Goal: Contribute content: Contribute content

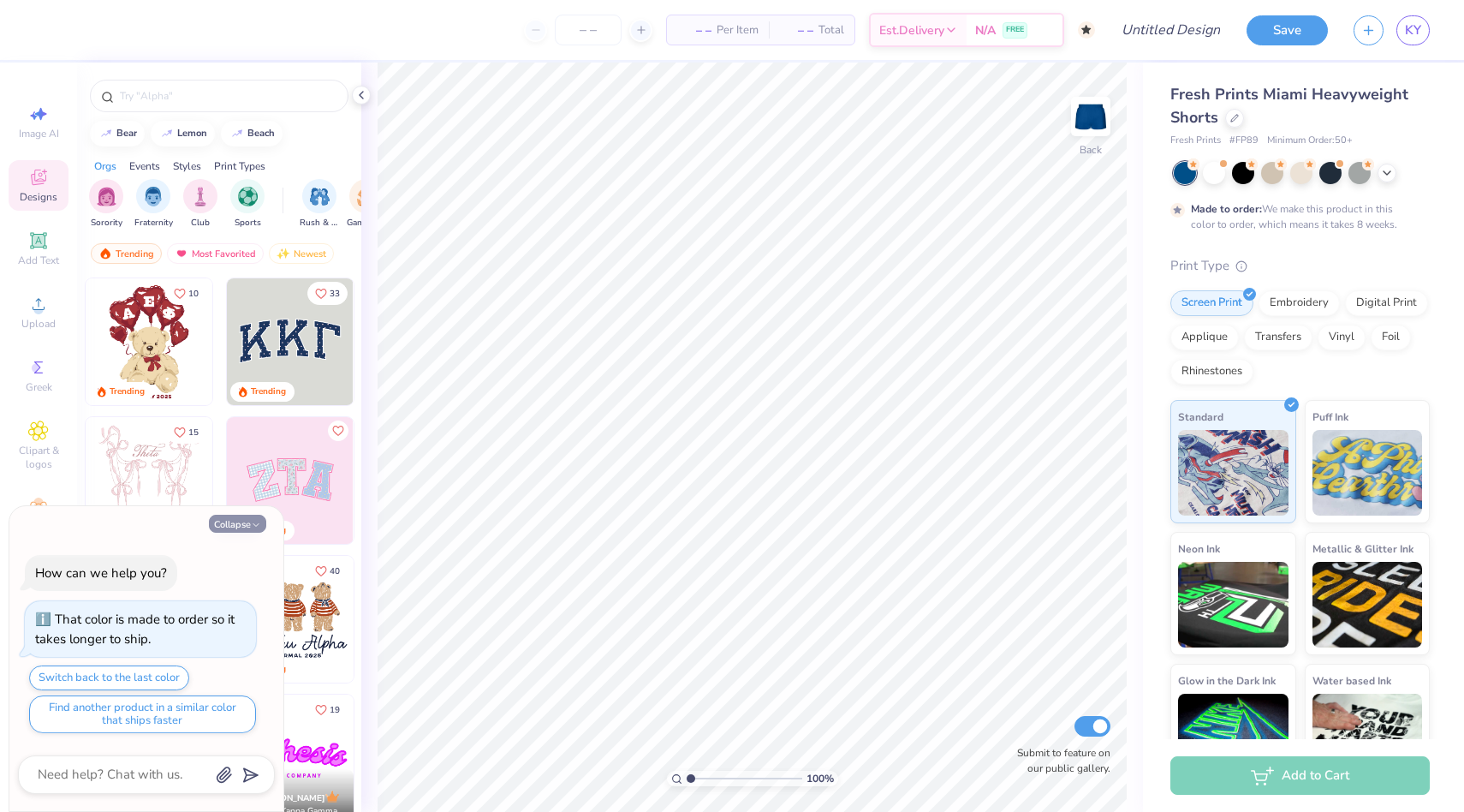
click at [242, 525] on button "Collapse" at bounding box center [238, 523] width 58 height 18
type textarea "x"
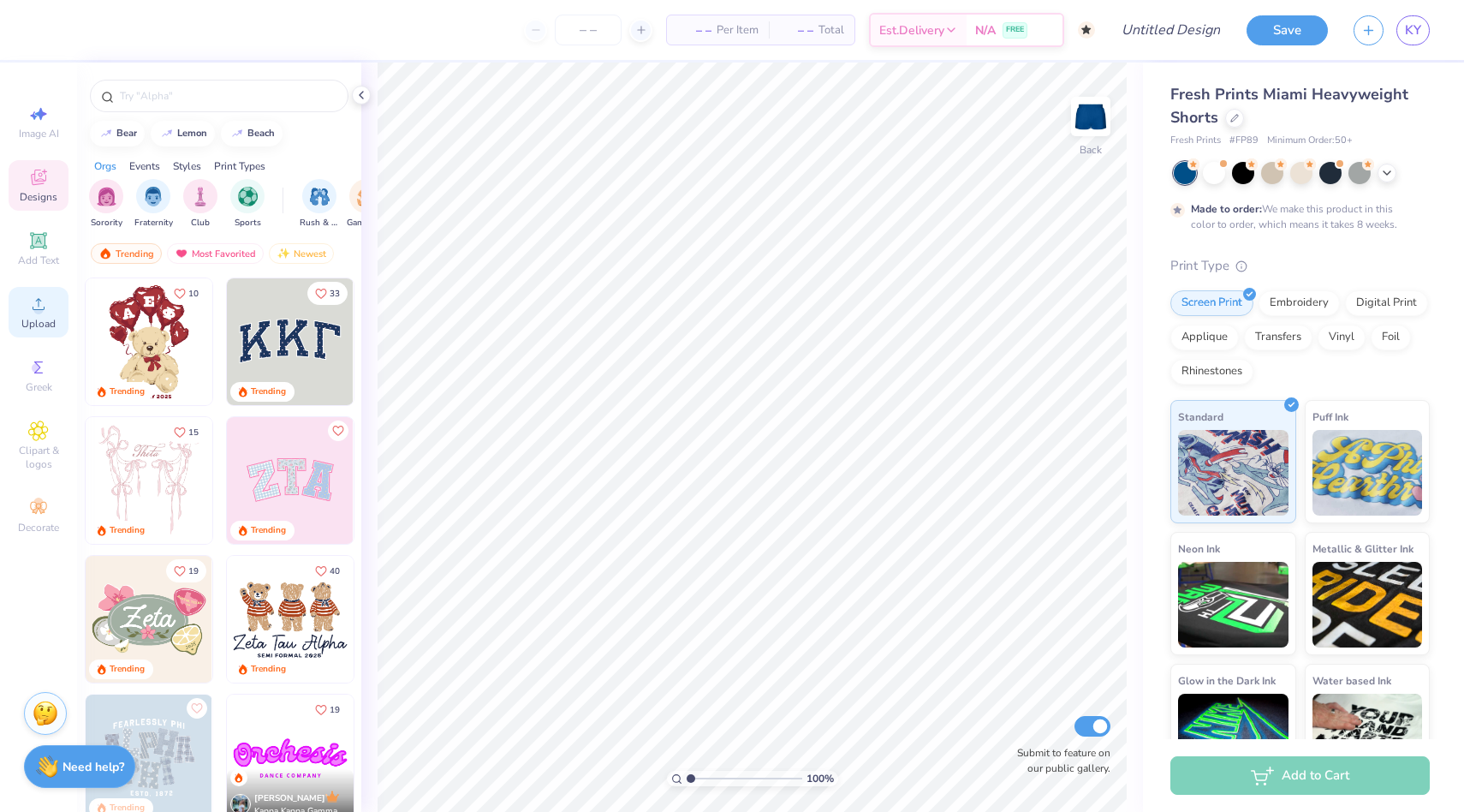
click at [36, 321] on span "Upload" at bounding box center [38, 323] width 35 height 13
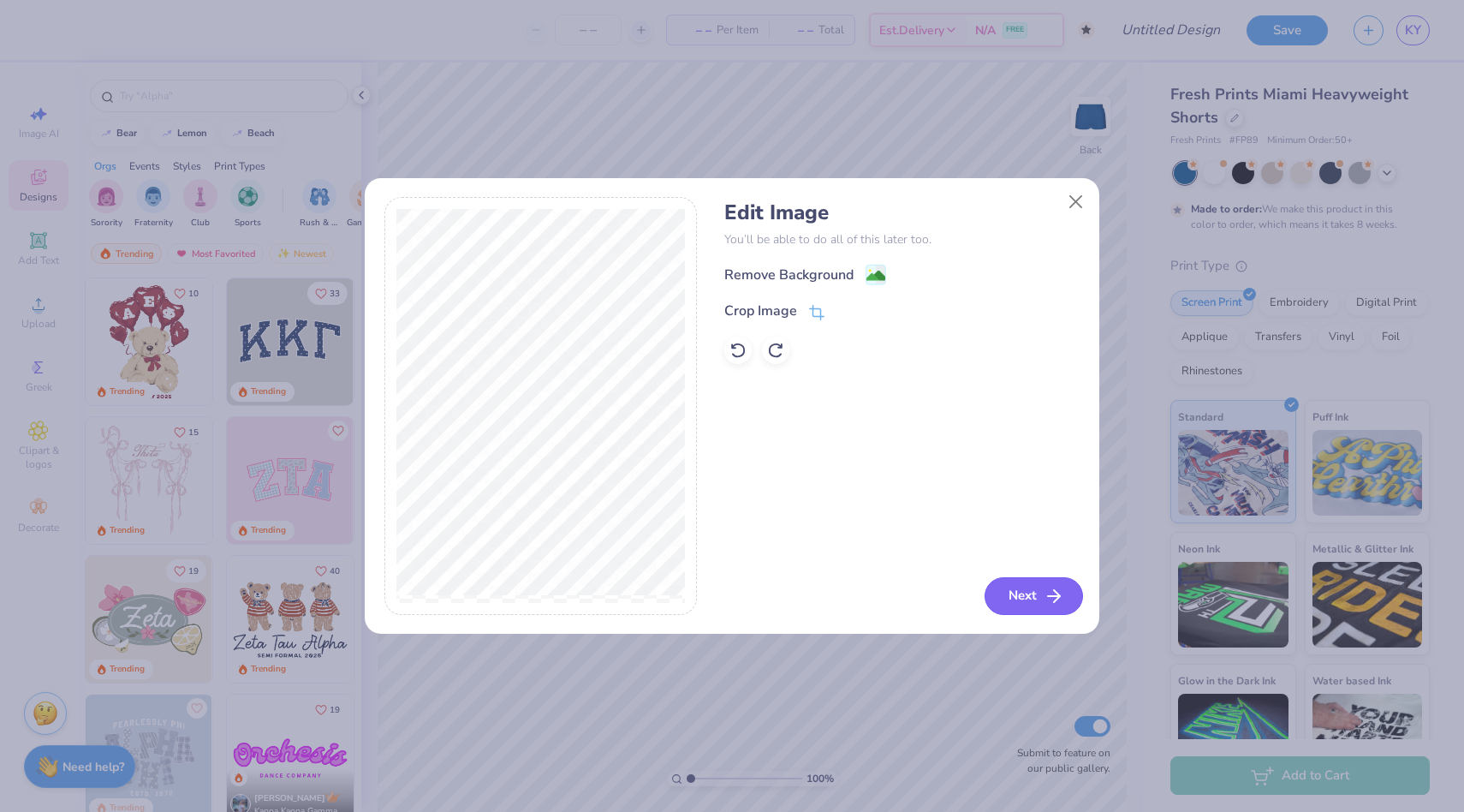
click at [1023, 594] on button "Next" at bounding box center [1034, 595] width 99 height 37
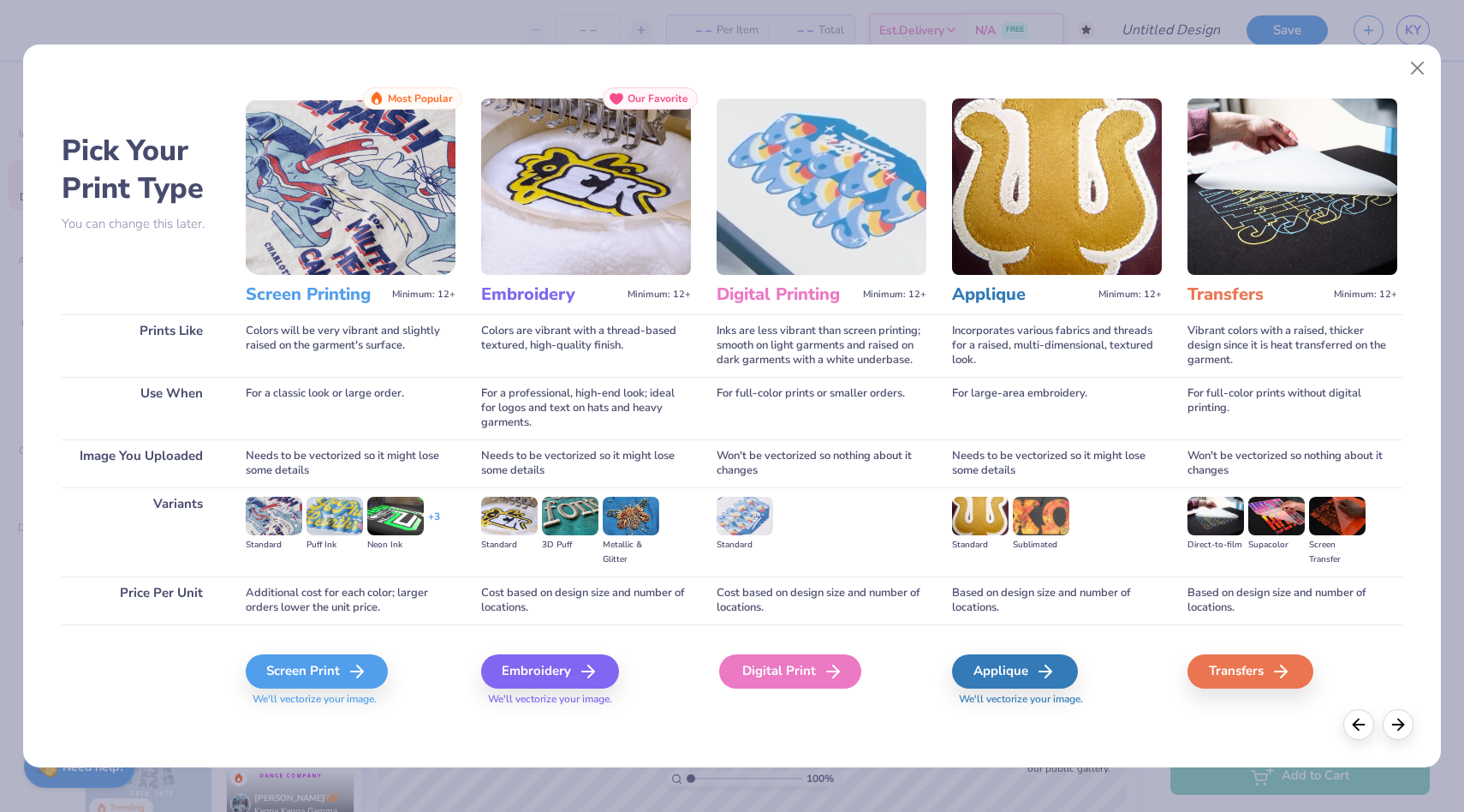
click at [742, 665] on div "Digital Print" at bounding box center [790, 671] width 142 height 35
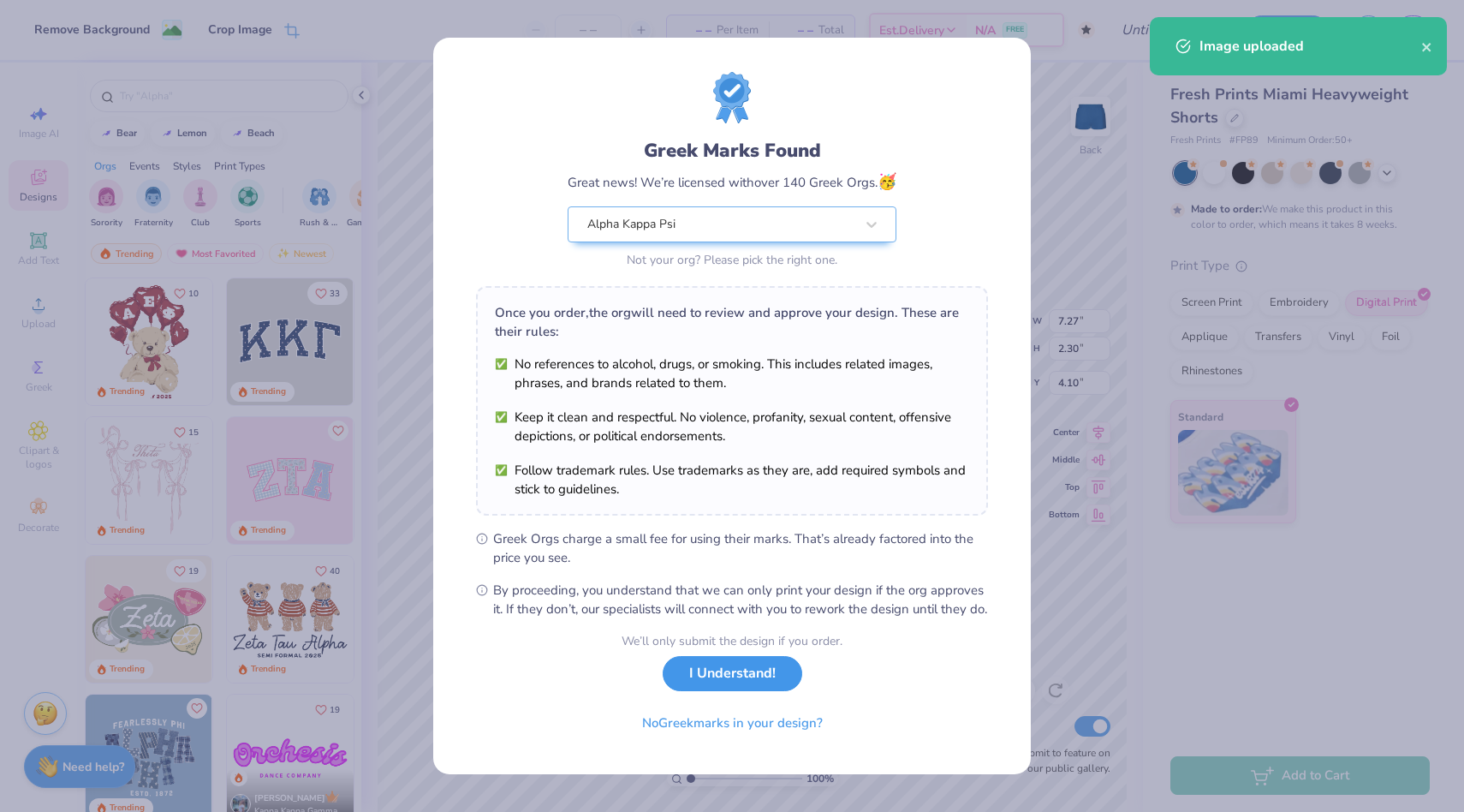
click at [683, 685] on button "I Understand!" at bounding box center [732, 673] width 140 height 35
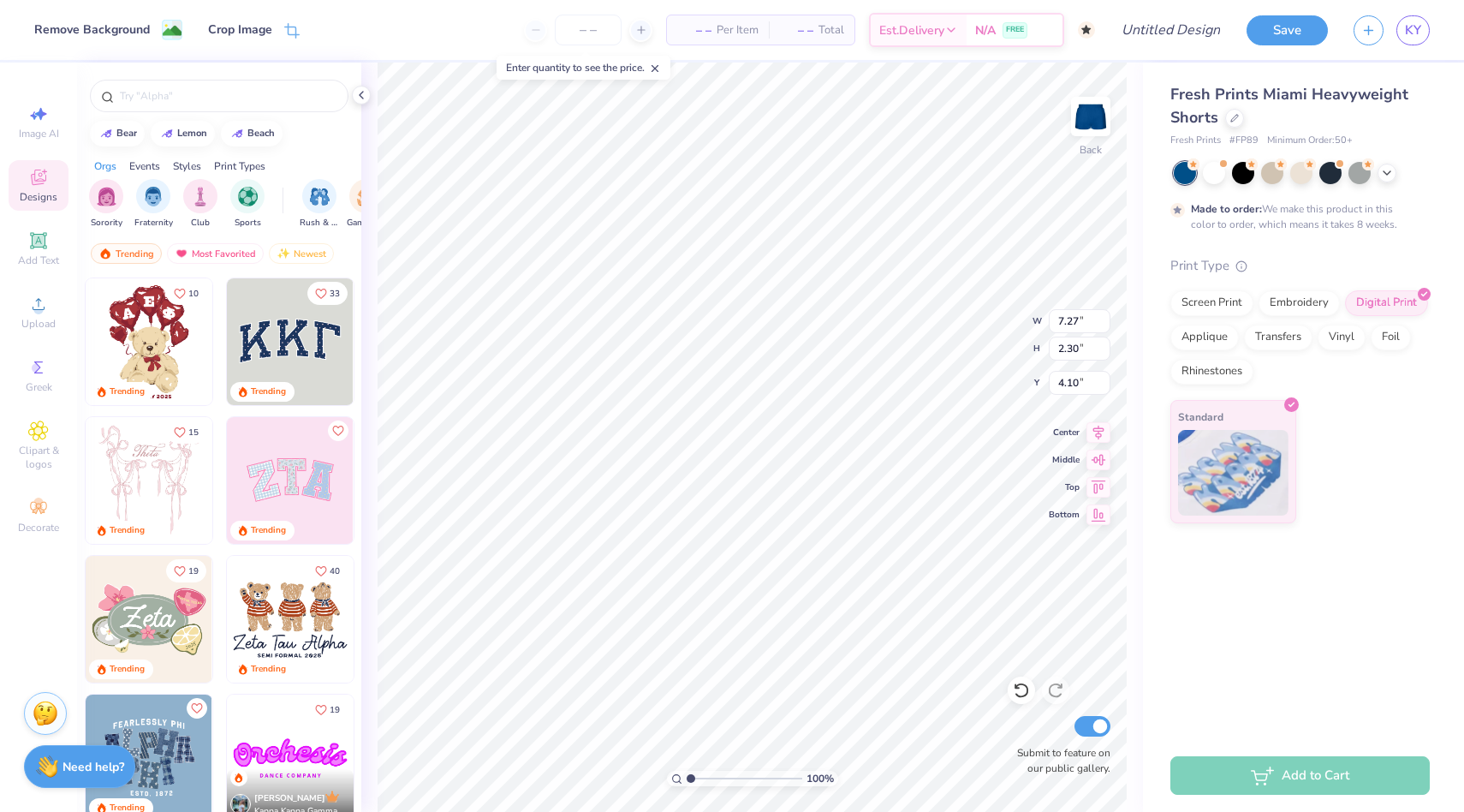
type input "3.23"
type input "1.02"
type input "7.84"
type input "4.29"
type input "1.36"
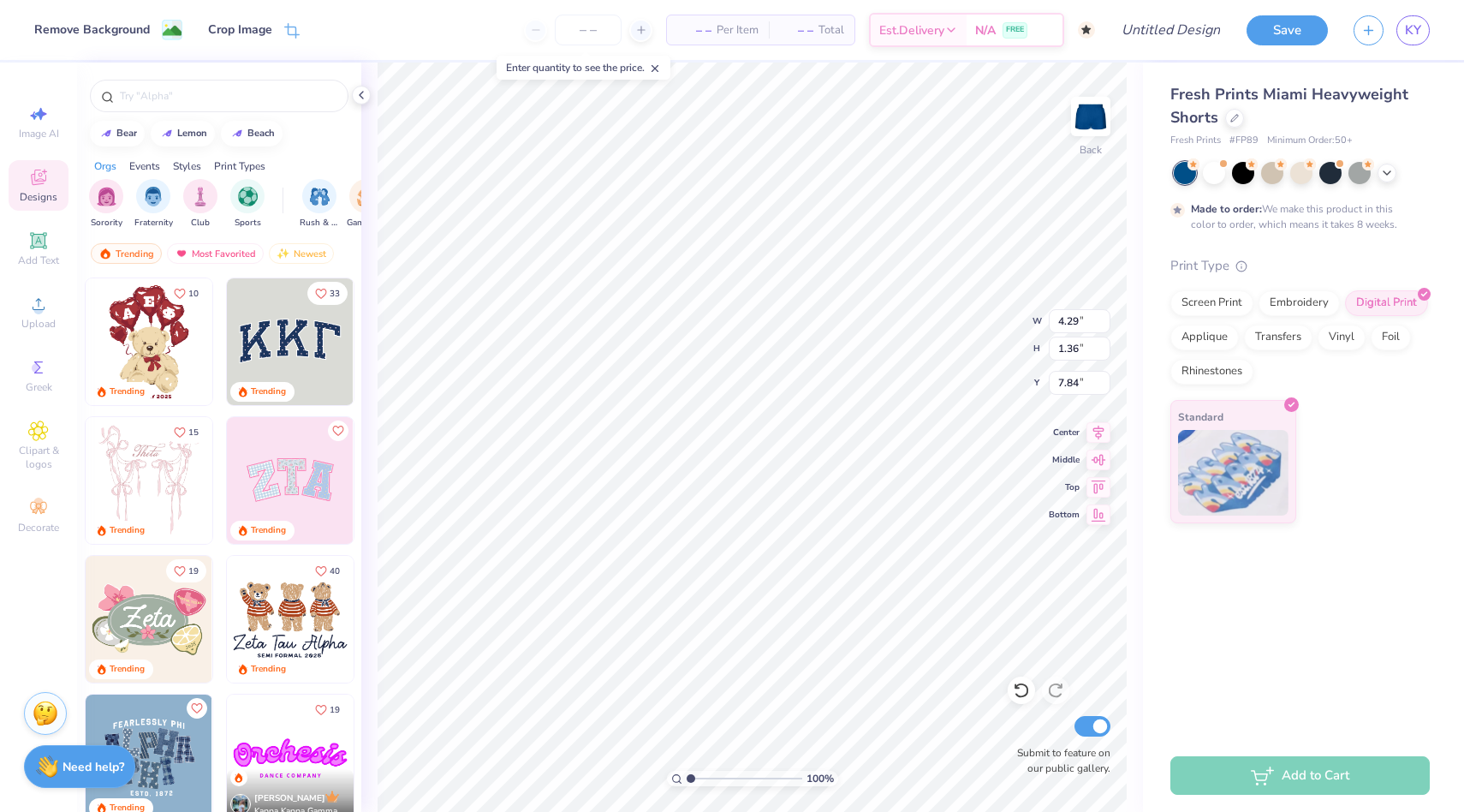
type input "8.10"
type input "7.91"
type input "4.60"
type input "1.45"
type input "7.82"
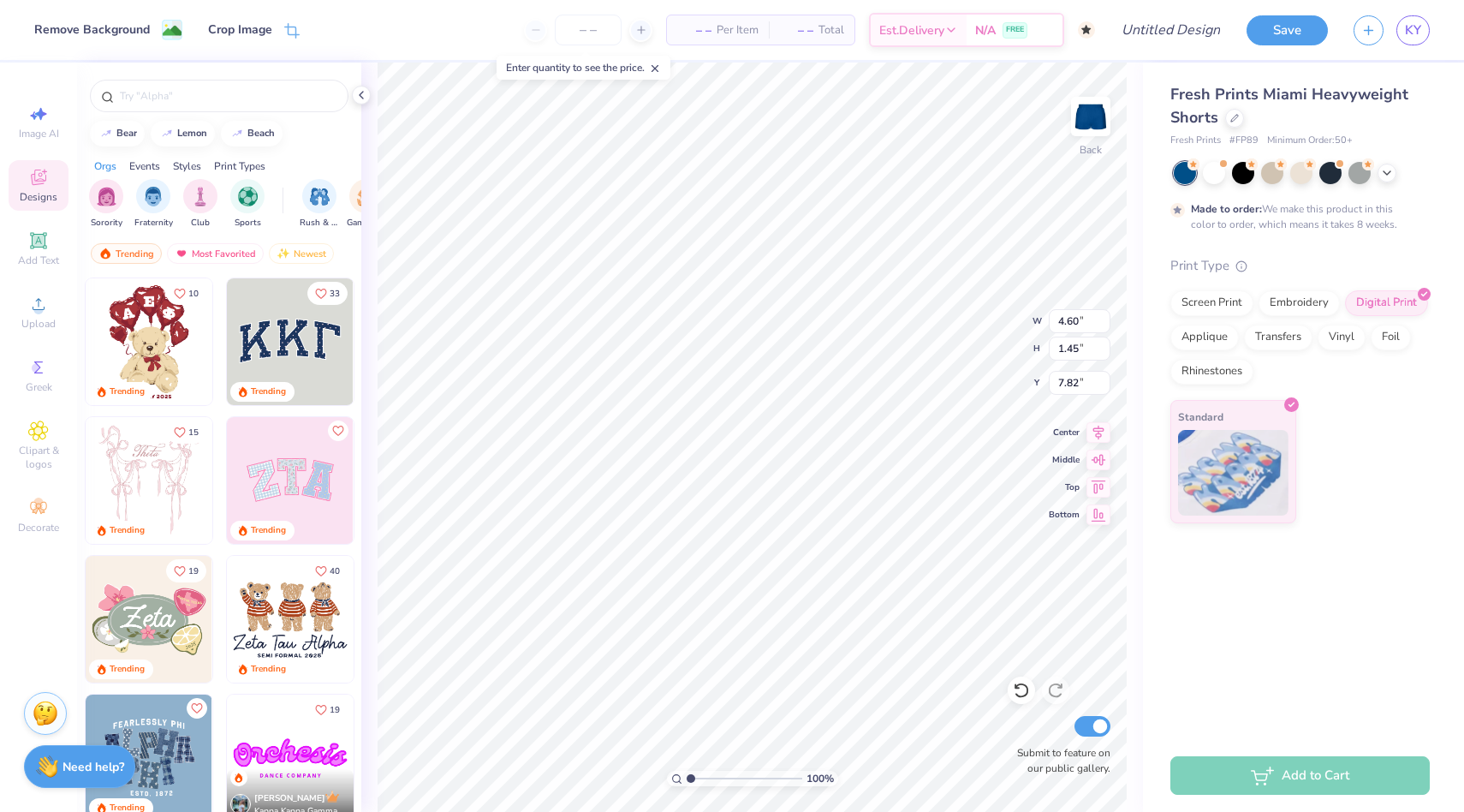
type input "8.02"
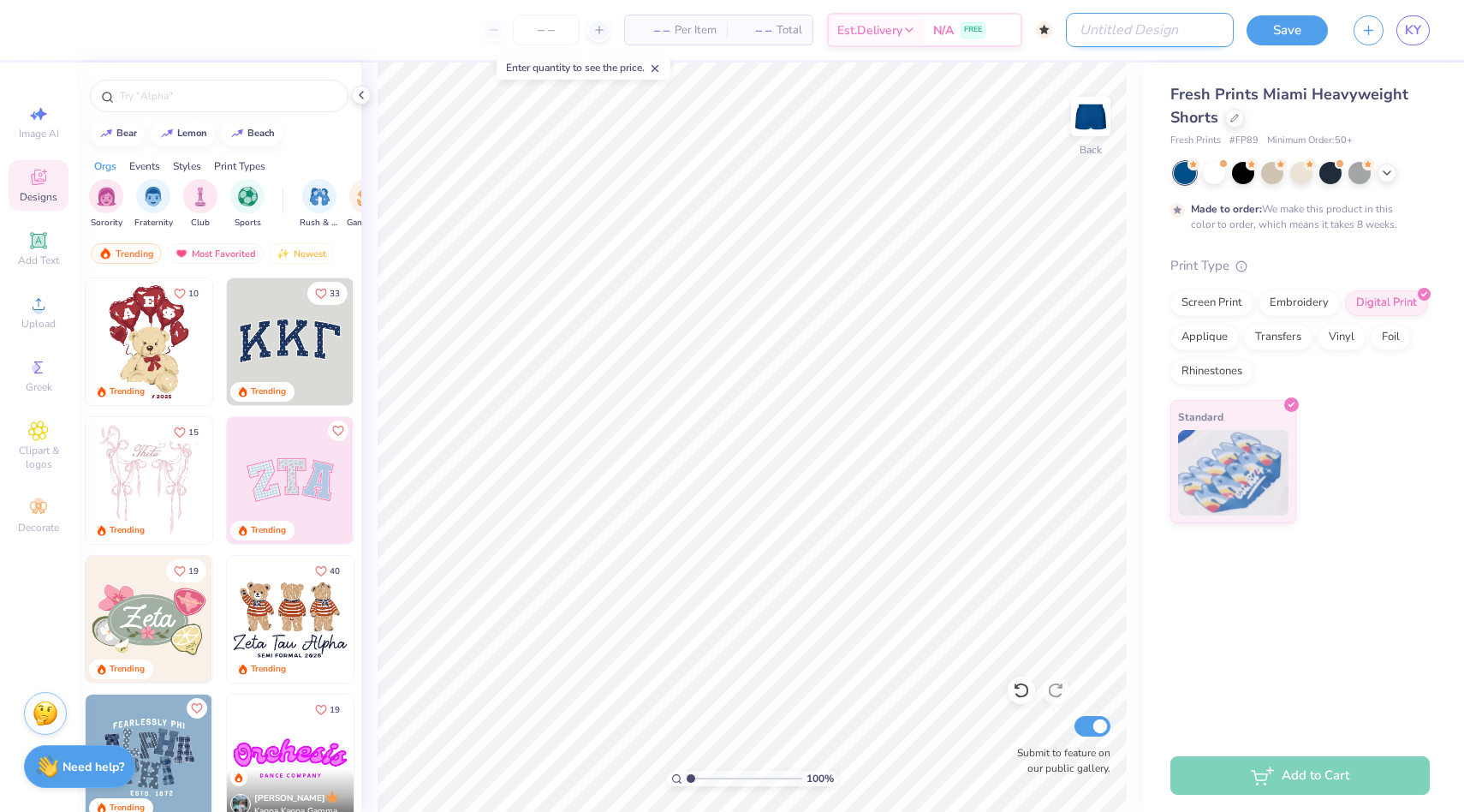
click at [1163, 31] on input "Design Title" at bounding box center [1150, 30] width 168 height 35
type input "Yellow Star Sweatshorts"
click at [1302, 31] on button "Save" at bounding box center [1288, 27] width 81 height 30
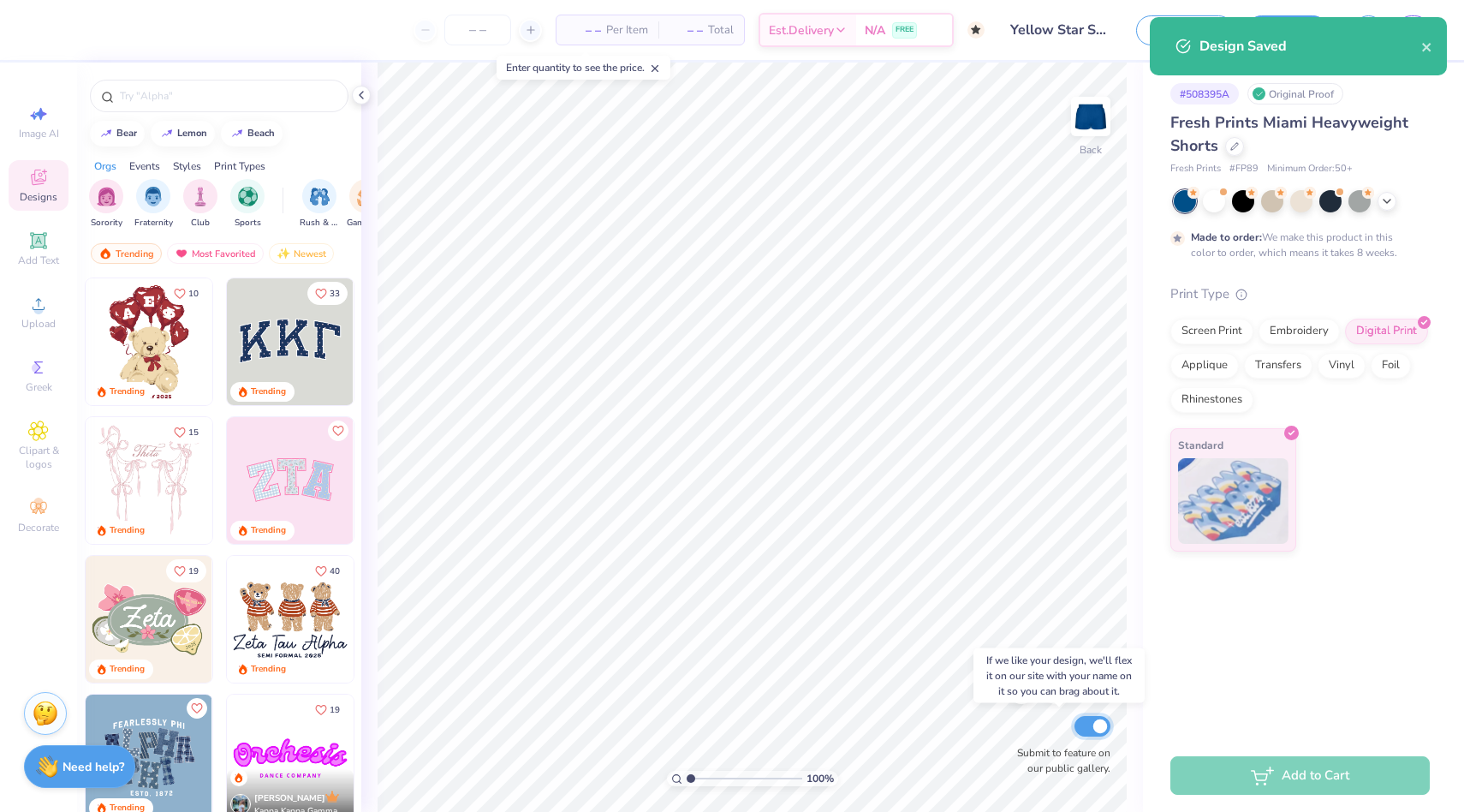
click at [1088, 731] on input "Submit to feature on our public gallery." at bounding box center [1093, 726] width 36 height 20
checkbox input "false"
click at [1424, 44] on icon "close" at bounding box center [1427, 47] width 9 height 9
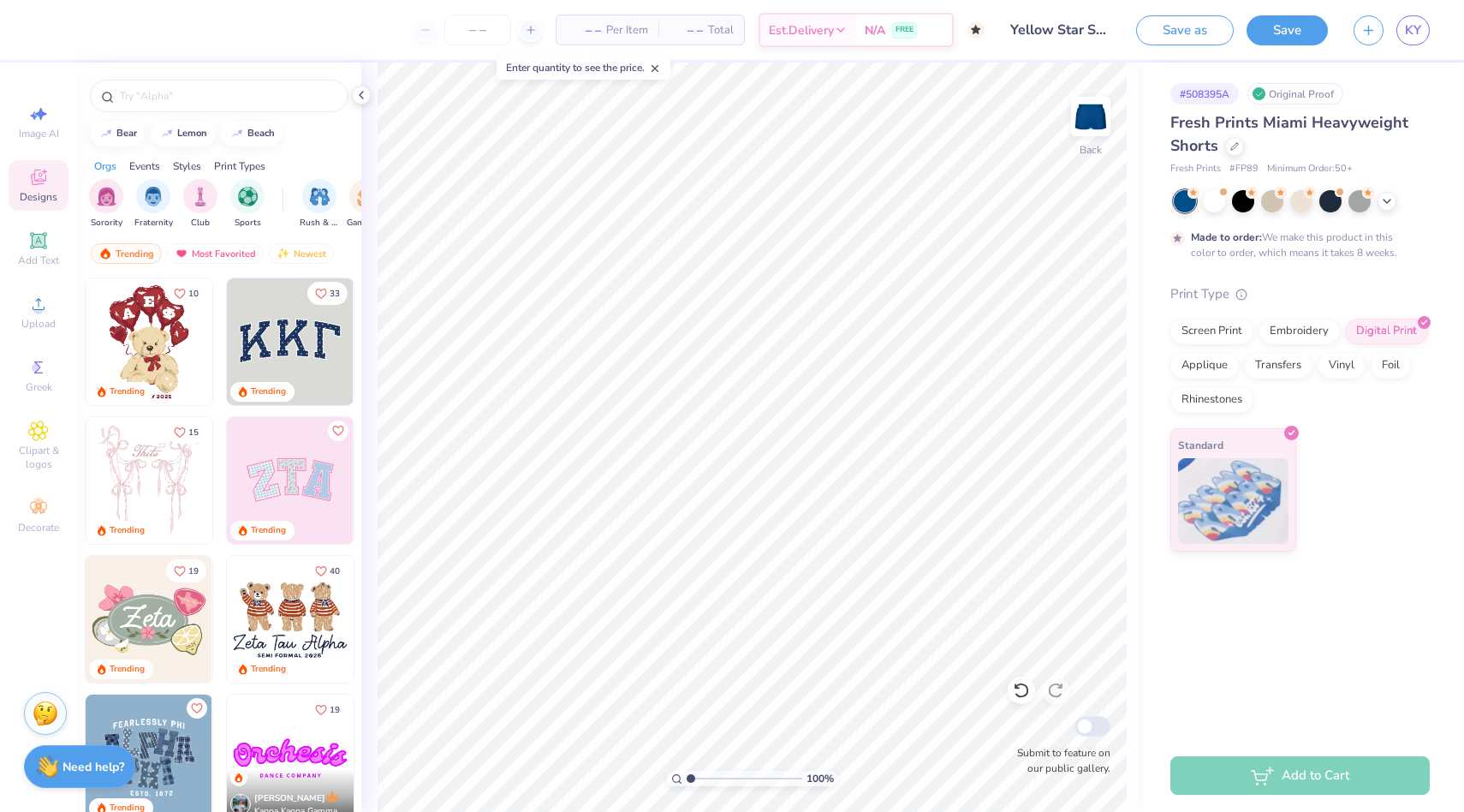
click at [1274, 24] on div "Design Saved" at bounding box center [1298, 52] width 304 height 78
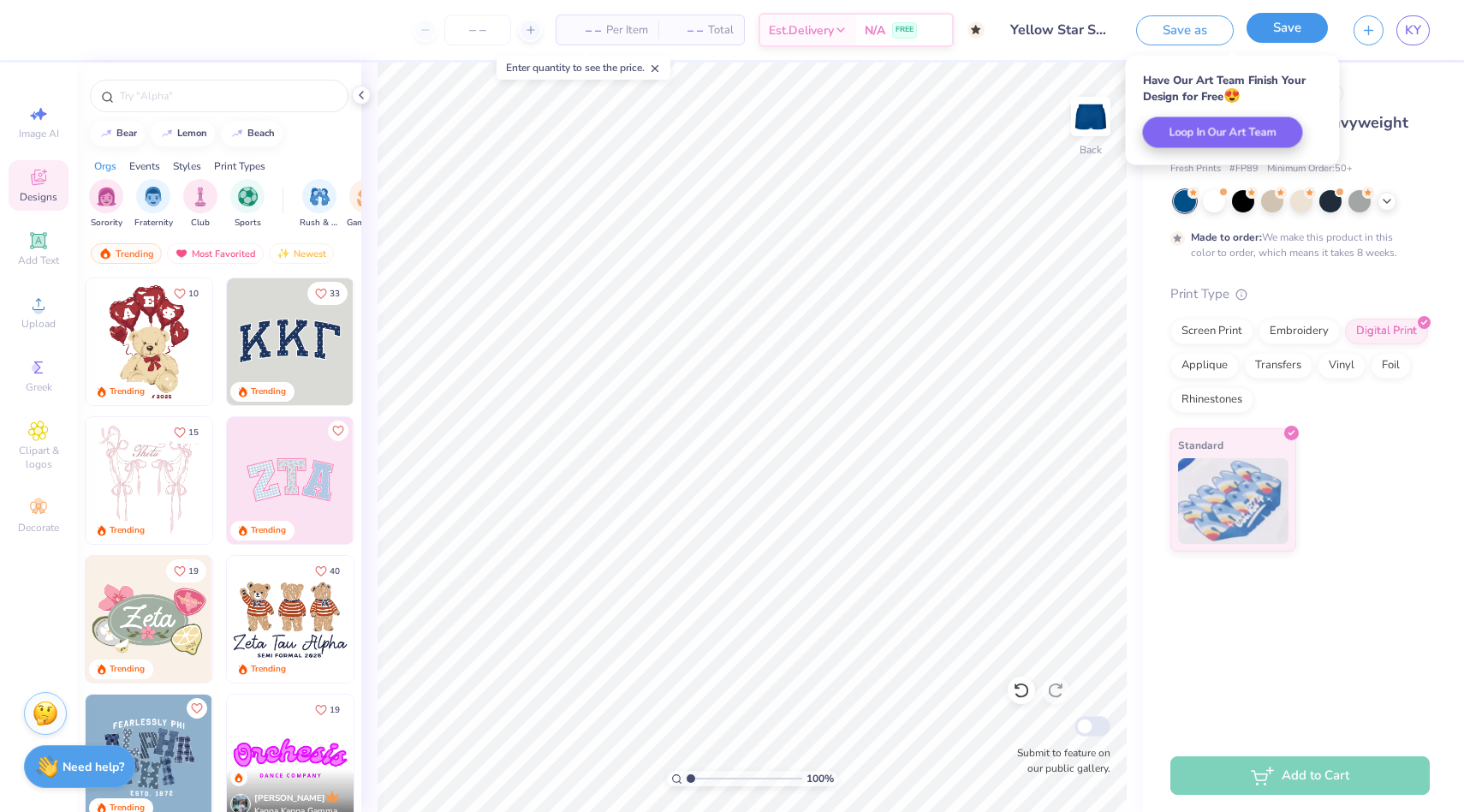
click at [1287, 34] on button "Save" at bounding box center [1288, 27] width 81 height 30
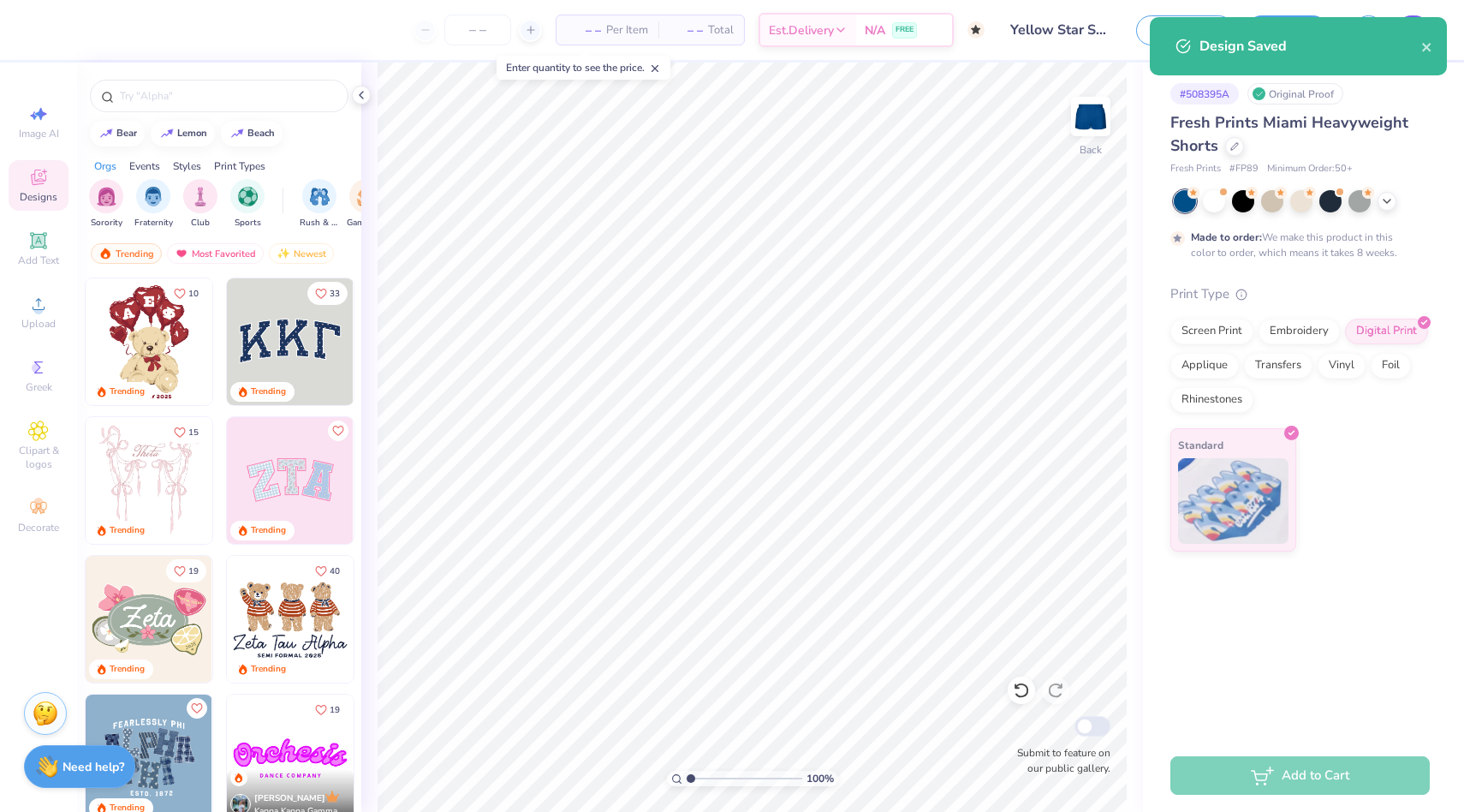
click at [1409, 30] on div "Design Saved" at bounding box center [1299, 46] width 297 height 58
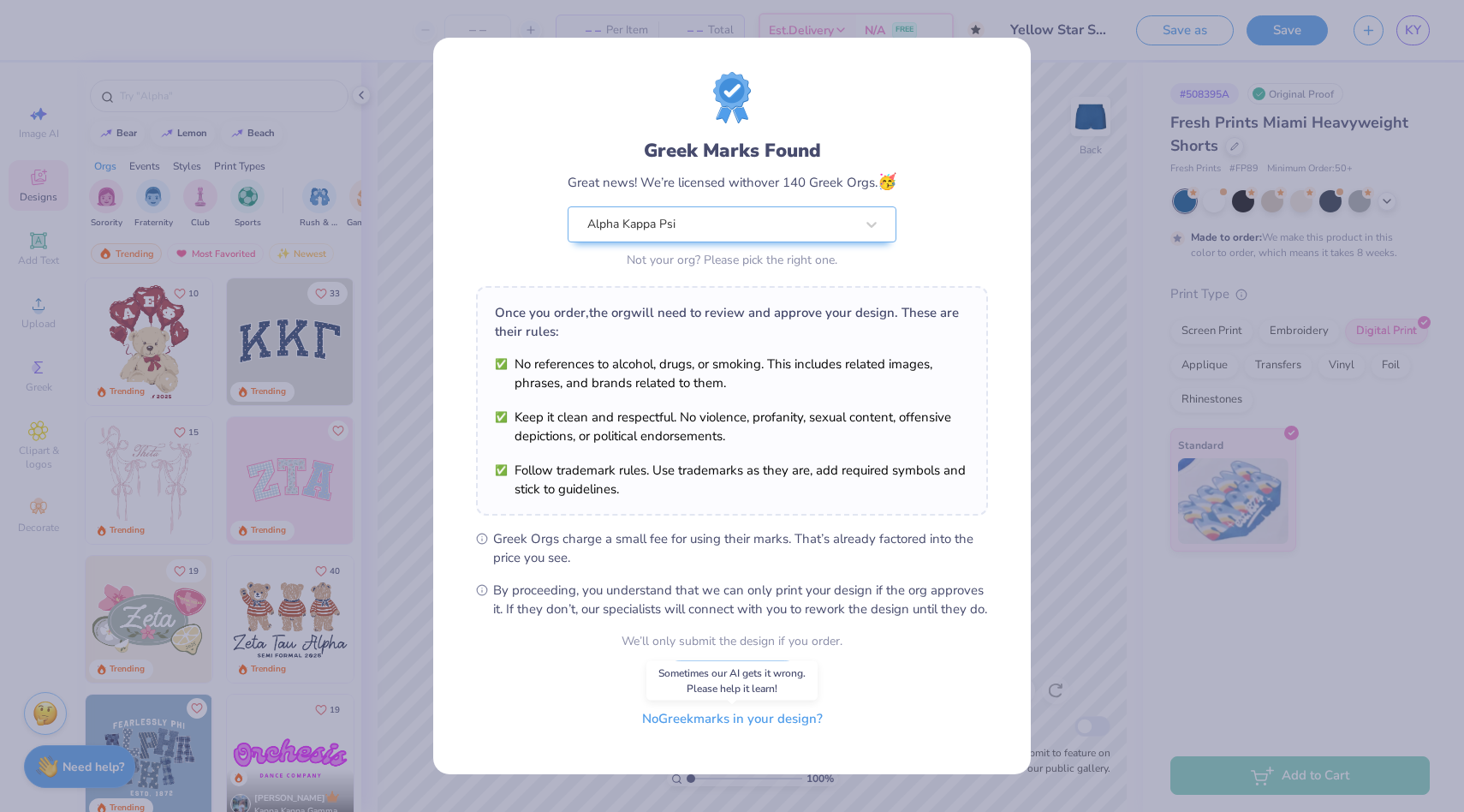
click at [655, 726] on button "No Greek marks in your design?" at bounding box center [732, 719] width 210 height 35
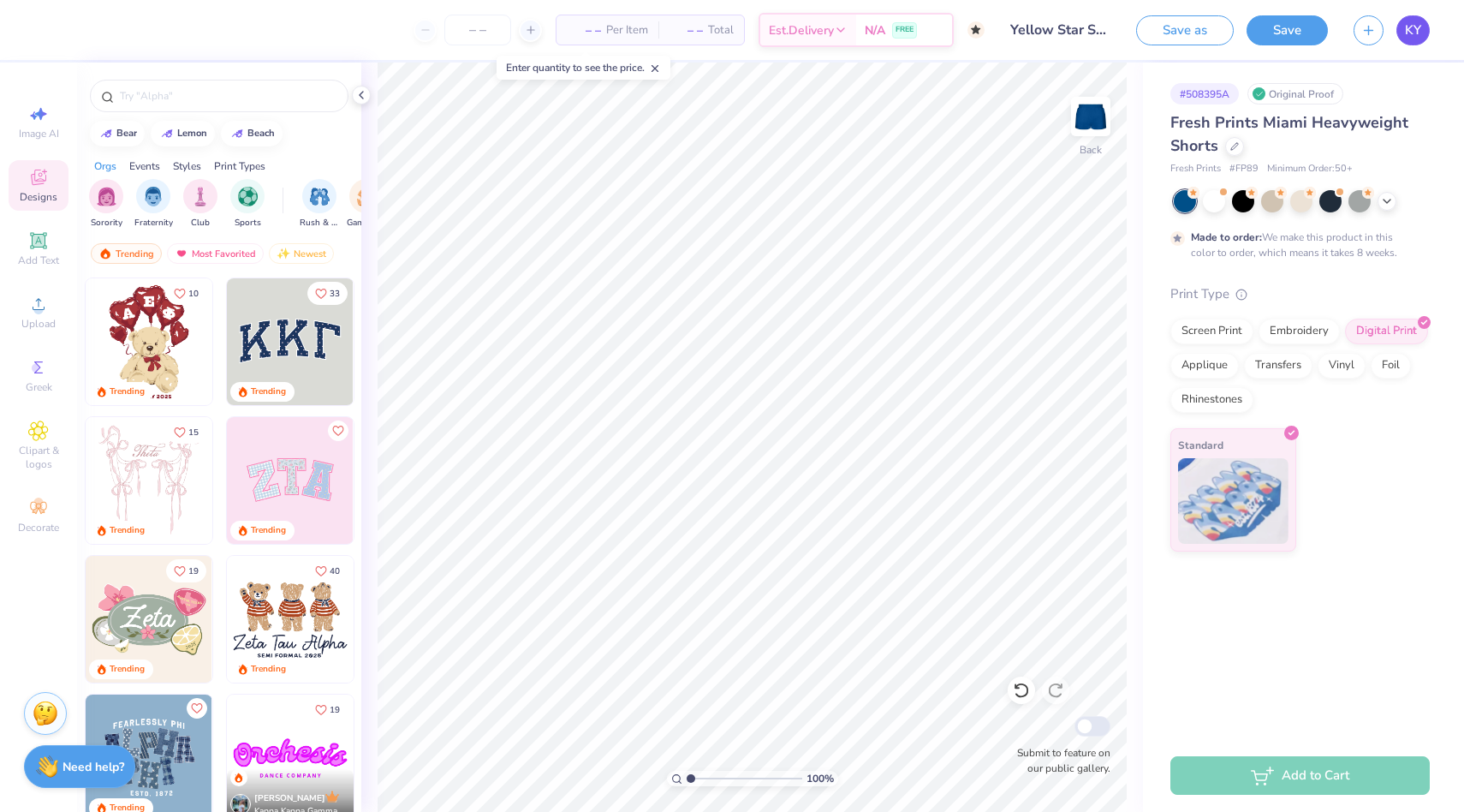
click at [1414, 24] on span "KY" at bounding box center [1413, 30] width 16 height 20
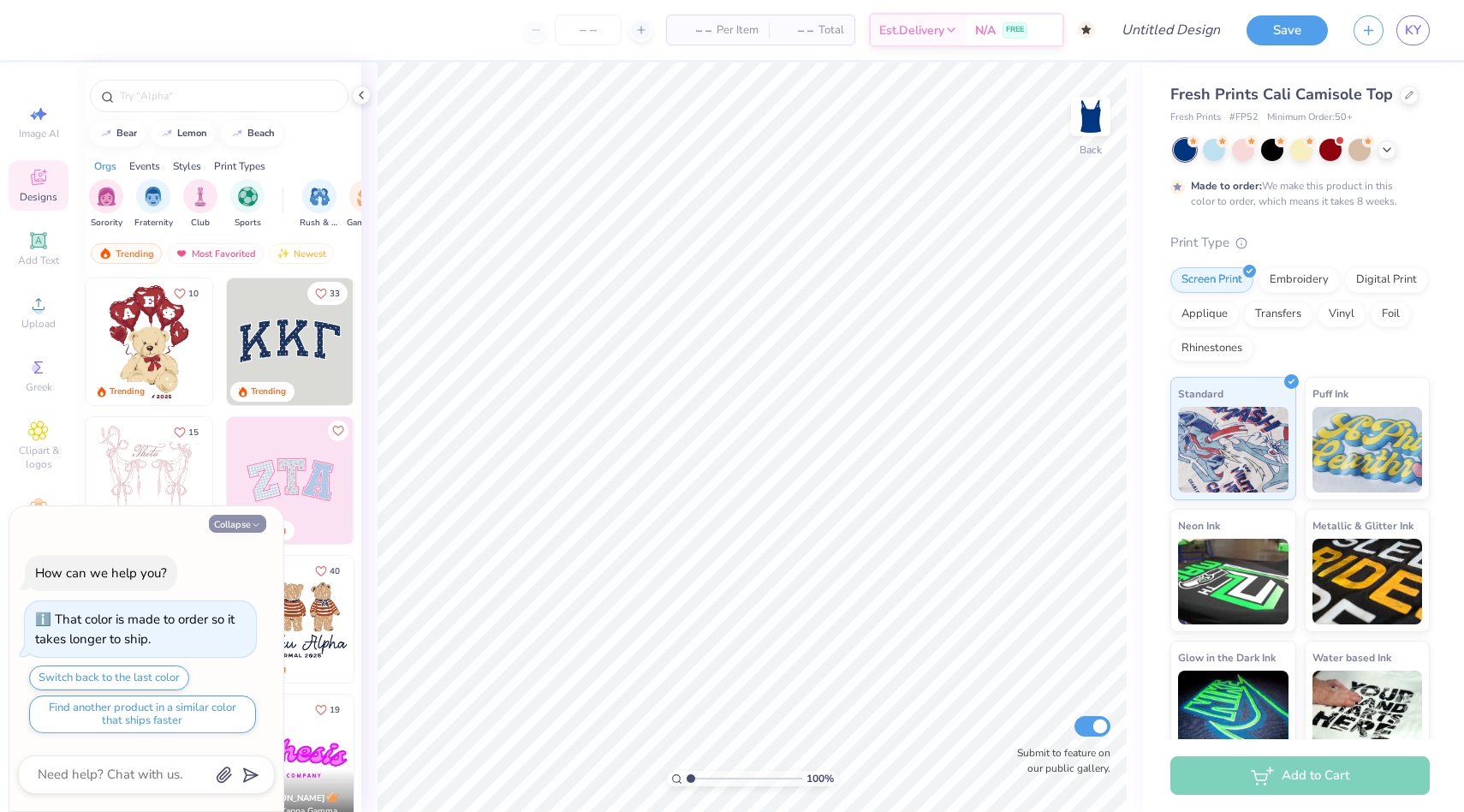
click at [238, 523] on button "Collapse" at bounding box center [238, 523] width 58 height 18
type textarea "x"
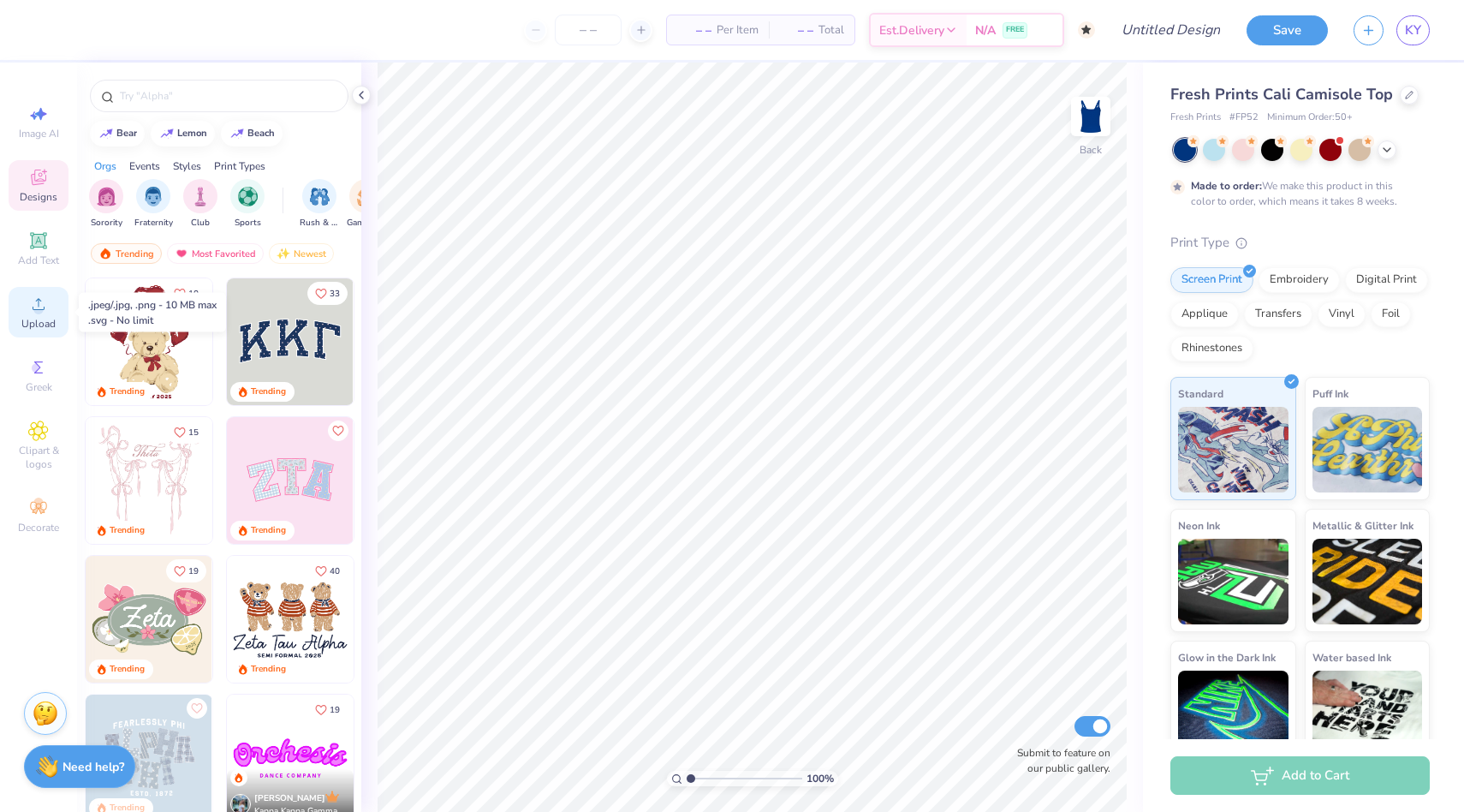
click at [26, 296] on div "Upload" at bounding box center [38, 312] width 60 height 51
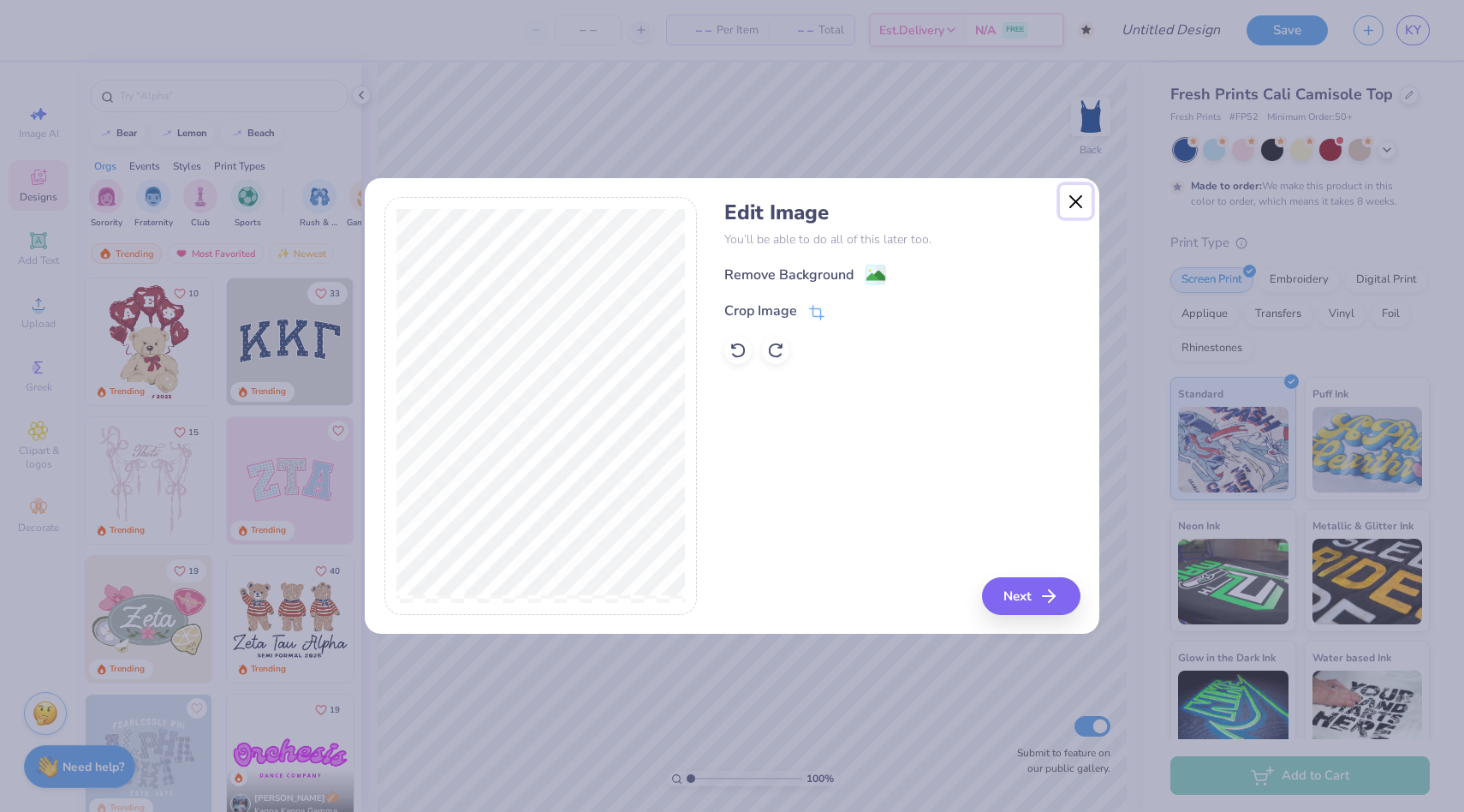
click at [1081, 198] on button "Close" at bounding box center [1077, 201] width 33 height 33
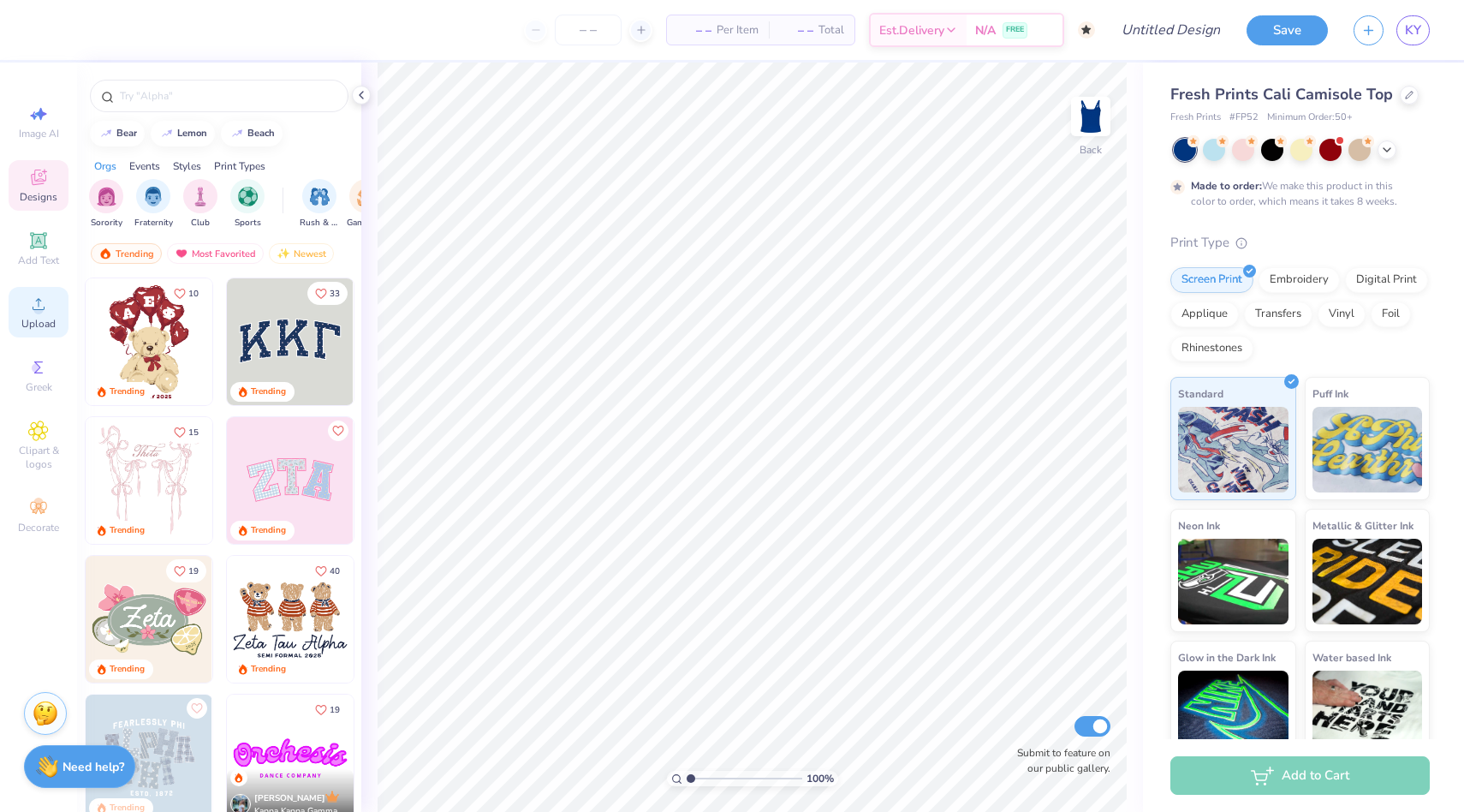
click at [43, 302] on icon at bounding box center [37, 303] width 20 height 20
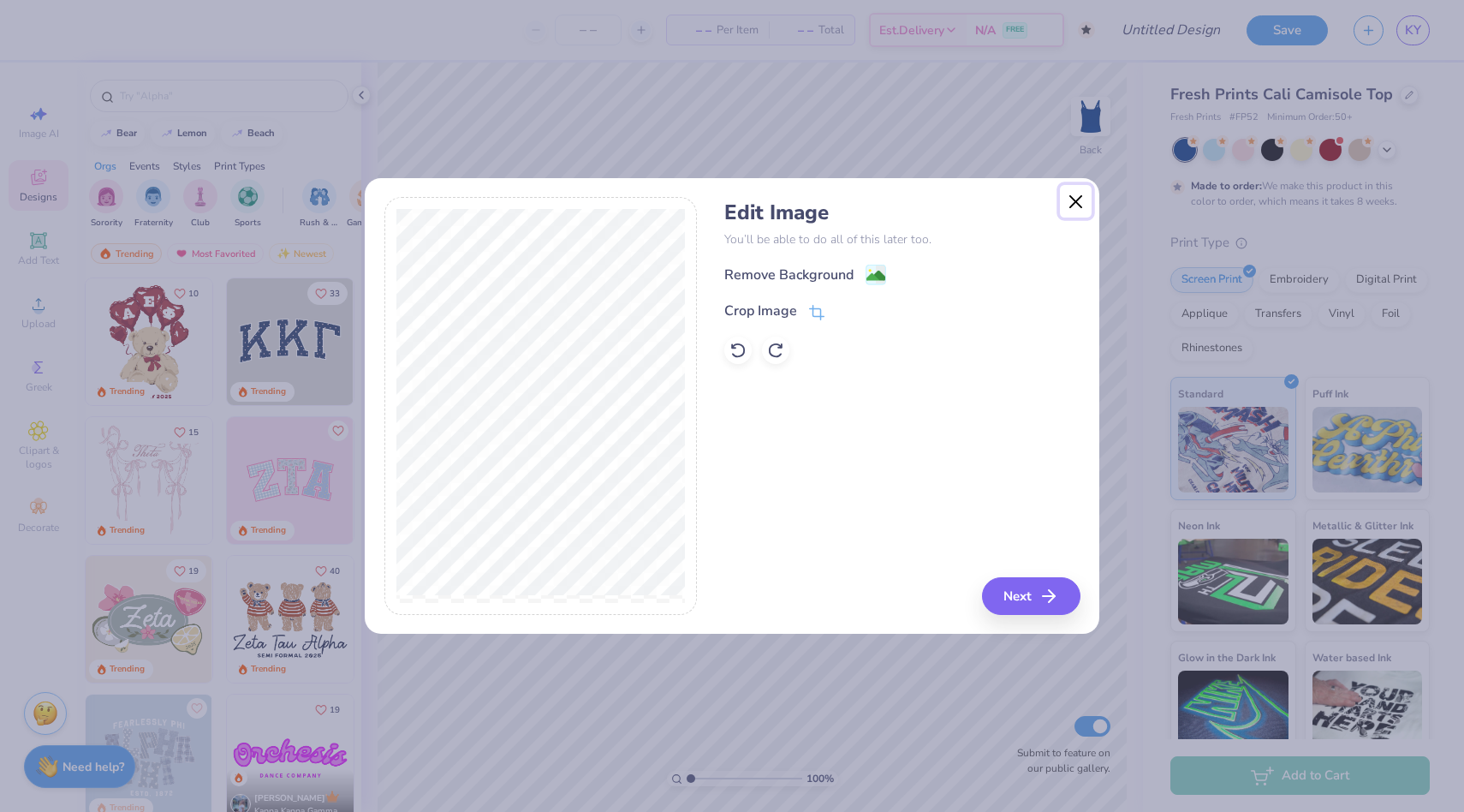
click at [1070, 203] on button "Close" at bounding box center [1077, 201] width 33 height 33
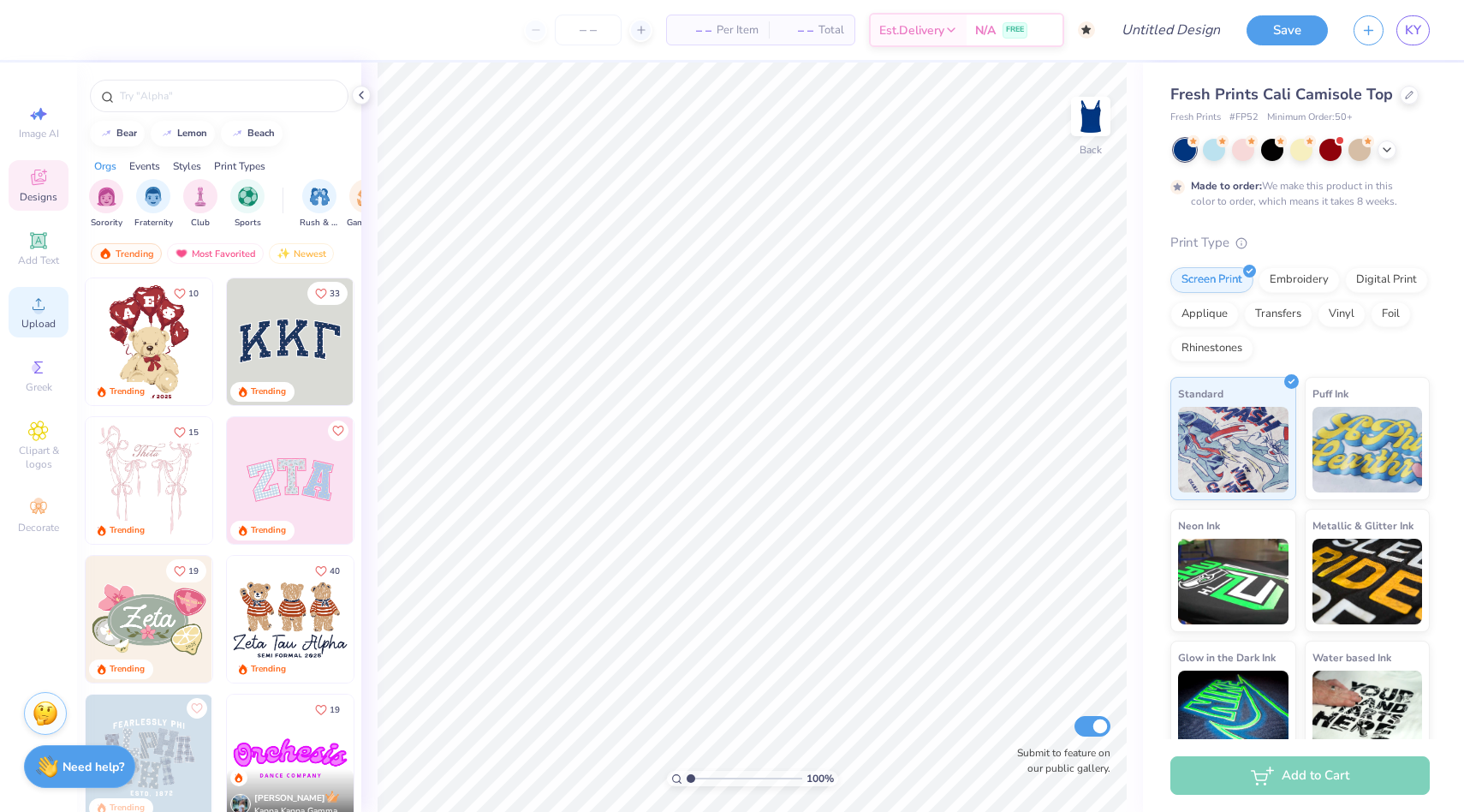
click at [30, 301] on icon at bounding box center [37, 303] width 20 height 20
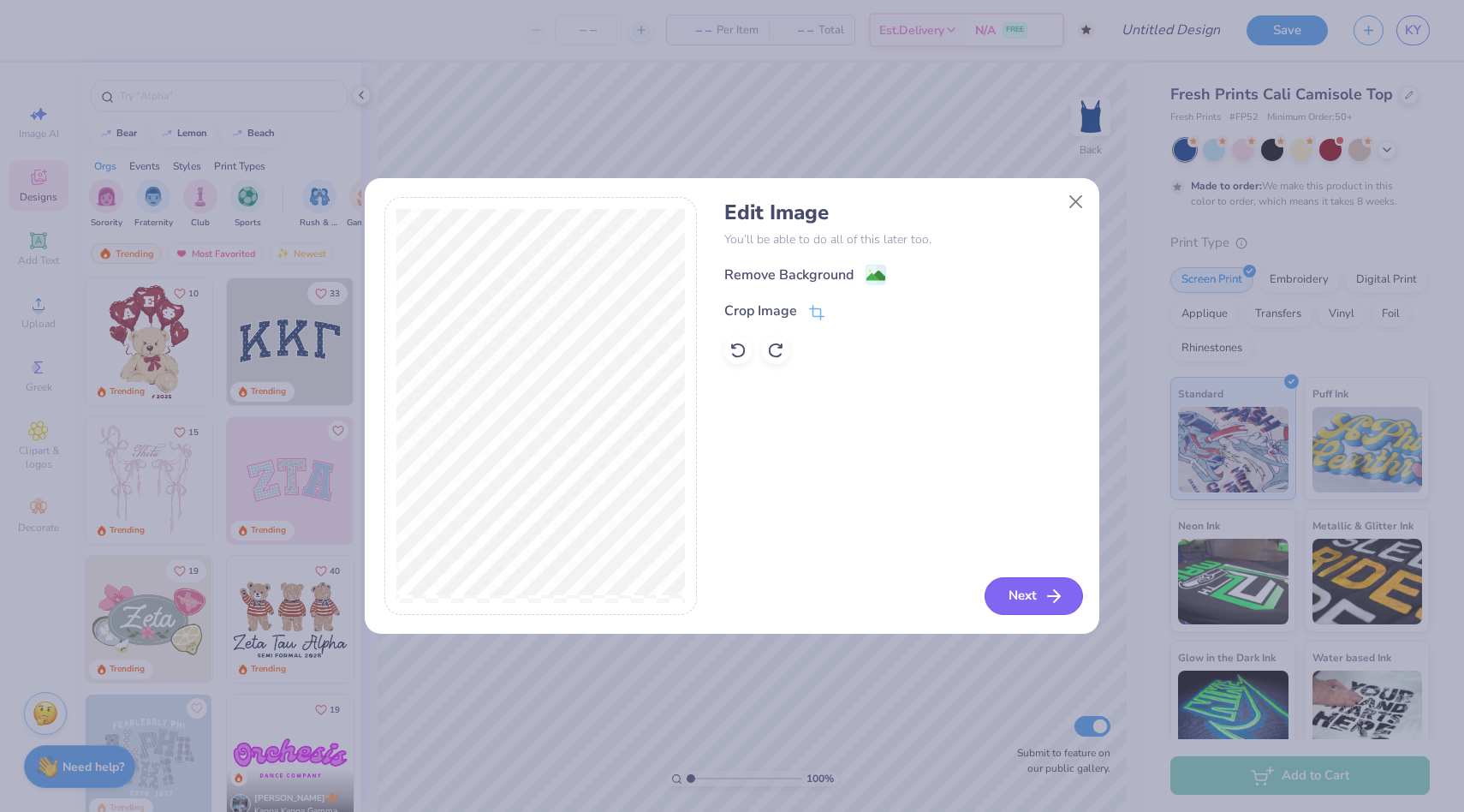
click at [1019, 583] on button "Next" at bounding box center [1034, 595] width 99 height 37
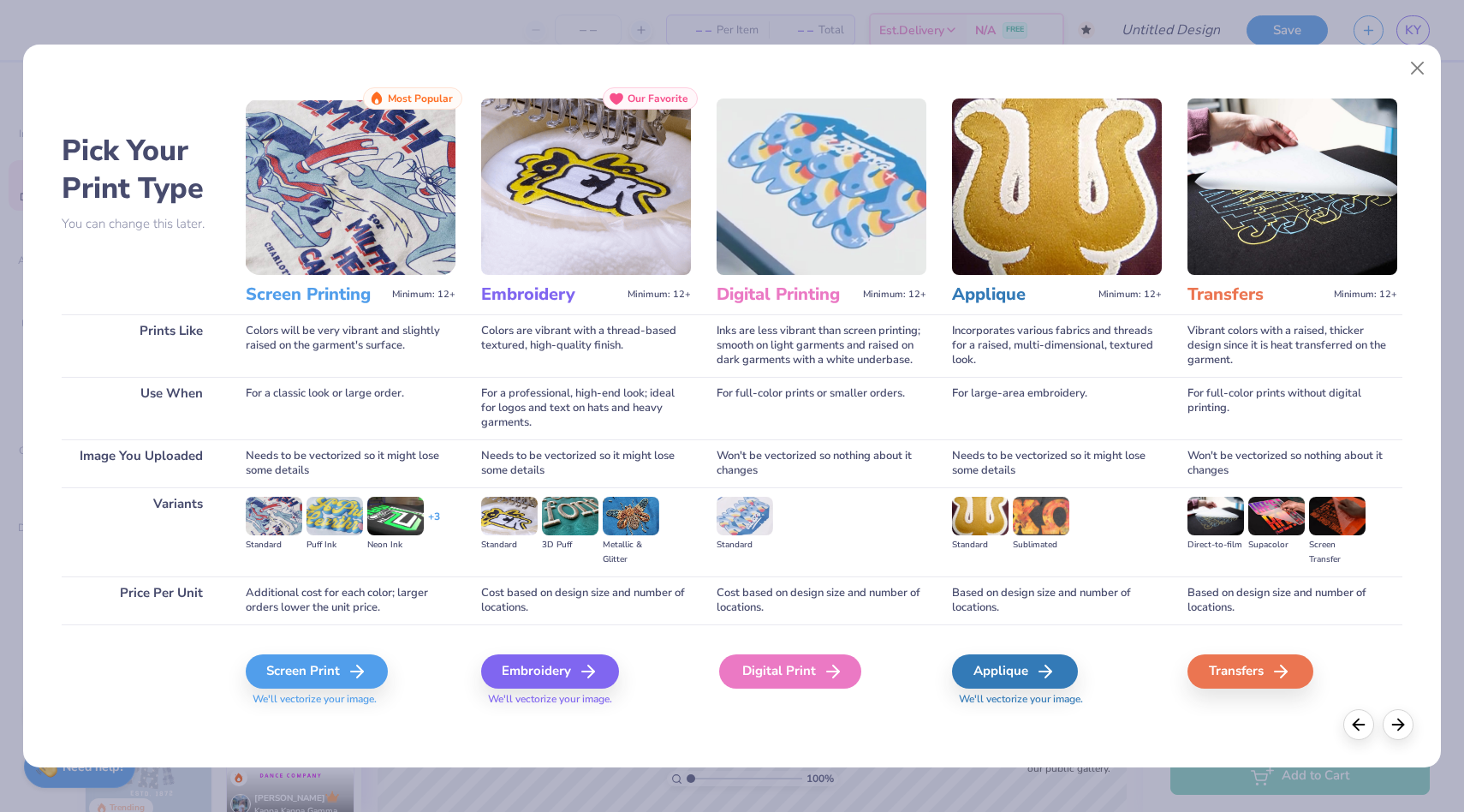
click at [778, 671] on div "Digital Print" at bounding box center [790, 671] width 142 height 35
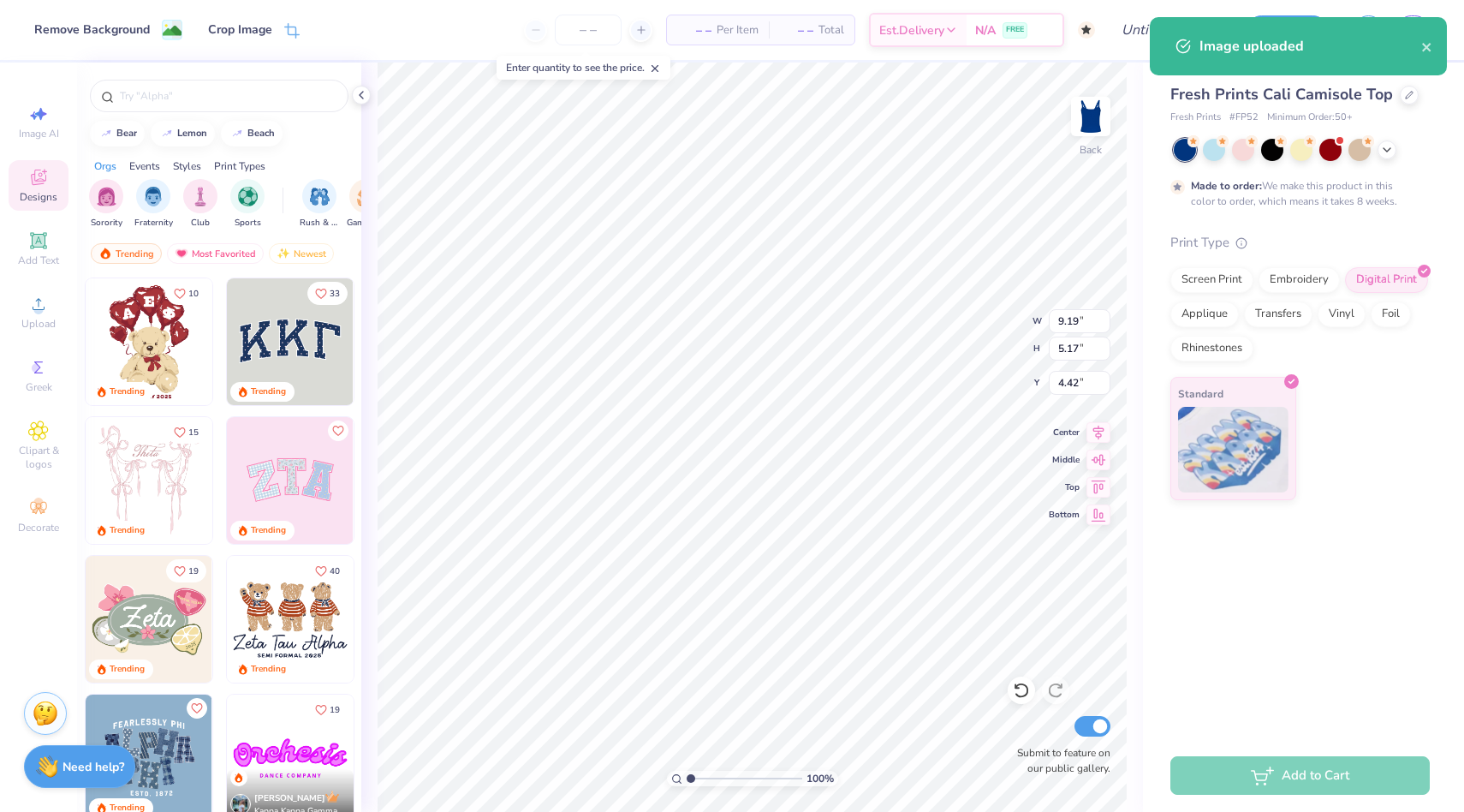
type input "1.83"
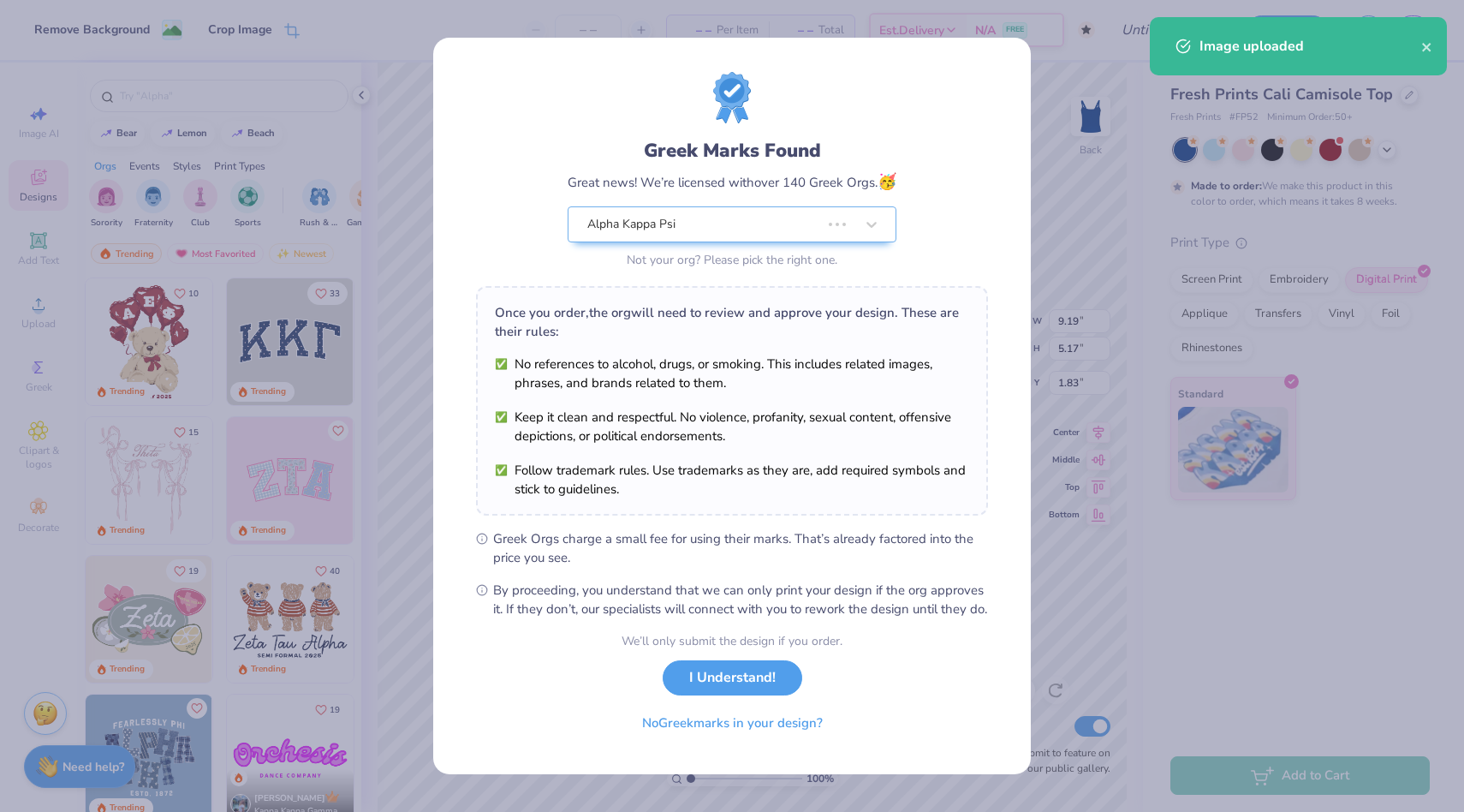
click at [849, 453] on body "Remove Background Crop Image – – Per Item – – Total Est. Delivery N/A FREE Desi…" at bounding box center [732, 406] width 1464 height 812
type input "7.07"
type input "3.97"
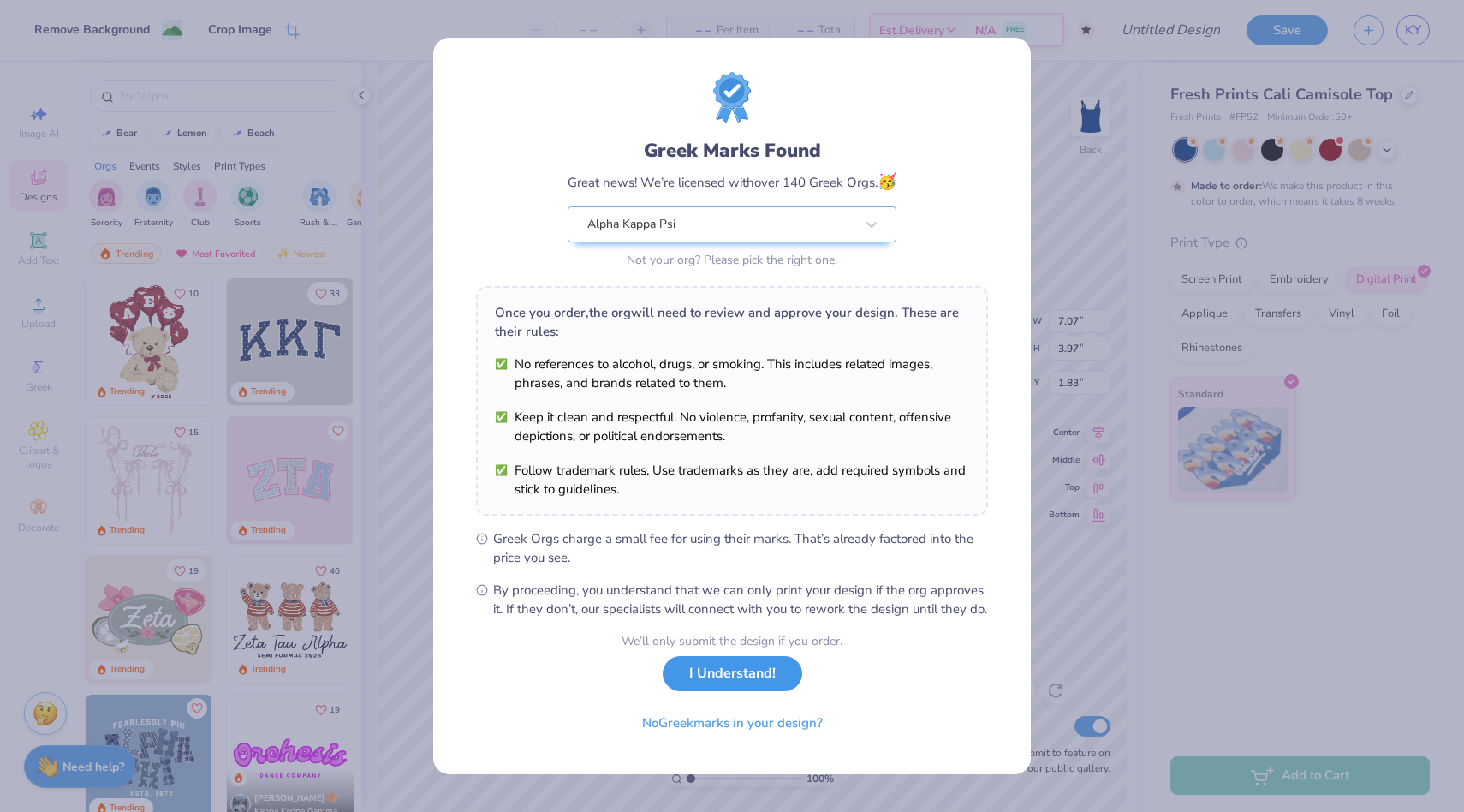
click at [743, 691] on button "I Understand!" at bounding box center [732, 673] width 140 height 35
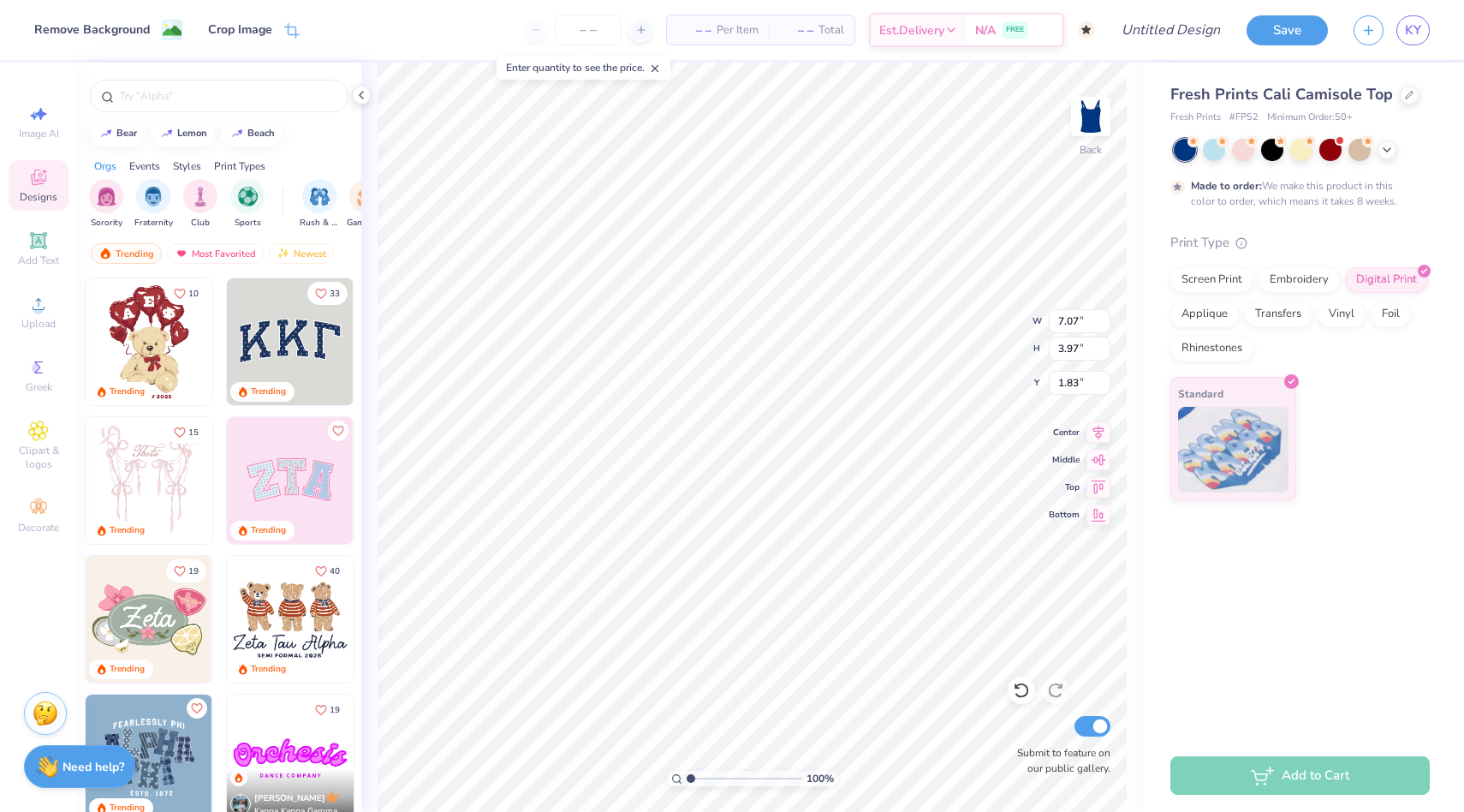
type input "1.87"
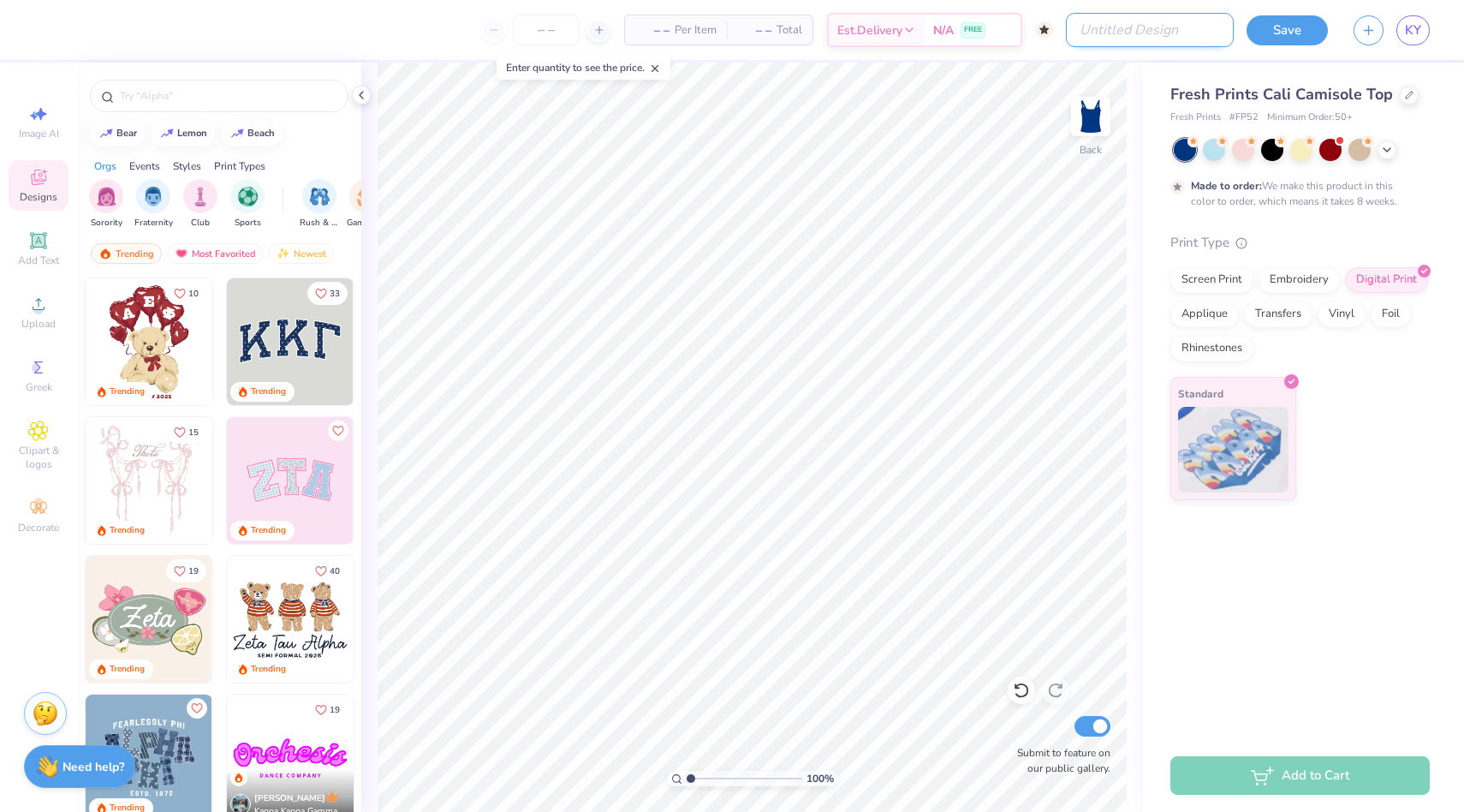
click at [1173, 26] on input "Design Title" at bounding box center [1150, 30] width 168 height 35
type input "Yellow Star Tank"
click at [1092, 723] on input "Submit to feature on our public gallery." at bounding box center [1093, 726] width 36 height 20
checkbox input "false"
click at [1297, 38] on button "Save" at bounding box center [1288, 27] width 81 height 30
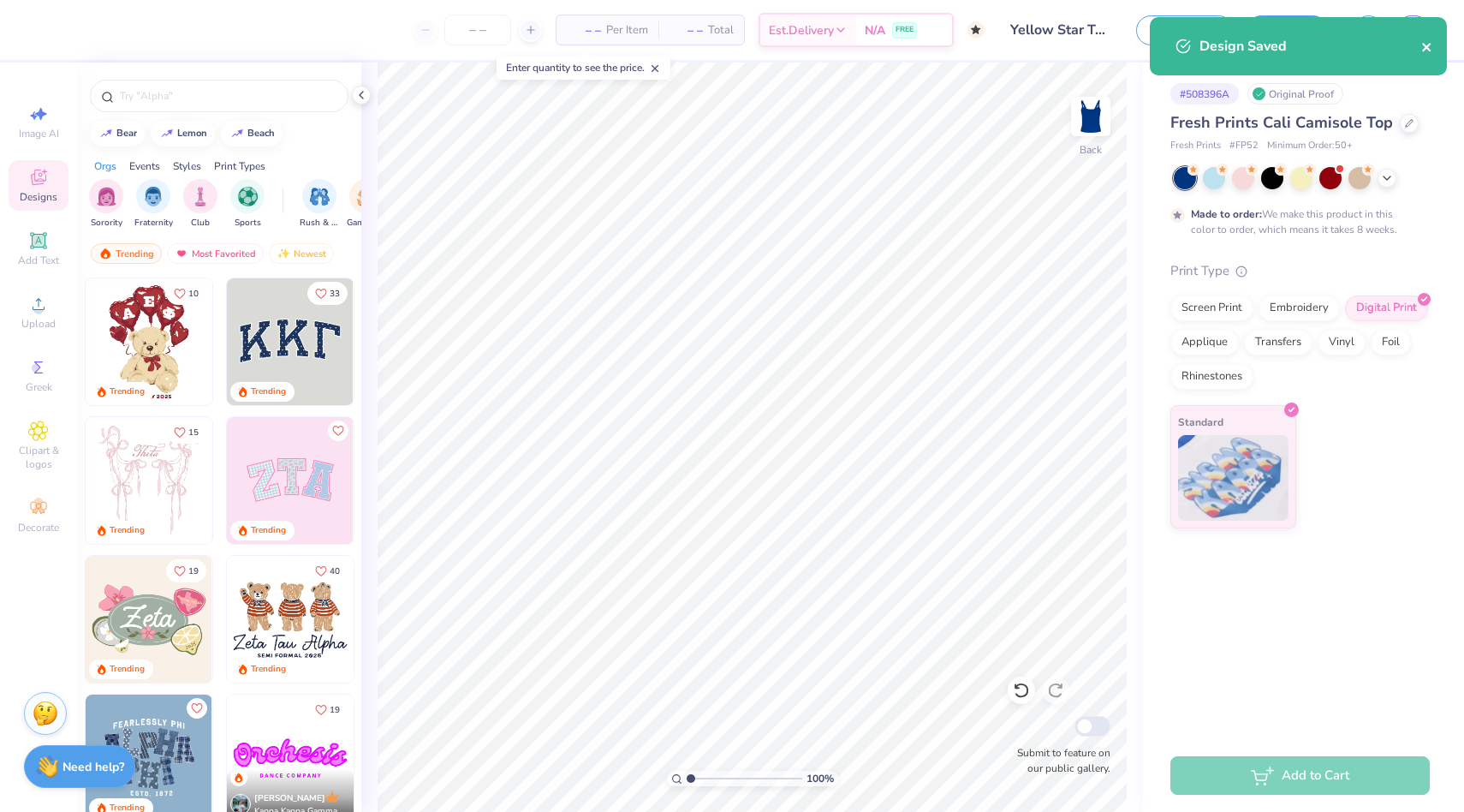
click at [1422, 43] on icon "close" at bounding box center [1428, 47] width 12 height 13
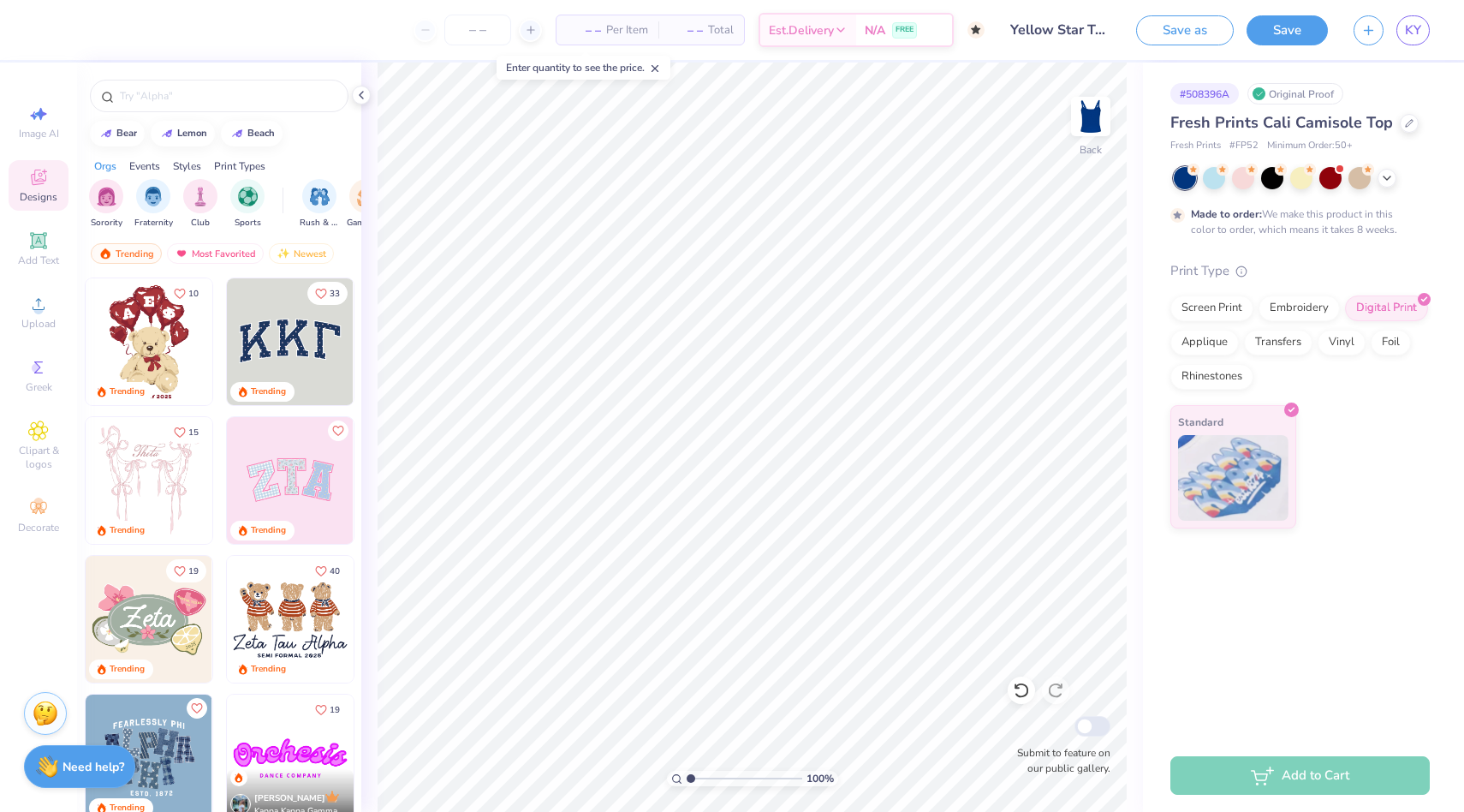
click at [1414, 26] on div "Design Saved" at bounding box center [1298, 52] width 304 height 78
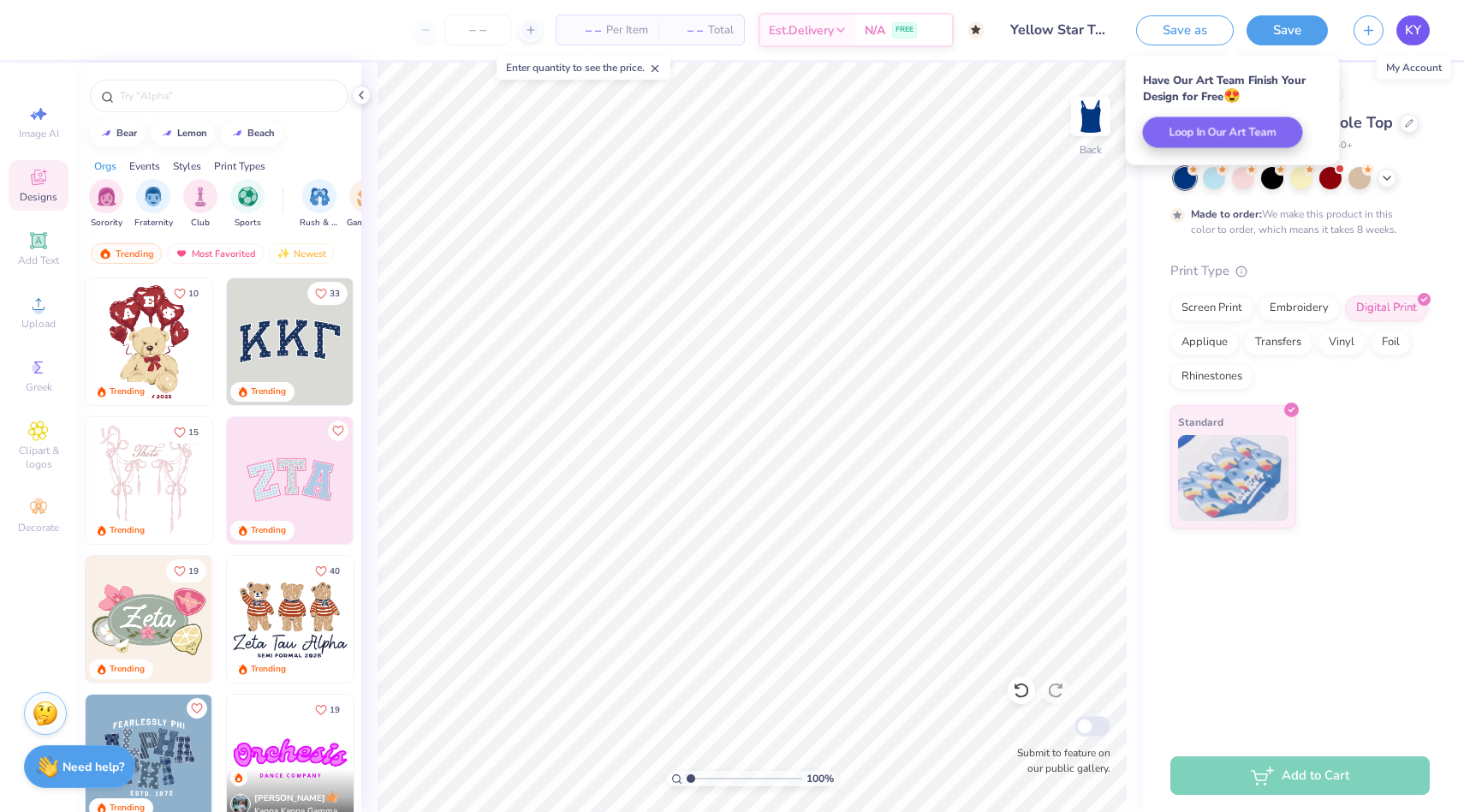
click at [1414, 35] on span "KY" at bounding box center [1413, 30] width 16 height 20
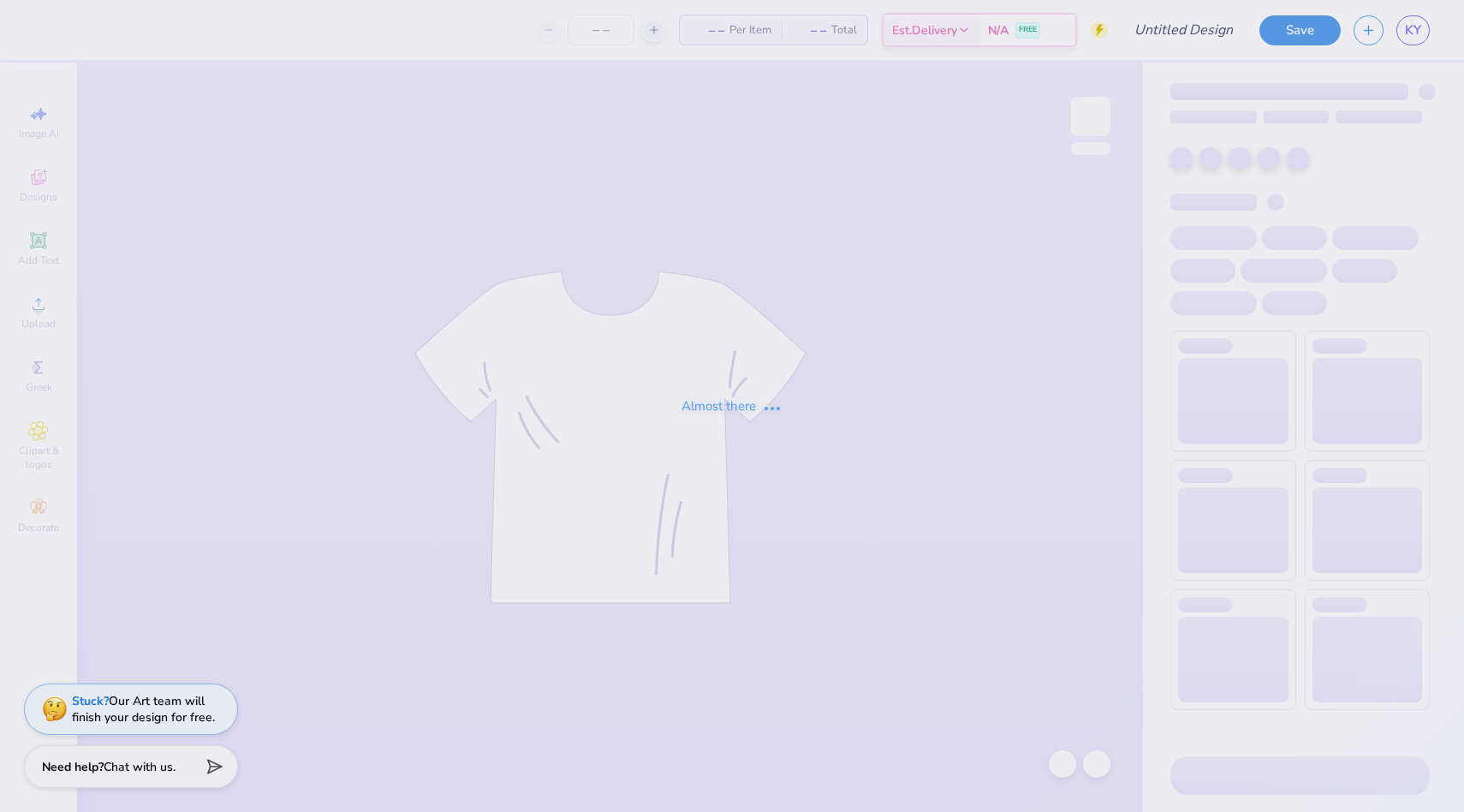
type input "Yellow Star Tank"
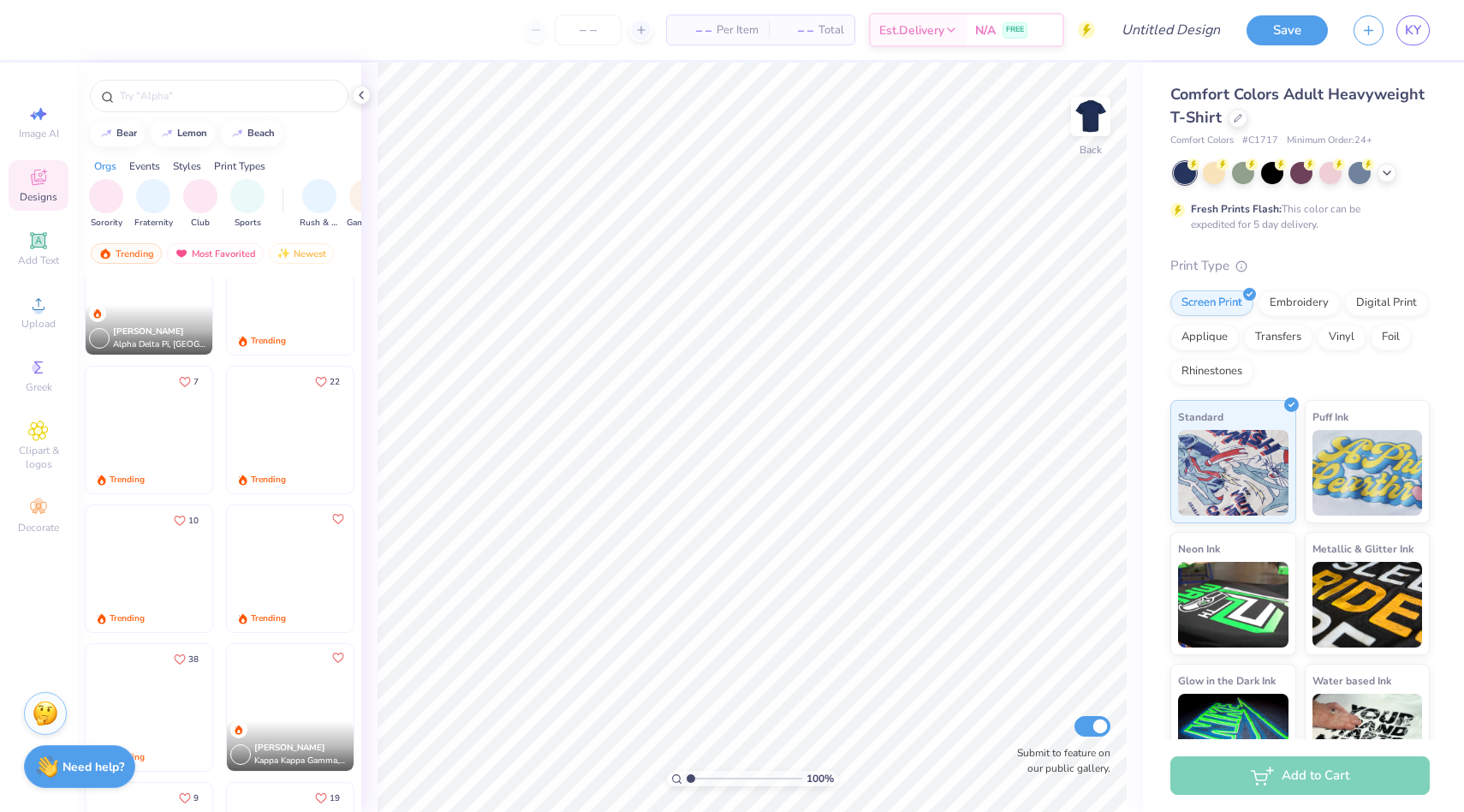
scroll to position [1300, 0]
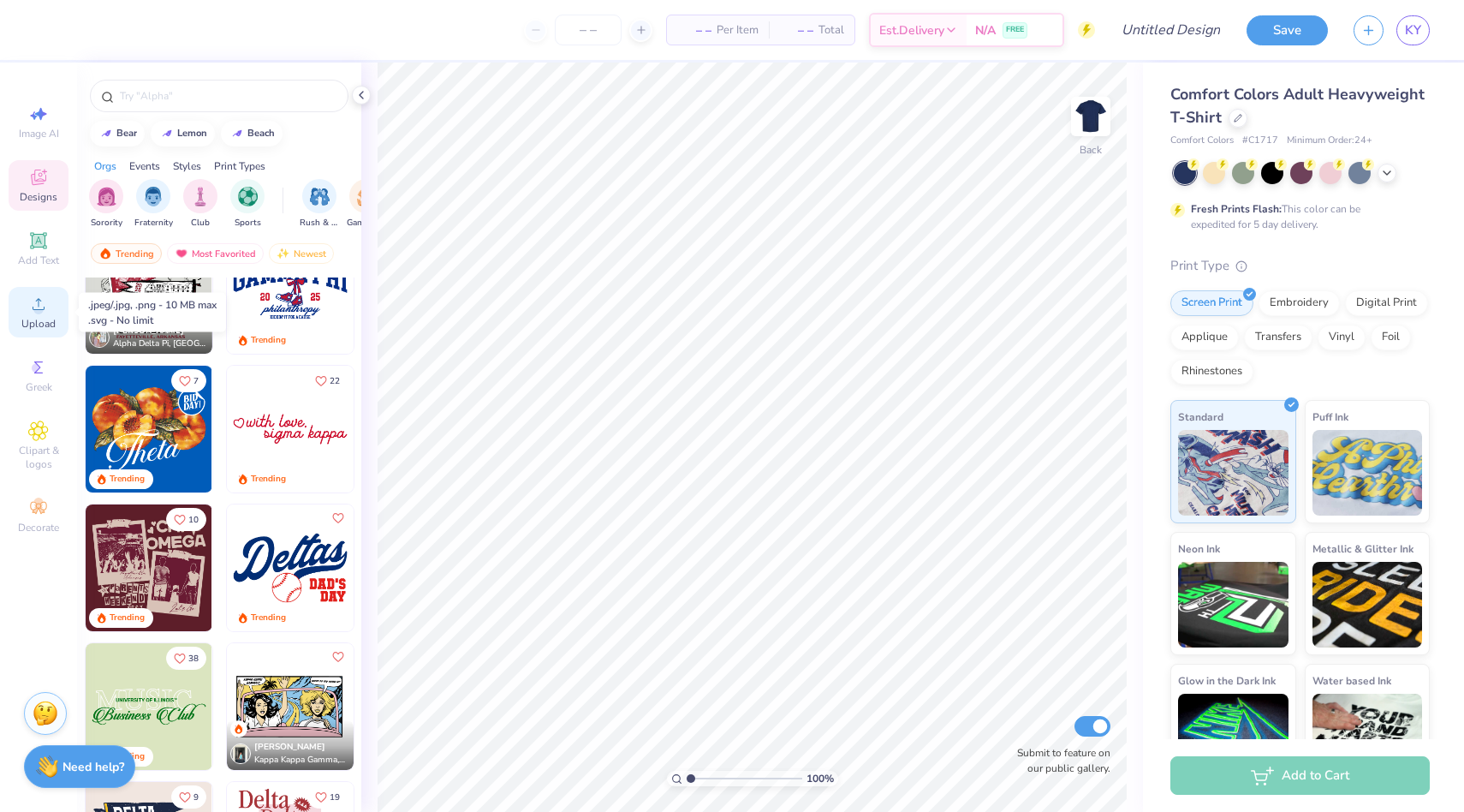
click at [33, 311] on icon at bounding box center [37, 303] width 20 height 20
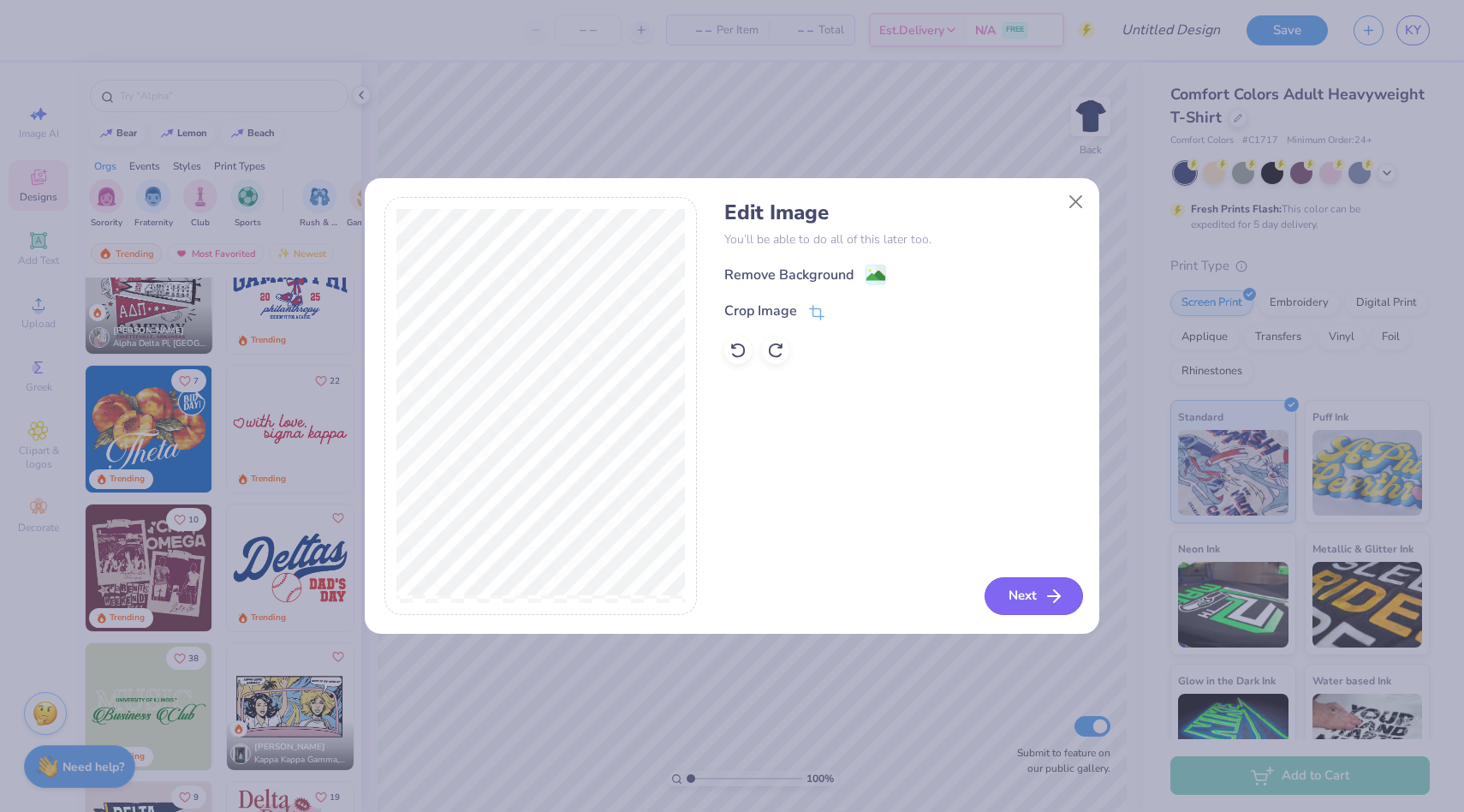
click at [1022, 595] on button "Next" at bounding box center [1034, 595] width 99 height 37
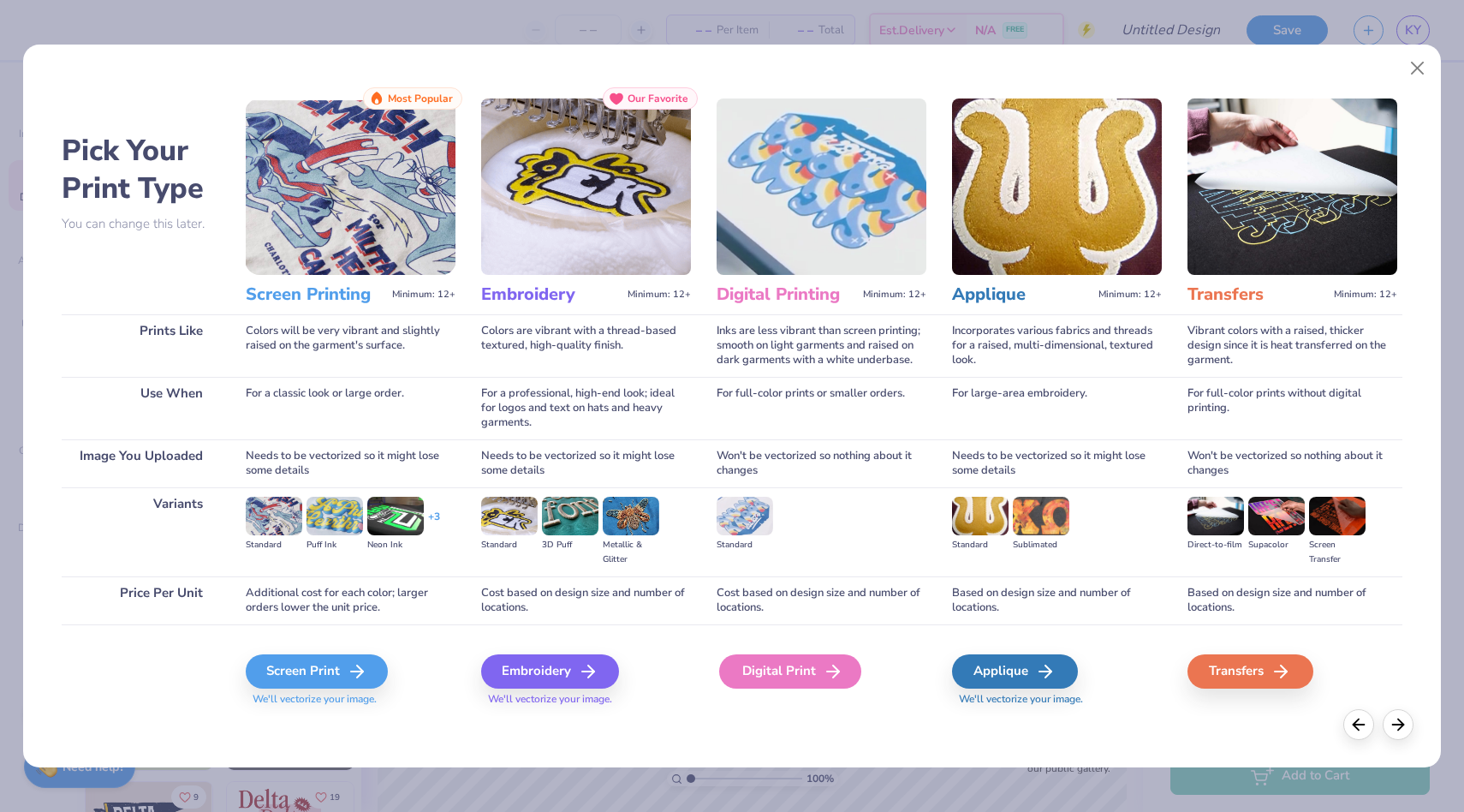
click at [794, 662] on div "Digital Print" at bounding box center [790, 671] width 142 height 35
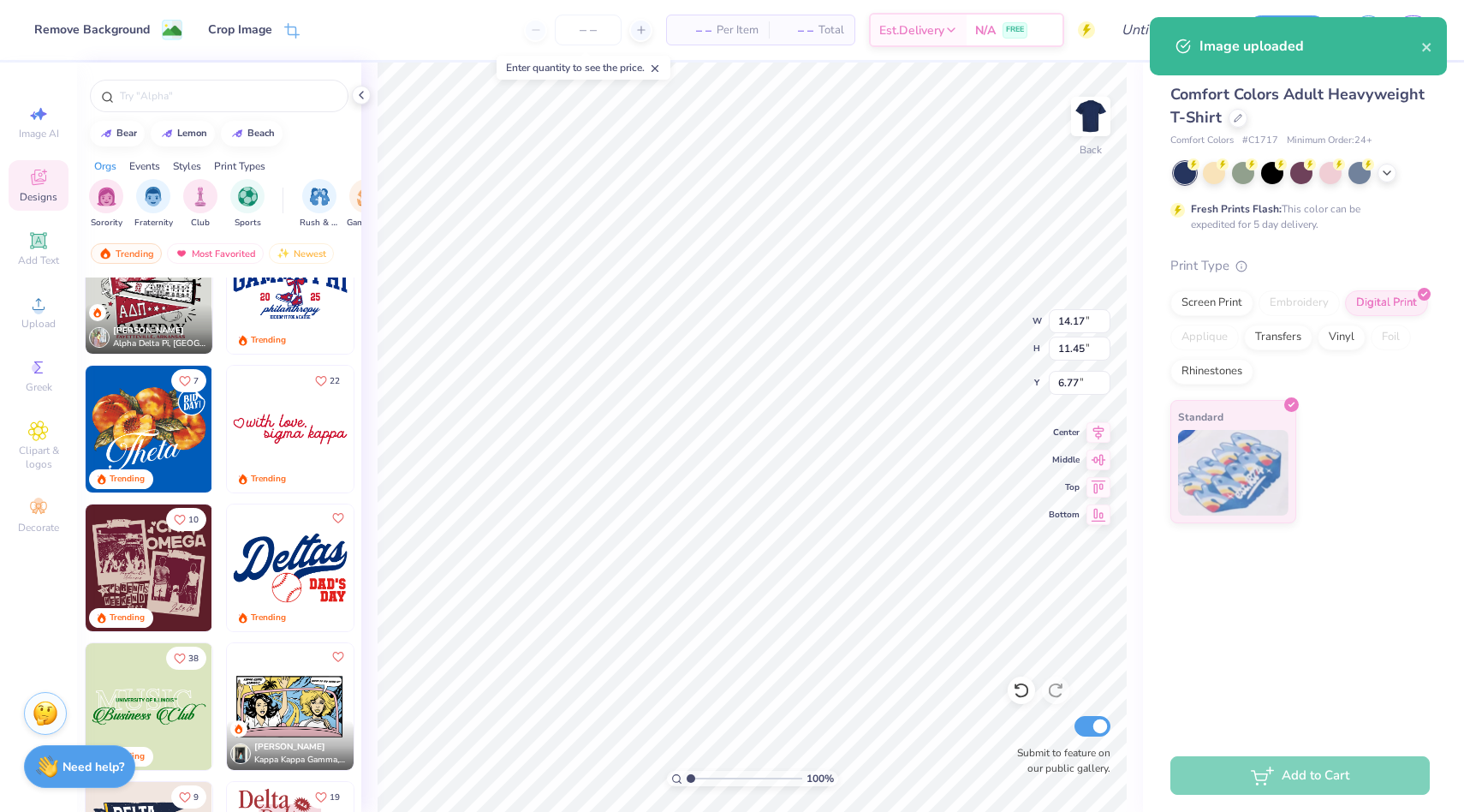
type input "5.05"
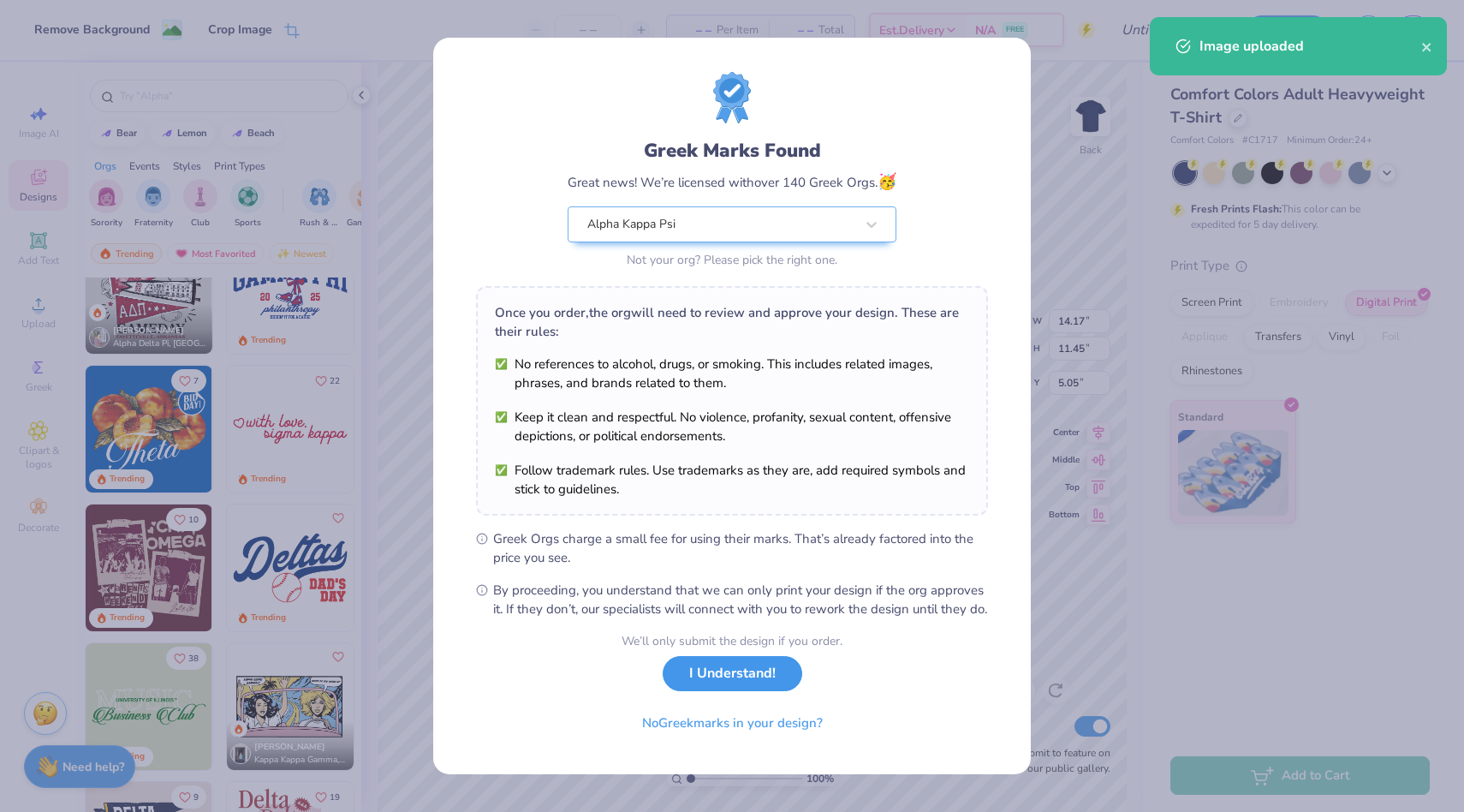
click at [750, 673] on button "I Understand!" at bounding box center [732, 673] width 140 height 35
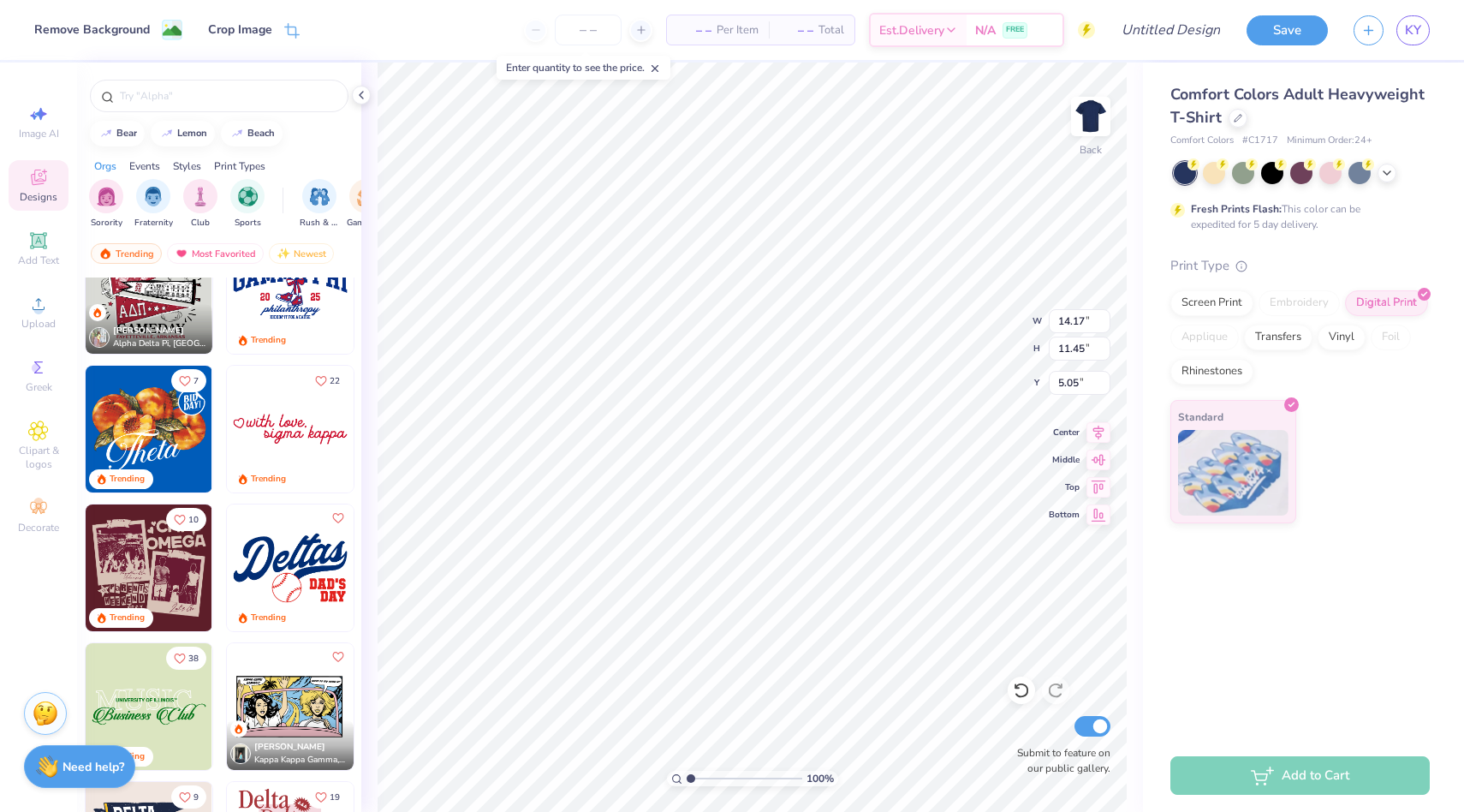
type input "10.16"
type input "8.21"
type input "3.00"
click at [1385, 169] on icon at bounding box center [1387, 171] width 13 height 13
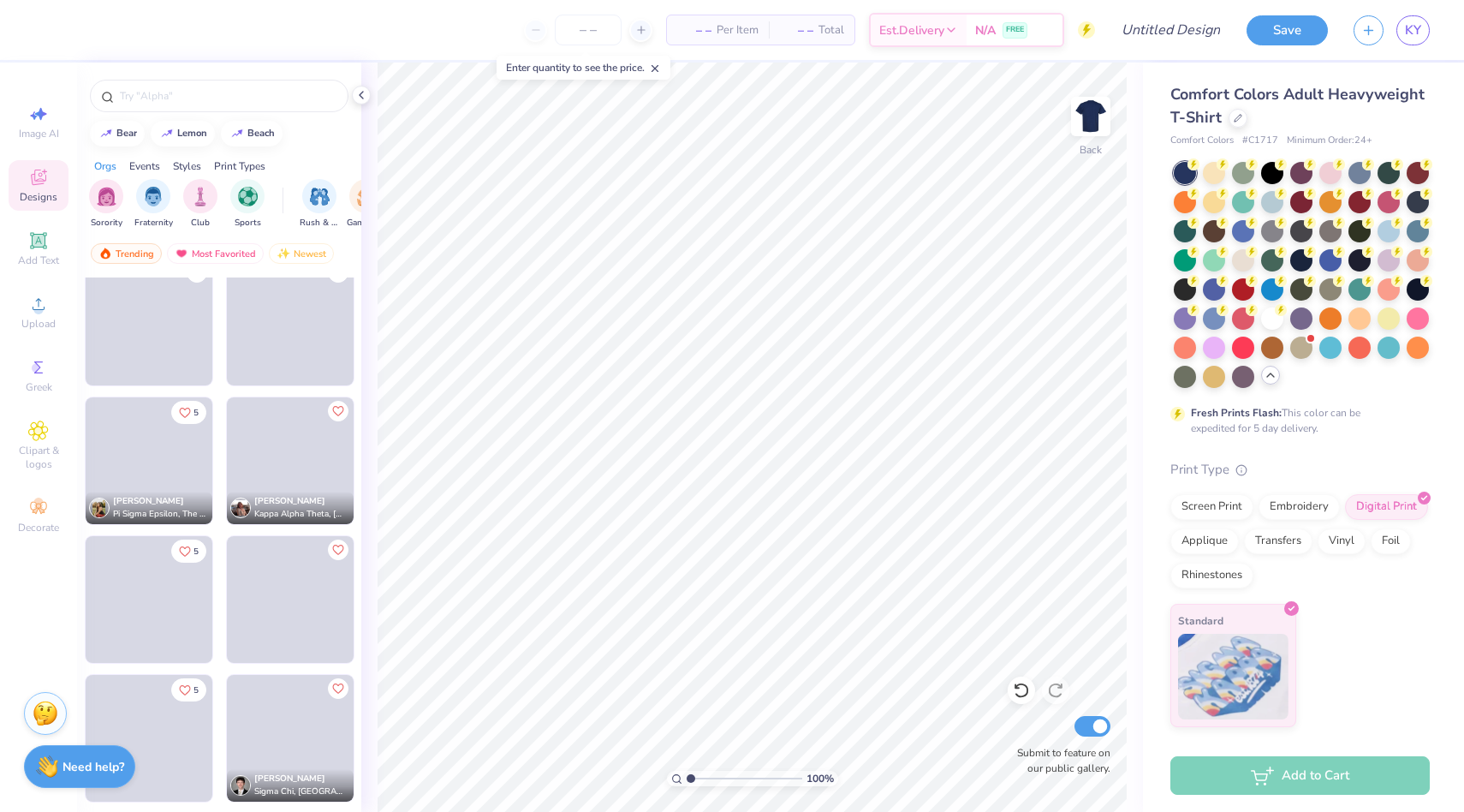
scroll to position [9465, 0]
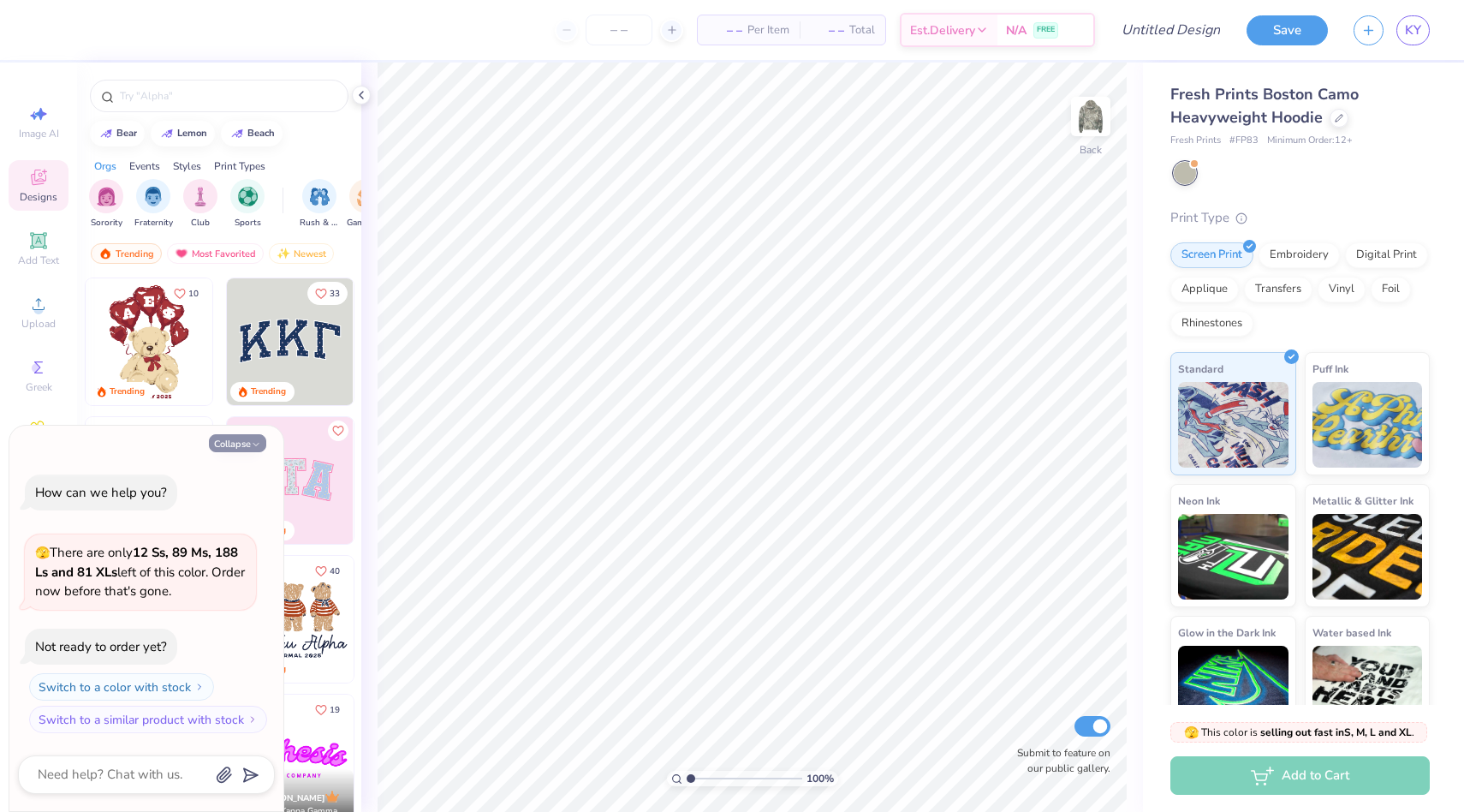
click at [237, 442] on button "Collapse" at bounding box center [238, 443] width 58 height 18
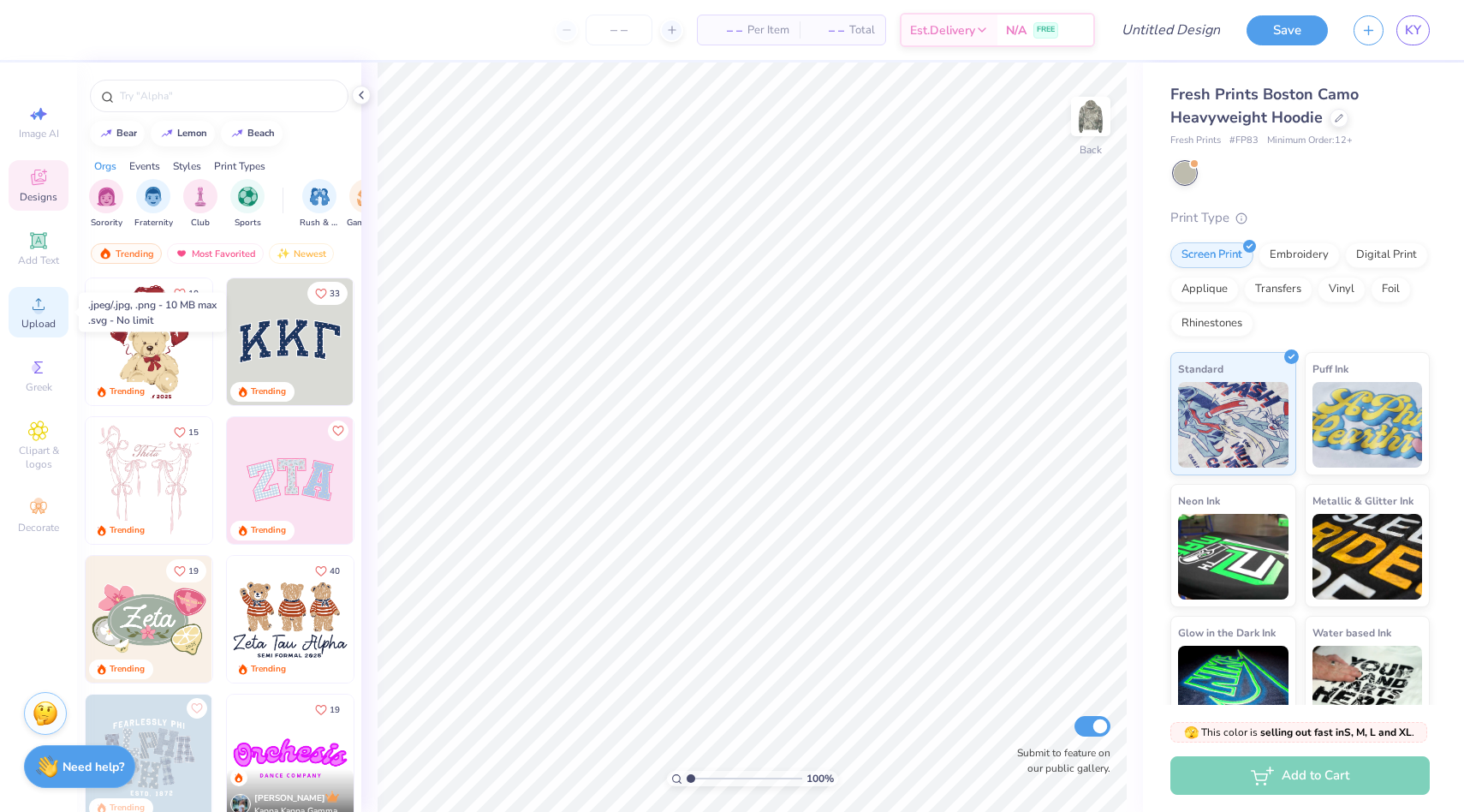
click at [22, 293] on div "Upload" at bounding box center [38, 312] width 60 height 51
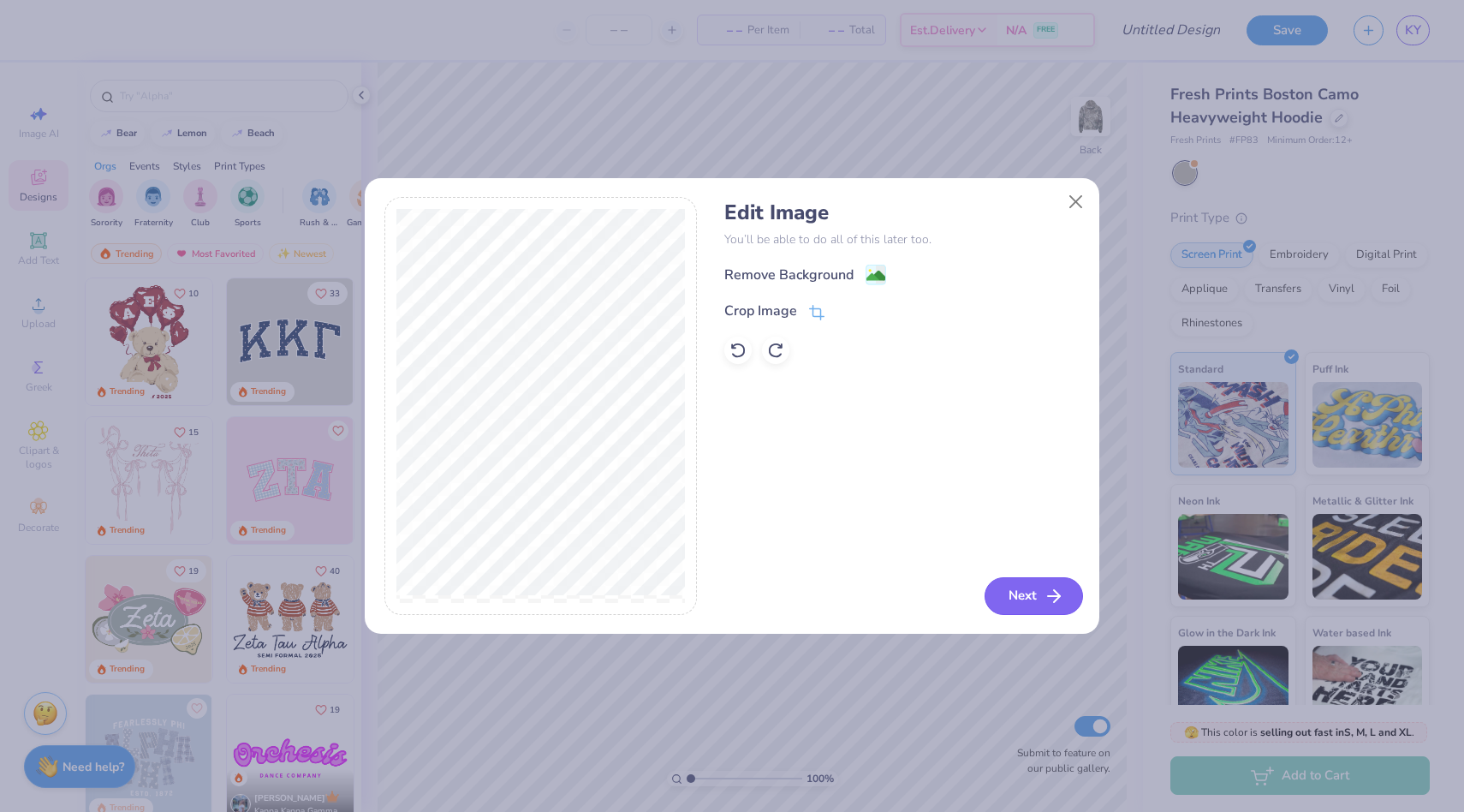
click at [998, 592] on button "Next" at bounding box center [1034, 595] width 99 height 37
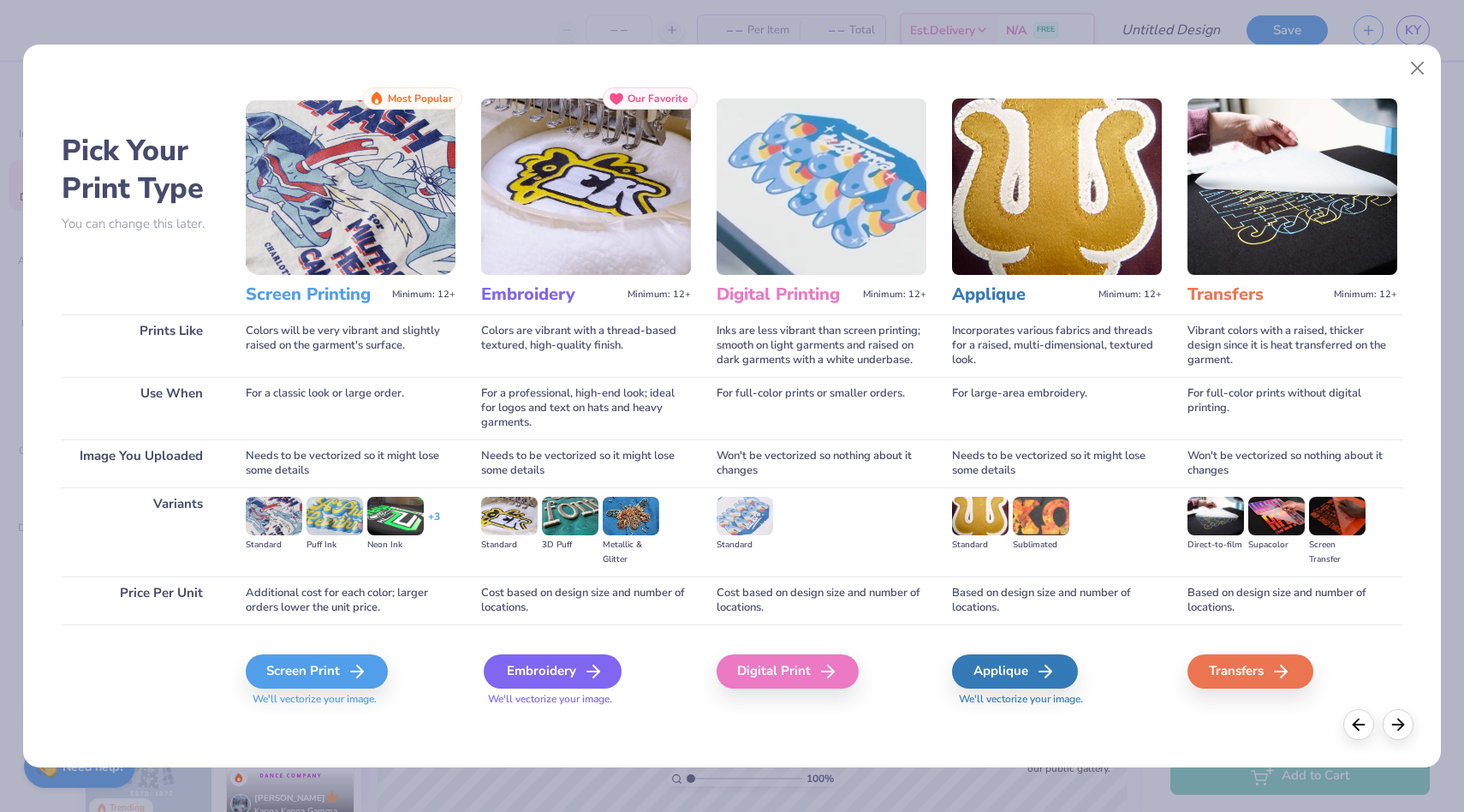
click at [542, 663] on div "Embroidery" at bounding box center [553, 671] width 138 height 35
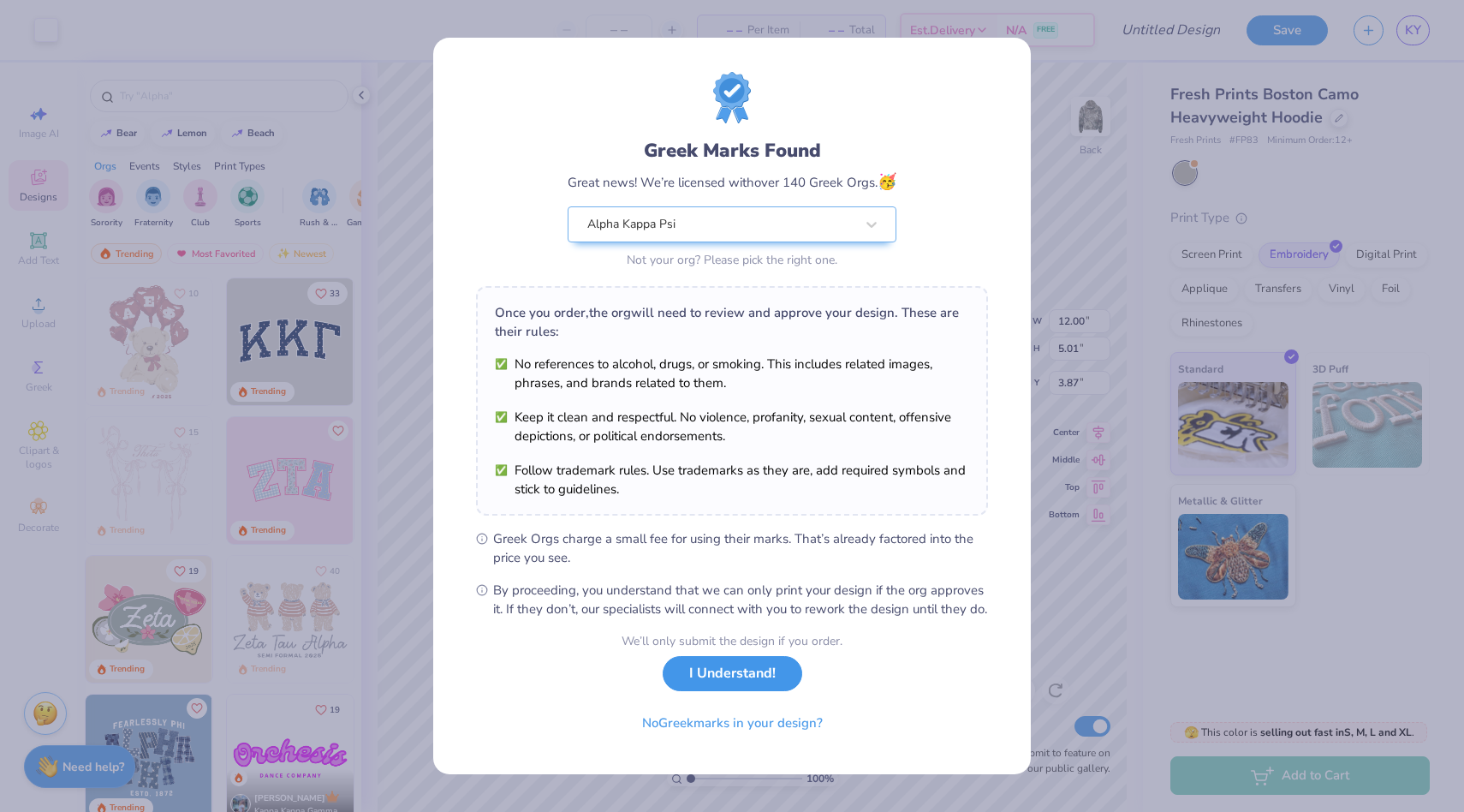
click at [684, 676] on button "I Understand!" at bounding box center [732, 673] width 140 height 35
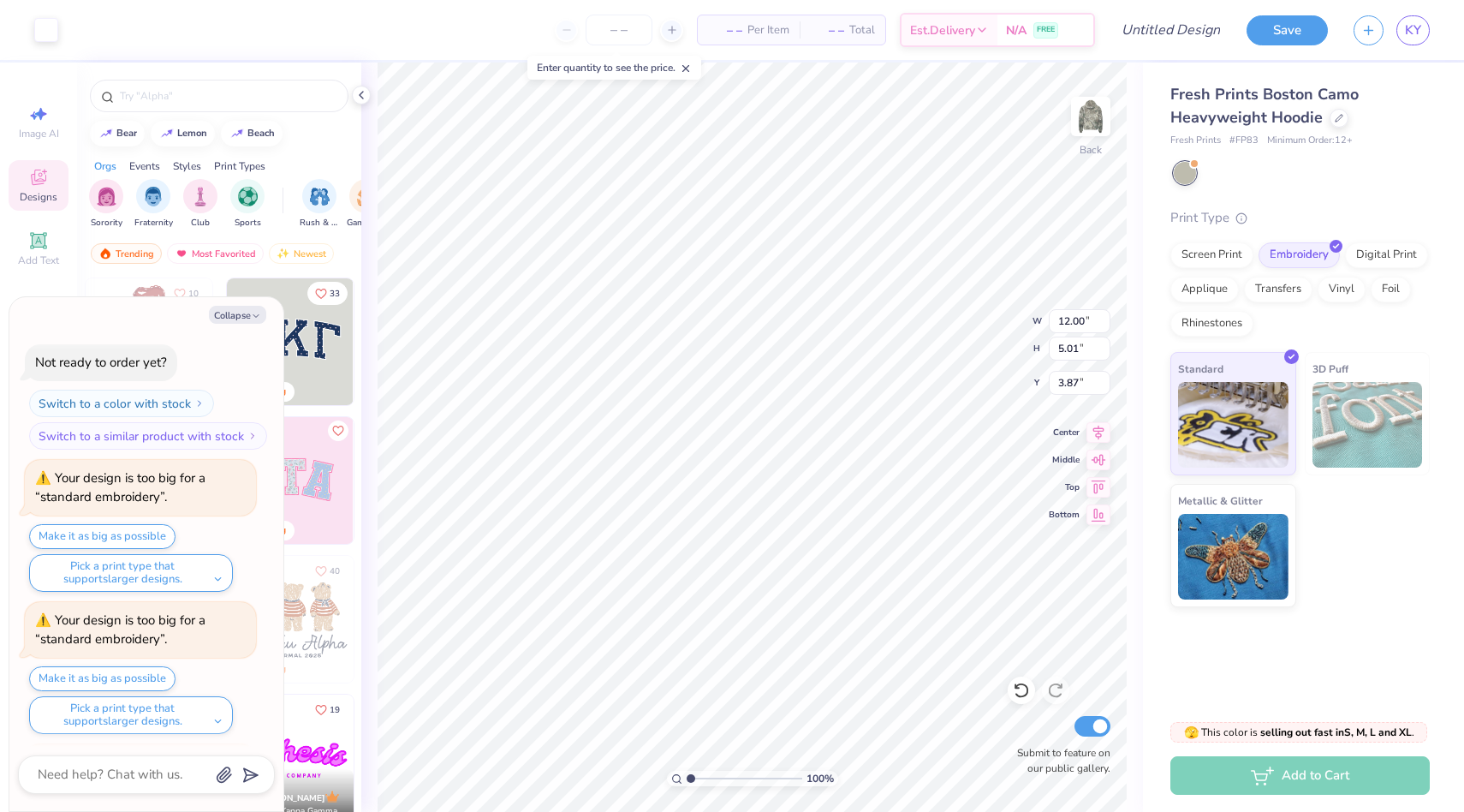
scroll to position [298, 0]
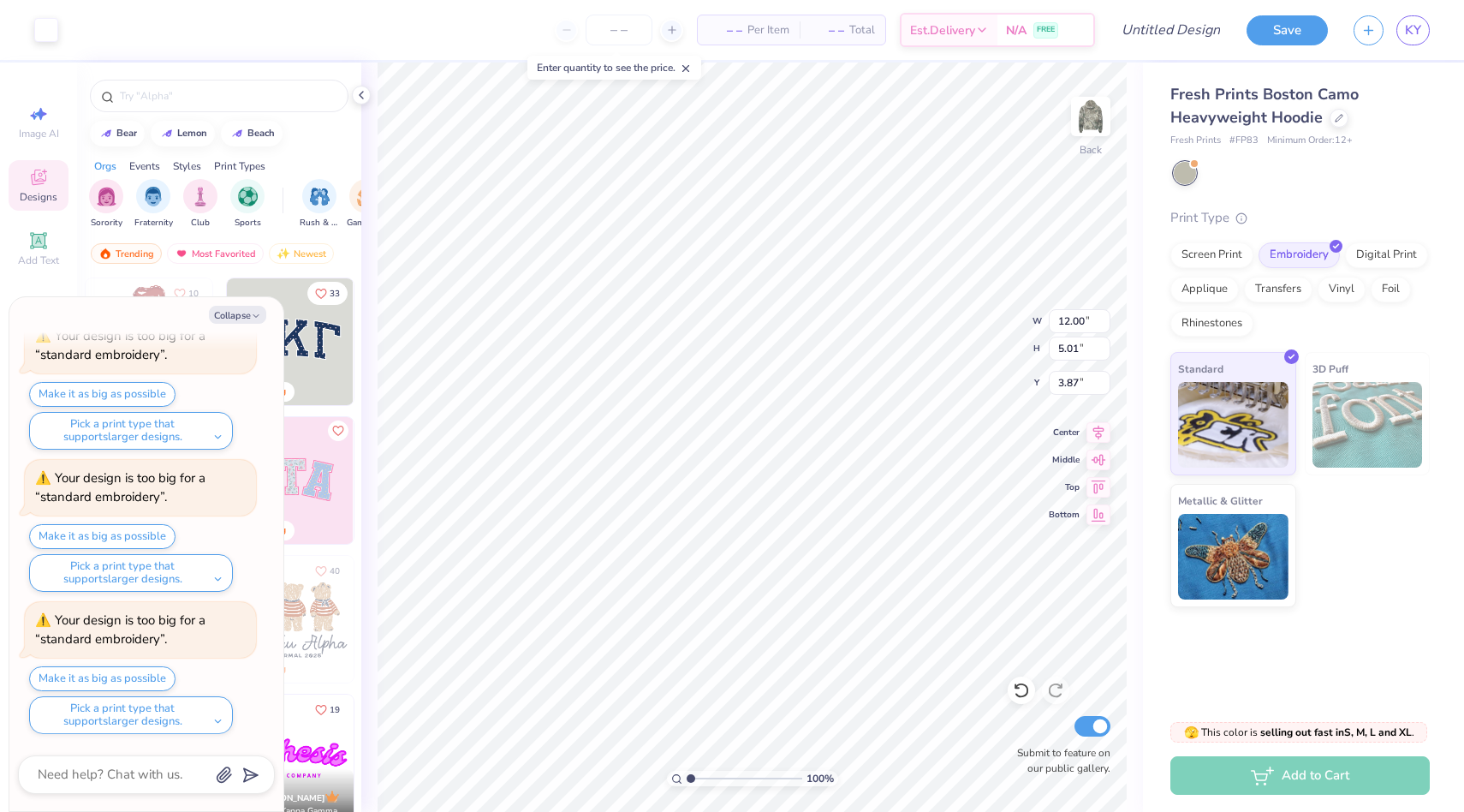
type textarea "x"
type input "4.18"
type textarea "x"
type input "3.87"
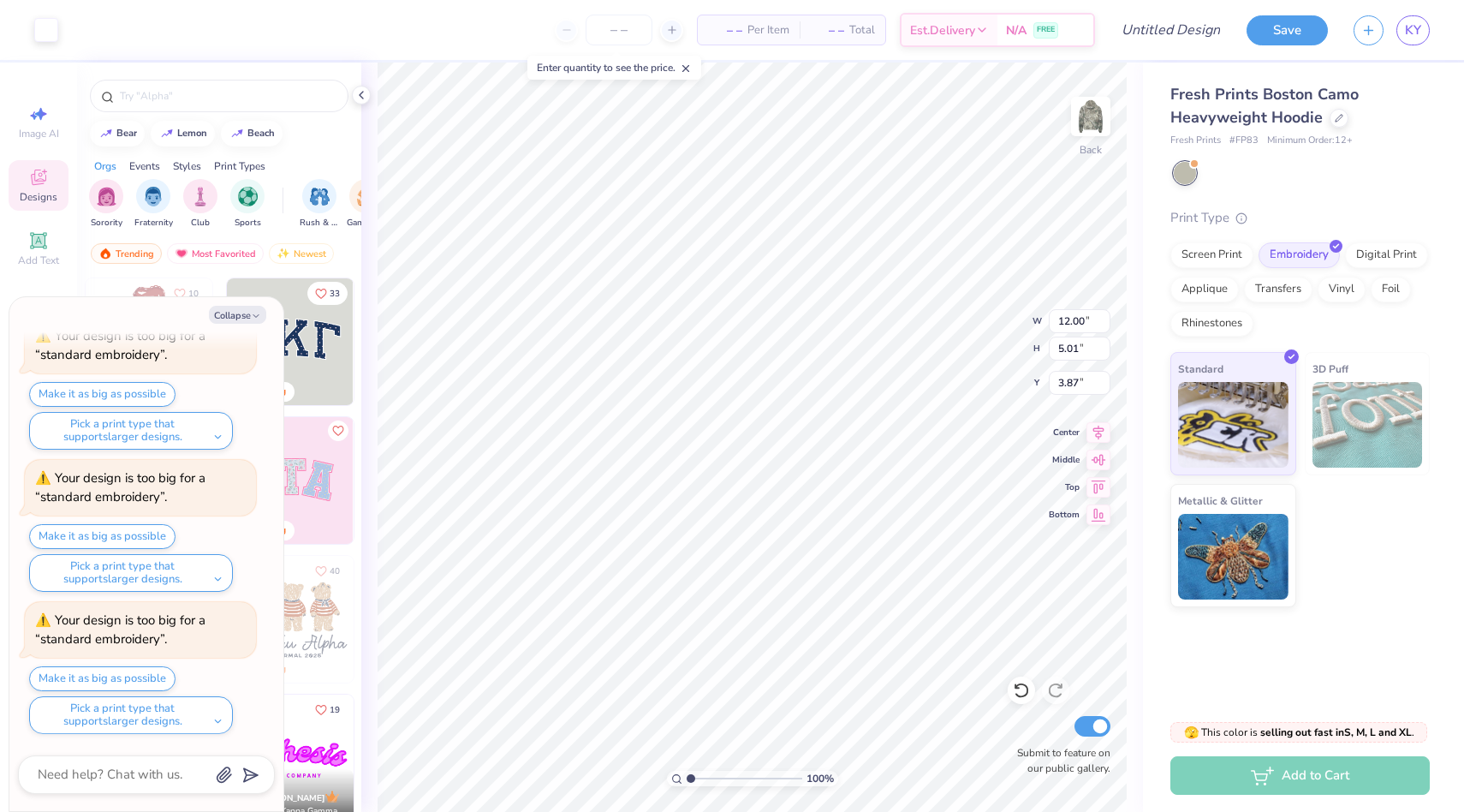
type textarea "x"
type input "3.27"
type textarea "x"
type input "3.00"
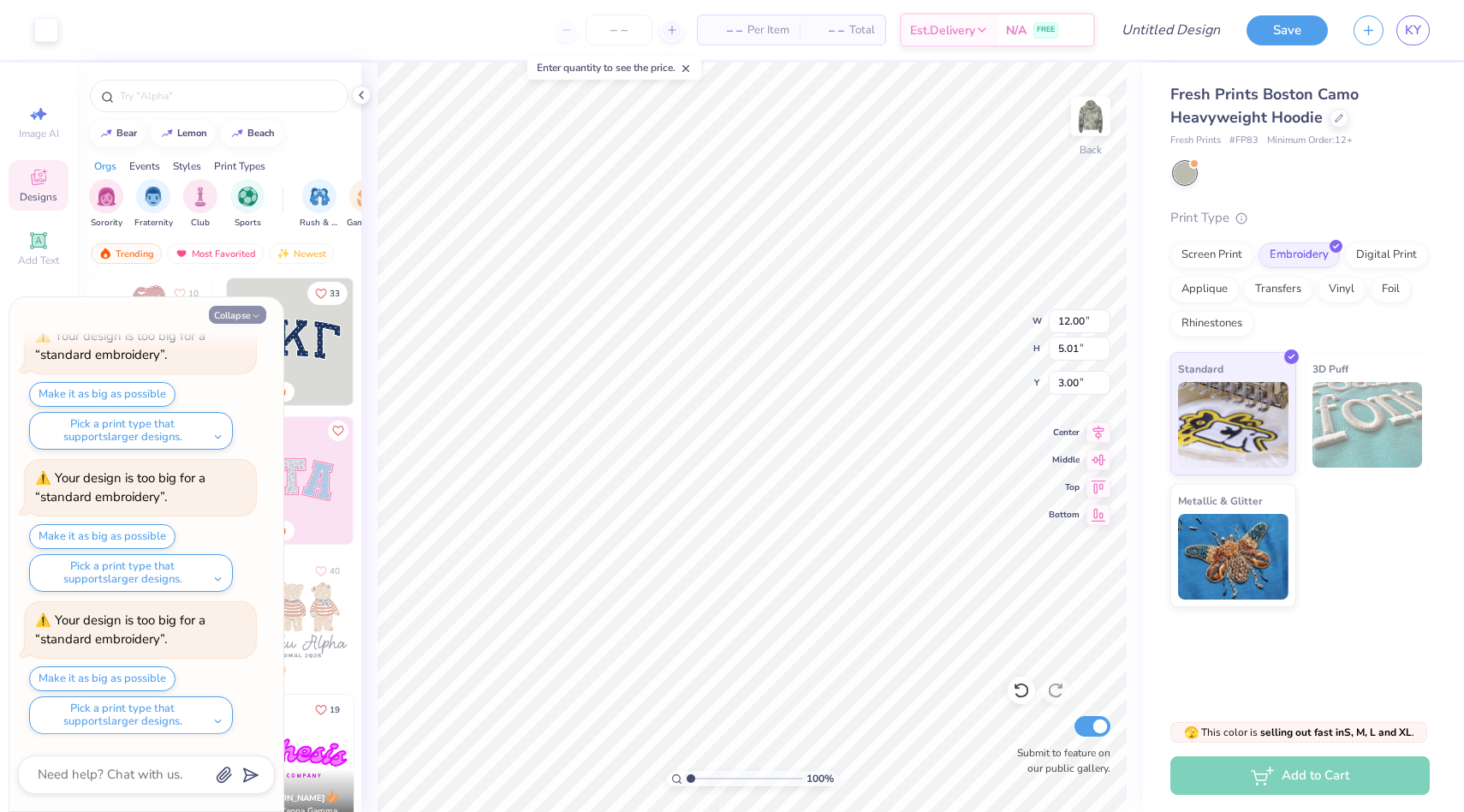
click at [235, 316] on button "Collapse" at bounding box center [238, 314] width 58 height 18
type textarea "x"
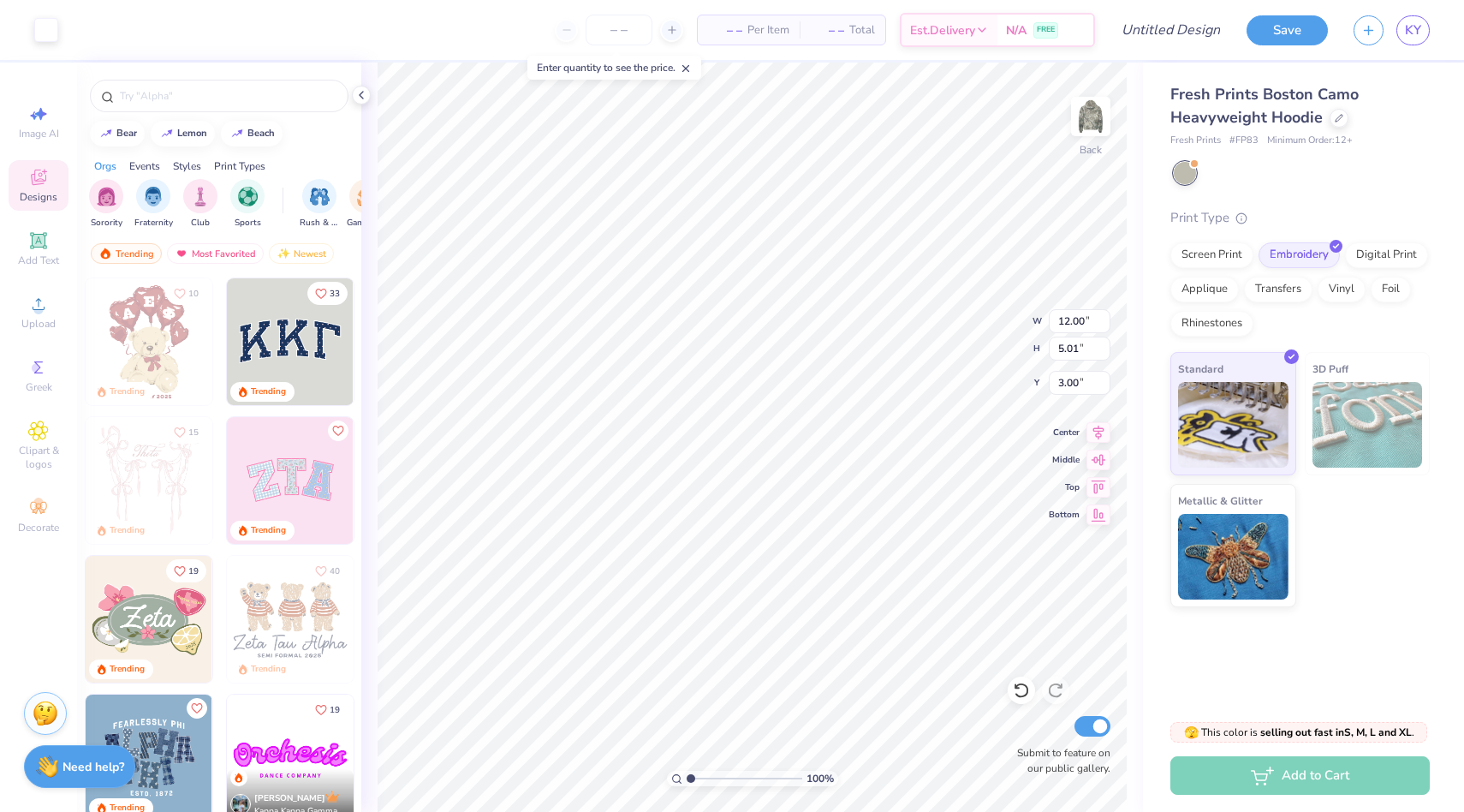
type input "3.52"
click at [1092, 731] on input "Submit to feature on our public gallery." at bounding box center [1093, 726] width 36 height 20
checkbox input "false"
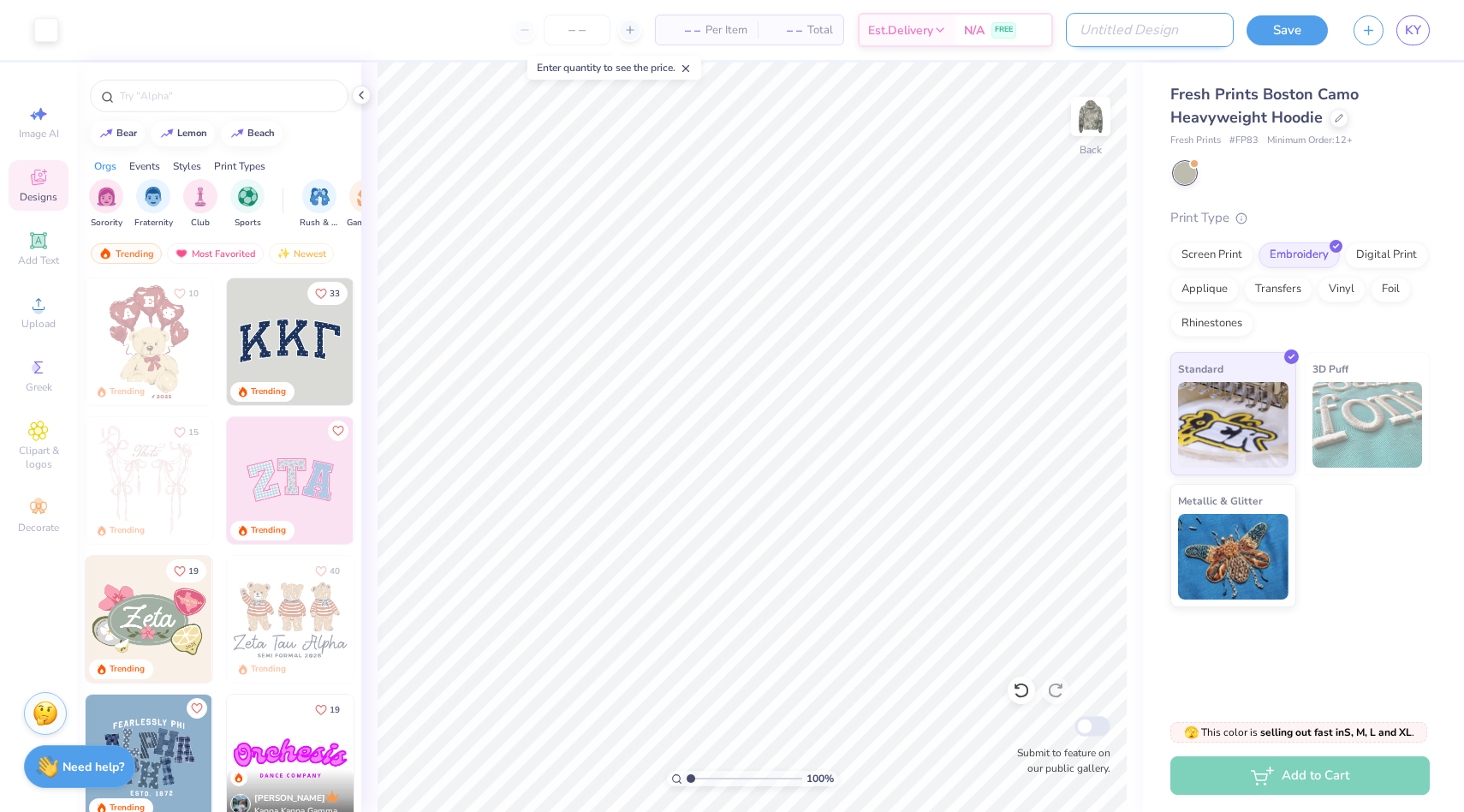
click at [1152, 36] on input "Design Title" at bounding box center [1150, 30] width 168 height 35
type input "C"
type input "AKPsi Camo Hoodie"
click at [1275, 27] on button "Save" at bounding box center [1288, 27] width 81 height 30
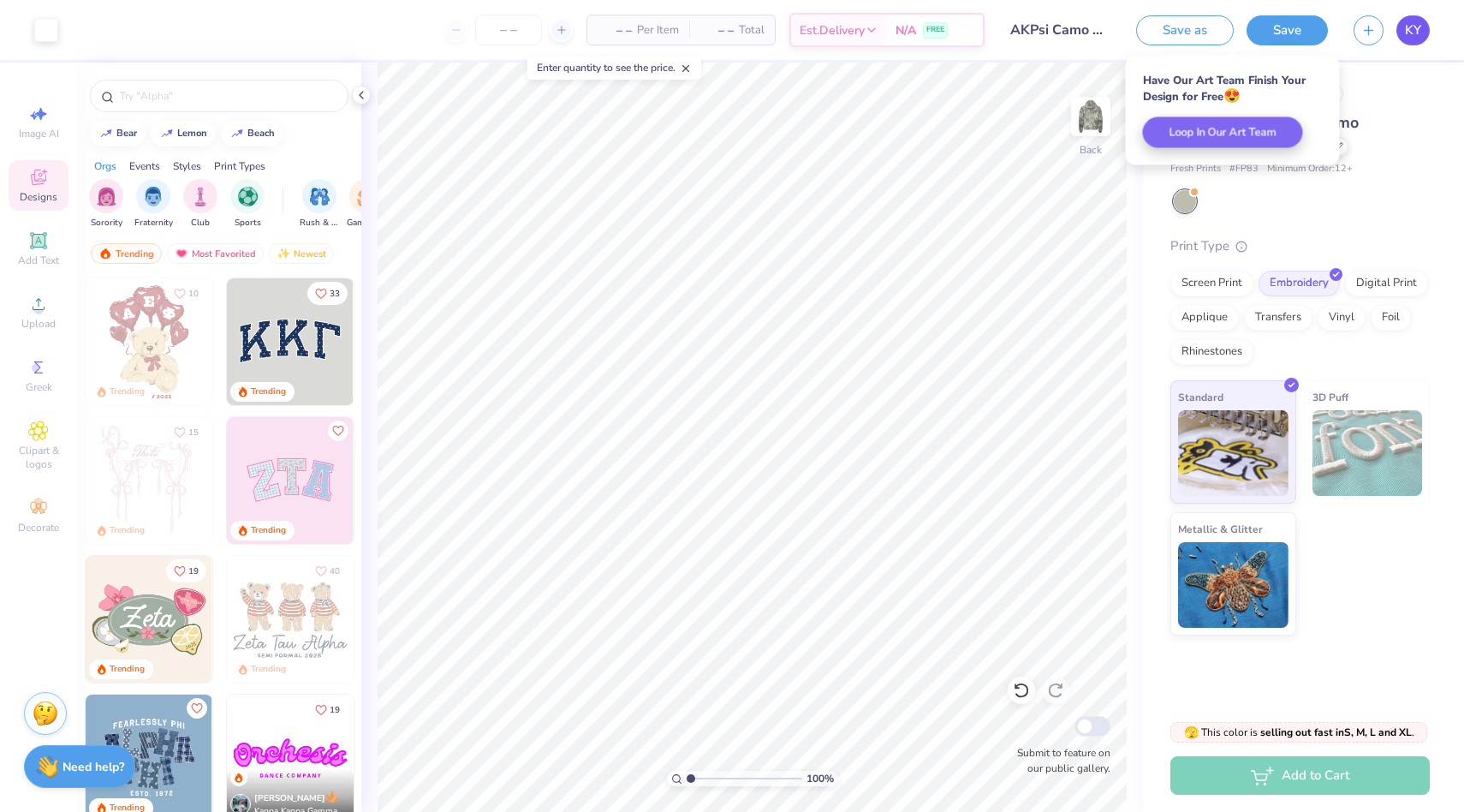
click at [1407, 35] on span "KY" at bounding box center [1413, 30] width 16 height 20
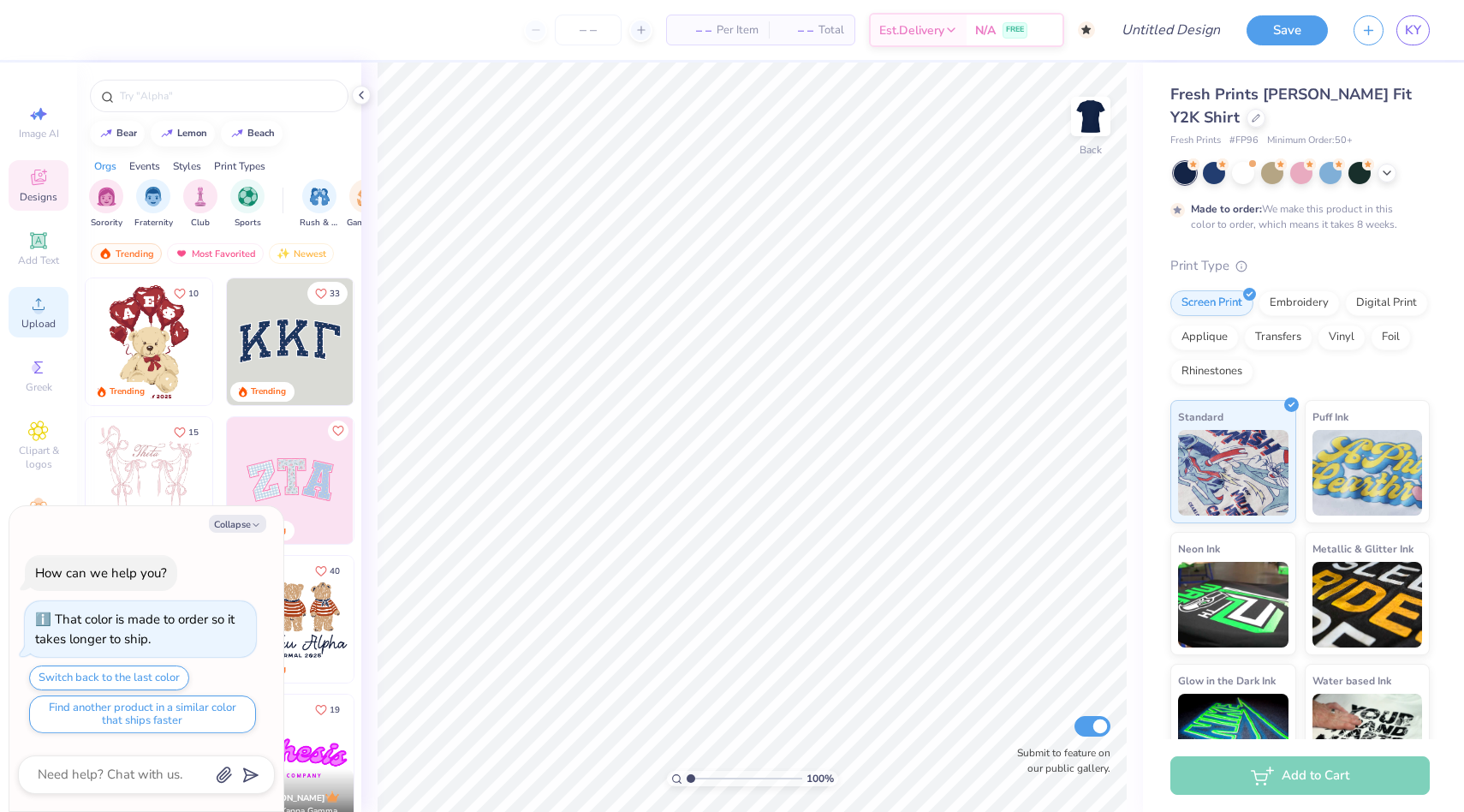
click at [36, 309] on circle at bounding box center [38, 310] width 10 height 10
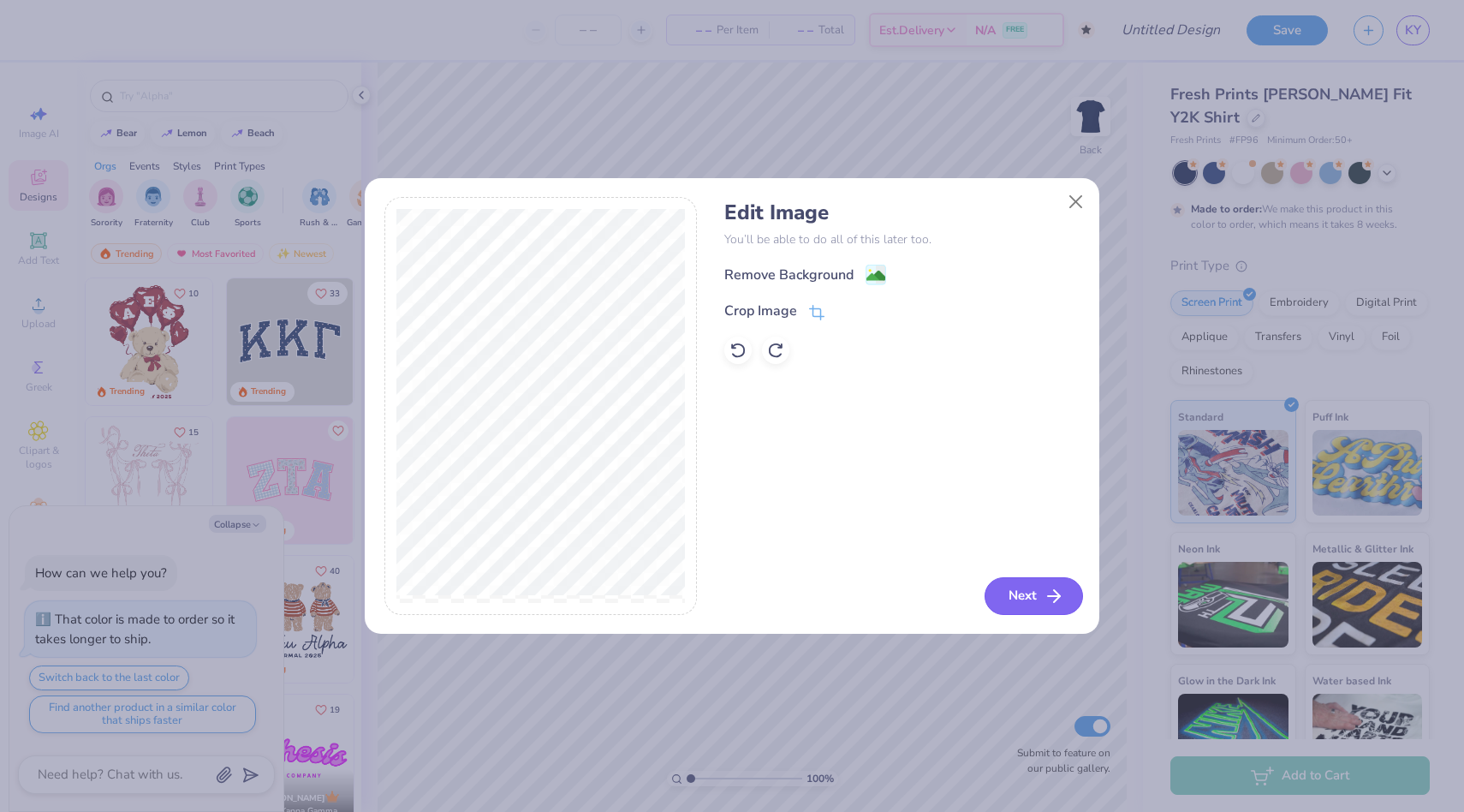
click at [1032, 598] on button "Next" at bounding box center [1034, 595] width 99 height 37
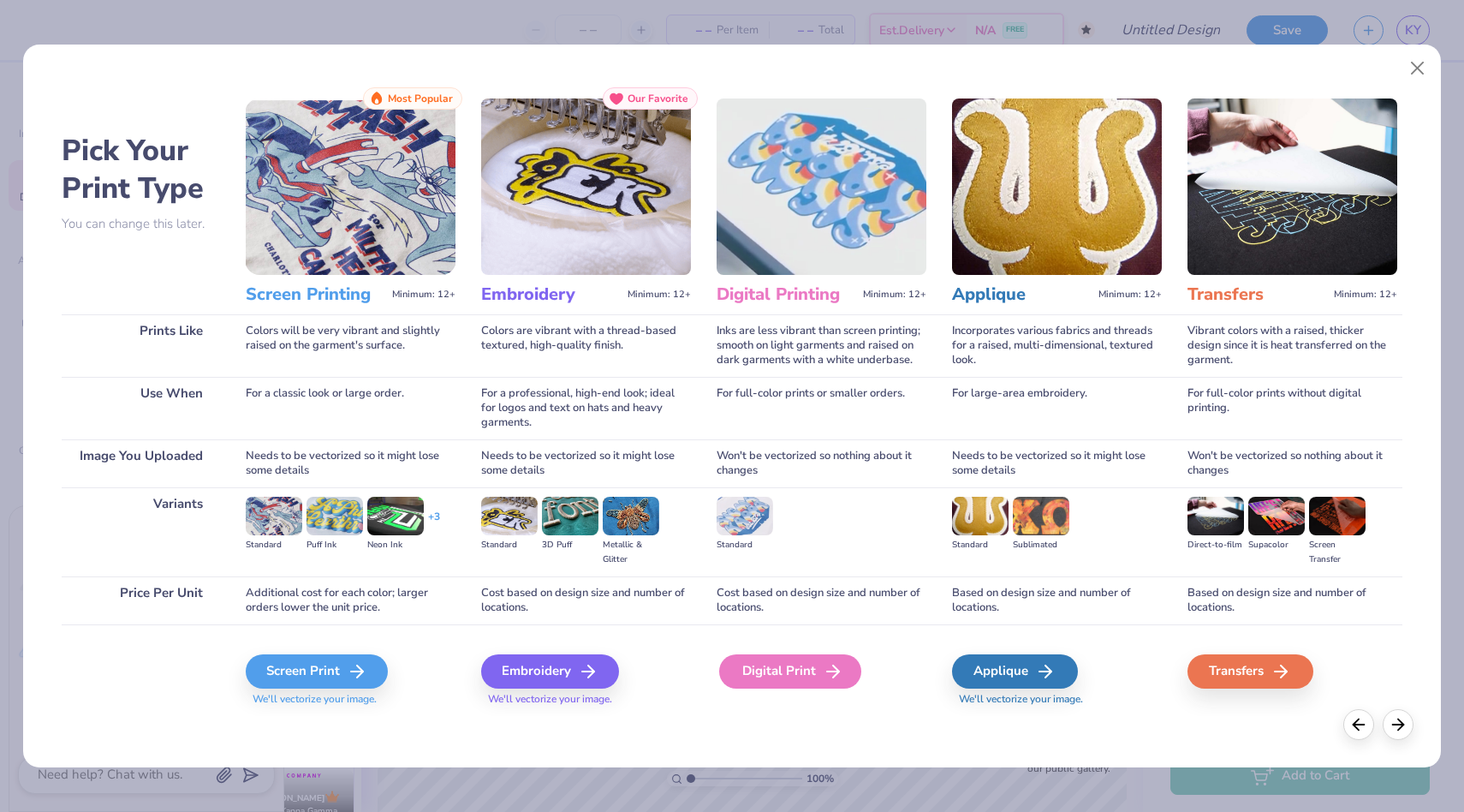
click at [800, 656] on div "Digital Print" at bounding box center [790, 671] width 142 height 35
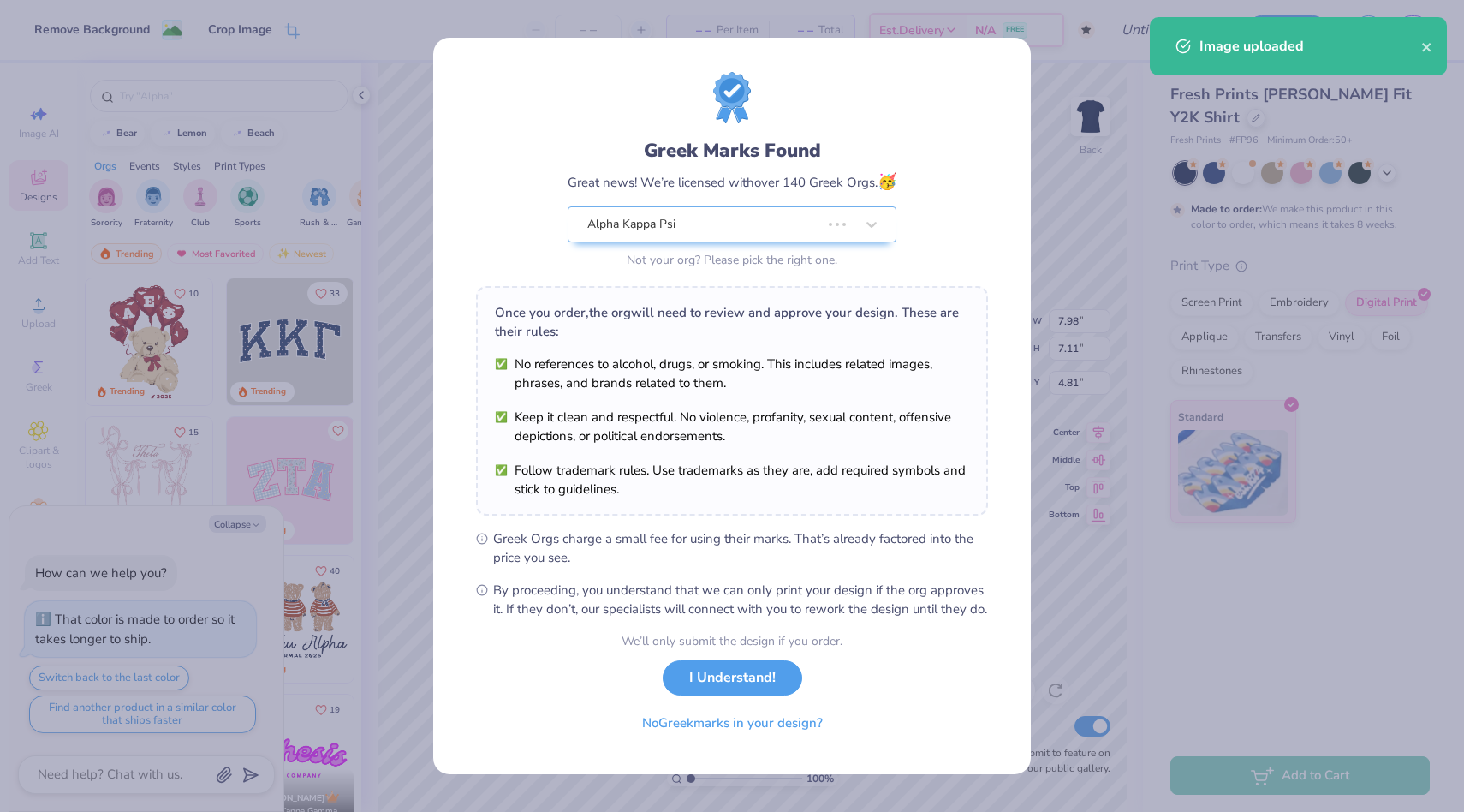
type textarea "x"
type input "7.98"
type input "7.11"
drag, startPoint x: 793, startPoint y: 420, endPoint x: 851, endPoint y: 405, distance: 59.9
click at [851, 405] on ul "No references to alcohol, drugs, or smoking. This includes related images, phra…" at bounding box center [732, 427] width 475 height 144
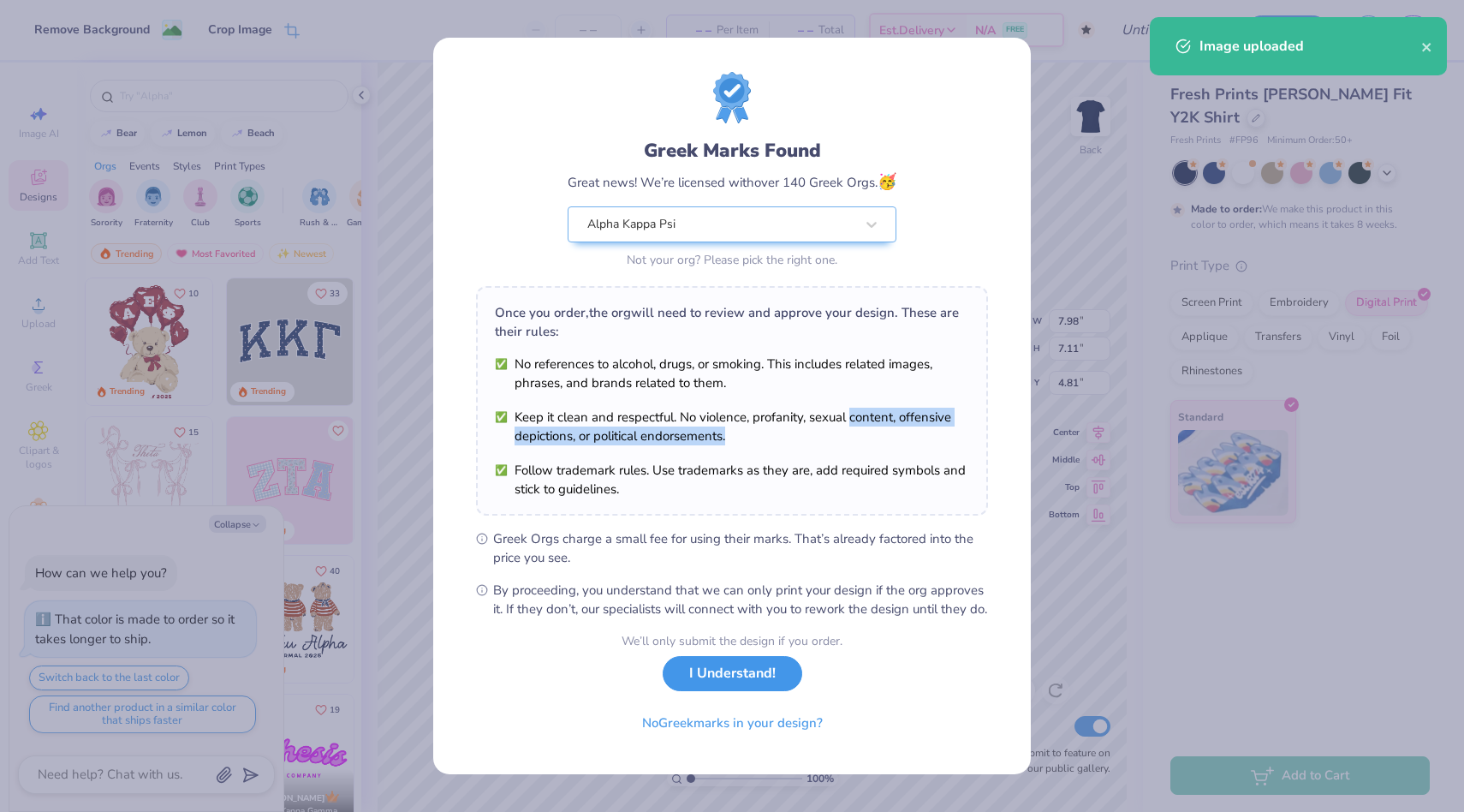
click at [771, 674] on button "I Understand!" at bounding box center [732, 673] width 140 height 35
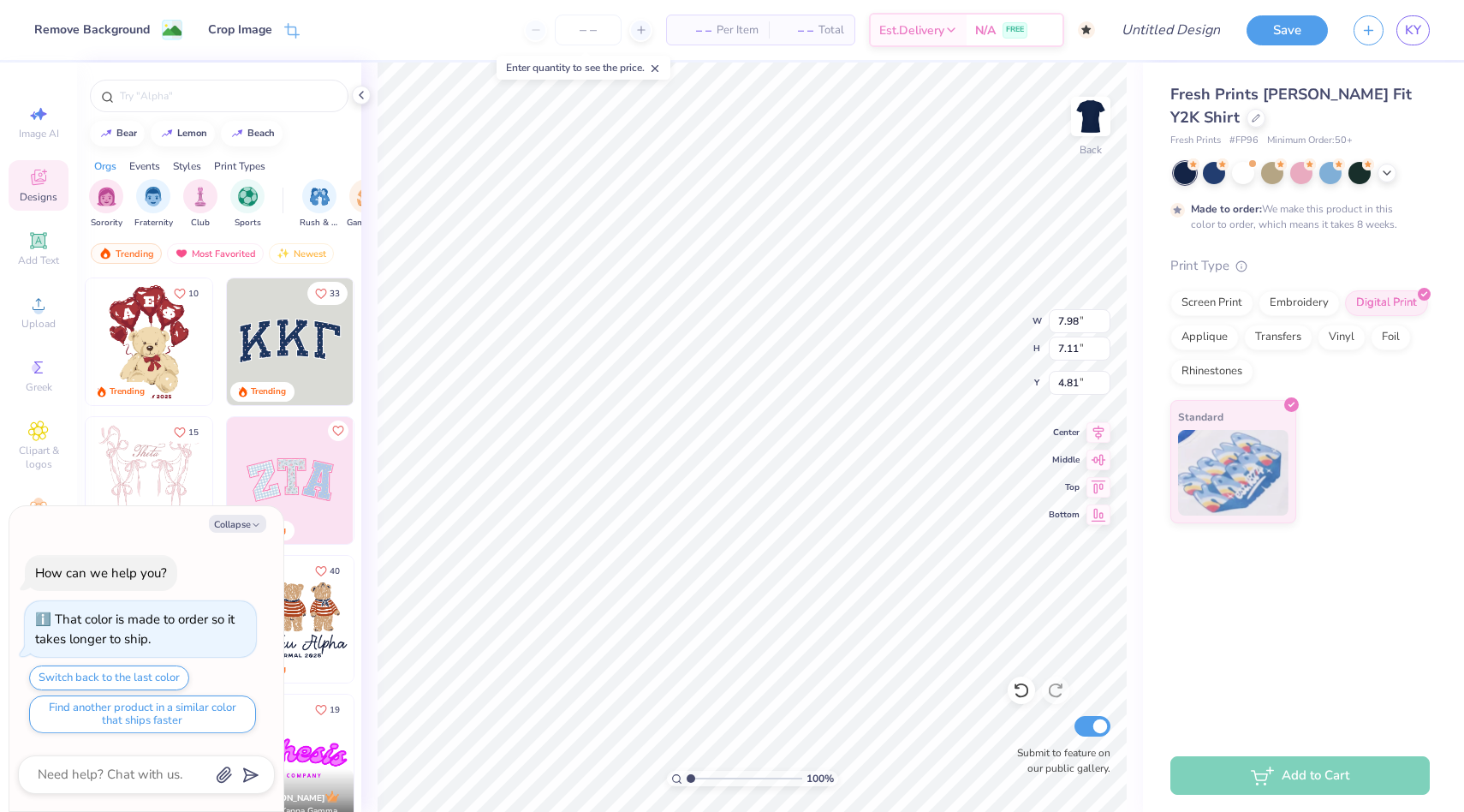
type textarea "x"
type input "3.00"
type textarea "x"
type input "8.62"
type input "7.68"
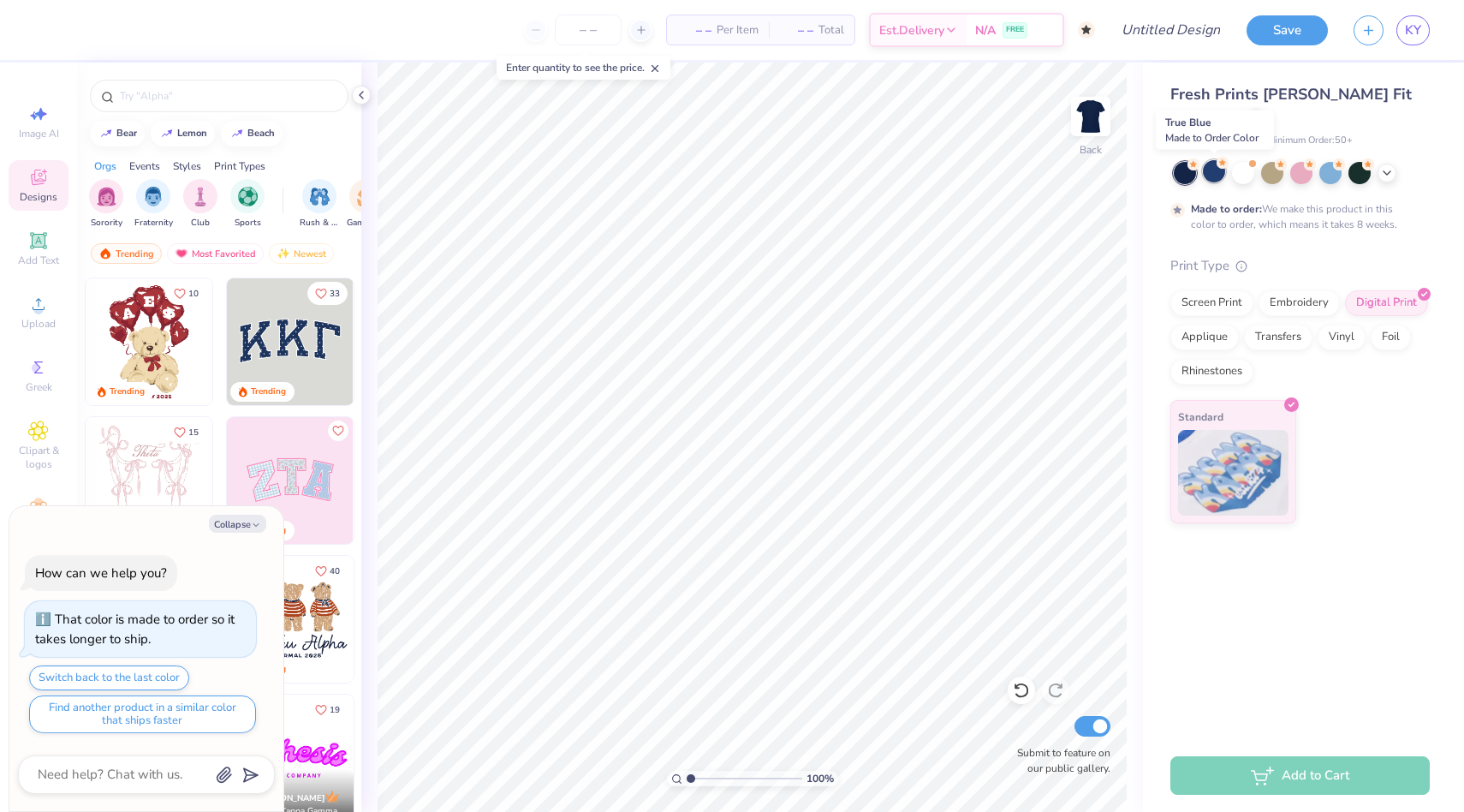
click at [1212, 172] on div at bounding box center [1214, 171] width 22 height 22
click at [1247, 177] on div at bounding box center [1243, 171] width 22 height 22
click at [1266, 177] on div at bounding box center [1272, 171] width 22 height 22
click at [1391, 175] on icon at bounding box center [1387, 171] width 13 height 13
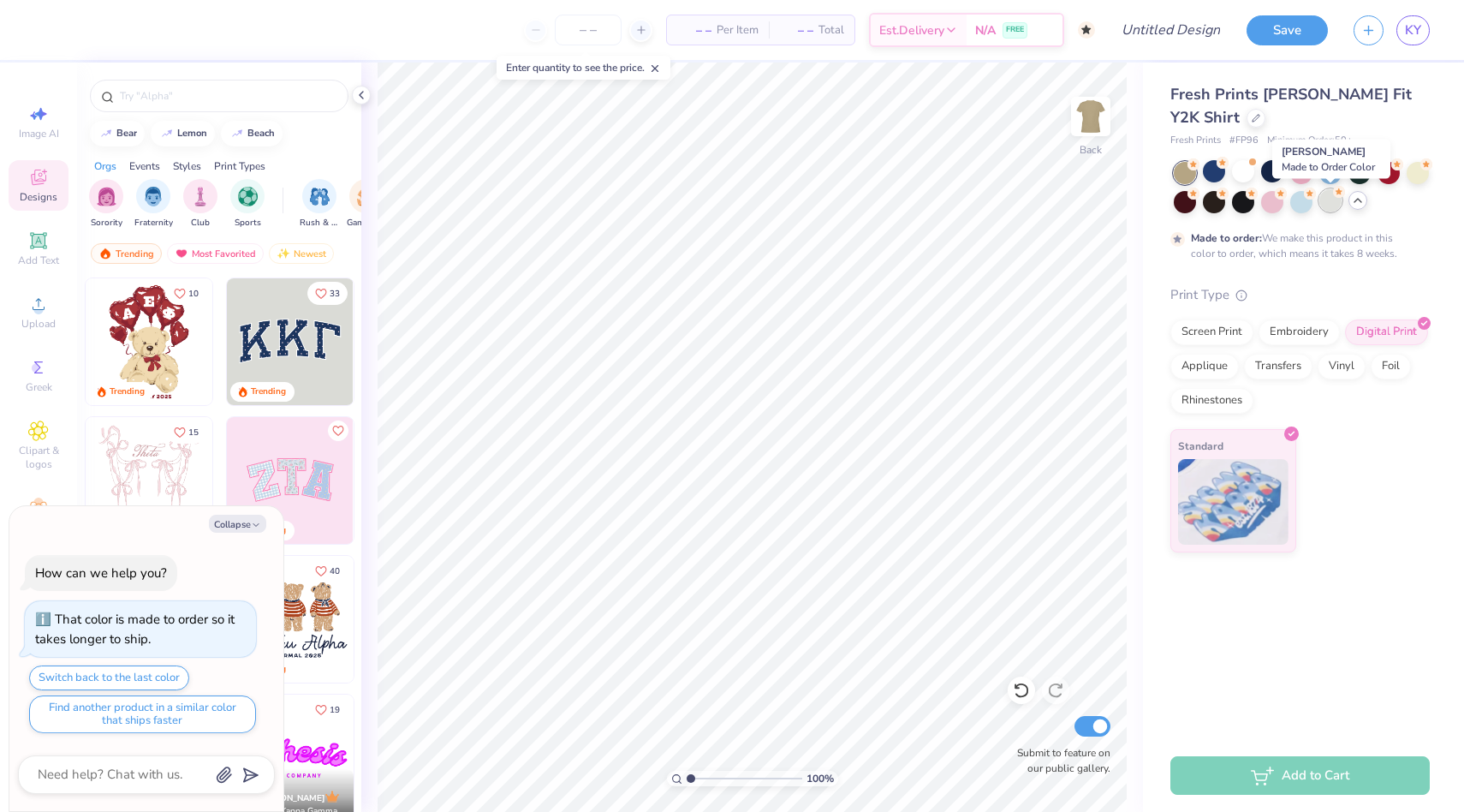
click at [1335, 210] on div at bounding box center [1330, 199] width 22 height 22
click at [1187, 204] on div at bounding box center [1185, 199] width 22 height 22
click at [1214, 203] on div at bounding box center [1214, 199] width 22 height 22
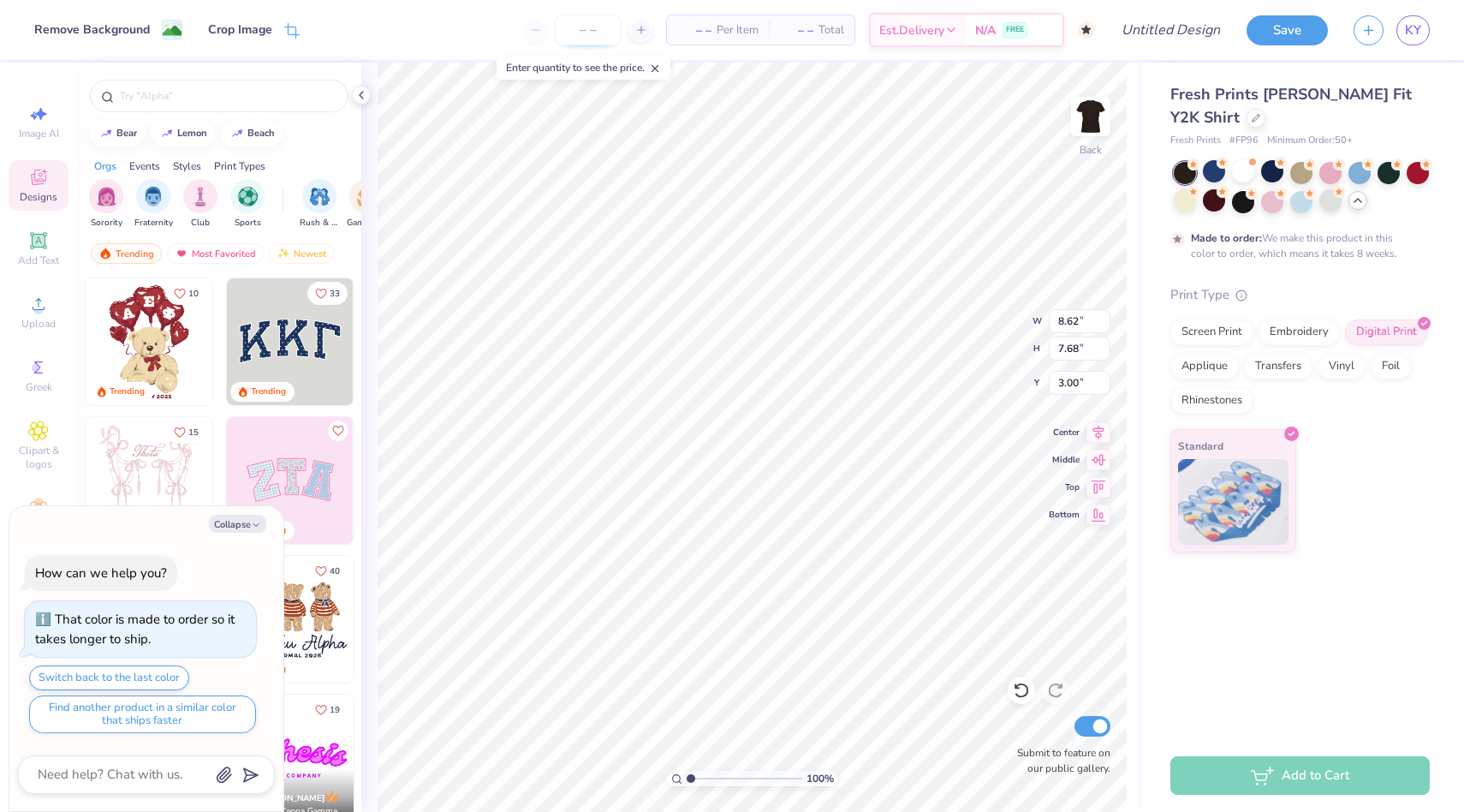
type textarea "x"
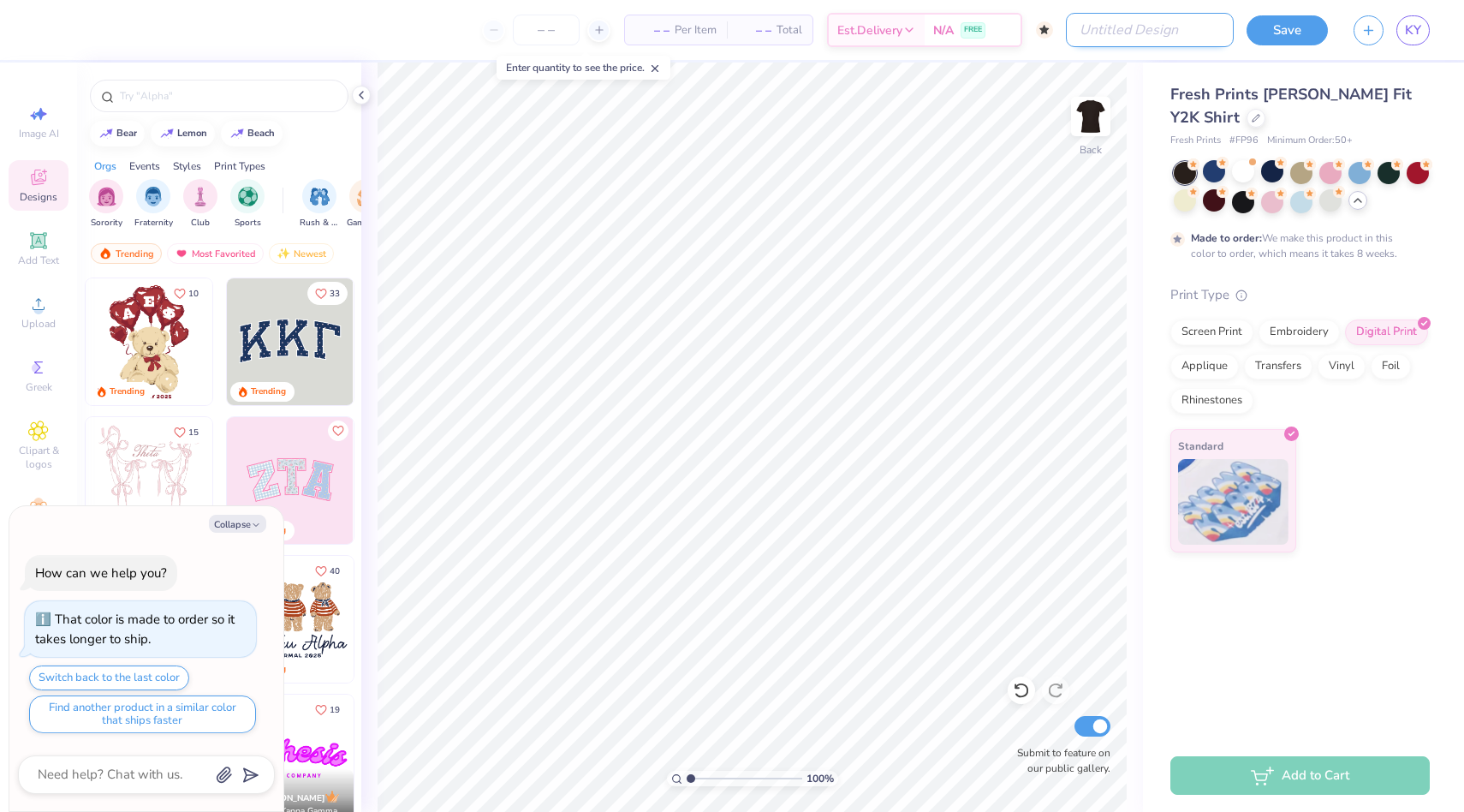
click at [1187, 35] on input "Design Title" at bounding box center [1150, 30] width 168 height 35
type input "3"
type textarea "x"
type input "33"
type textarea "x"
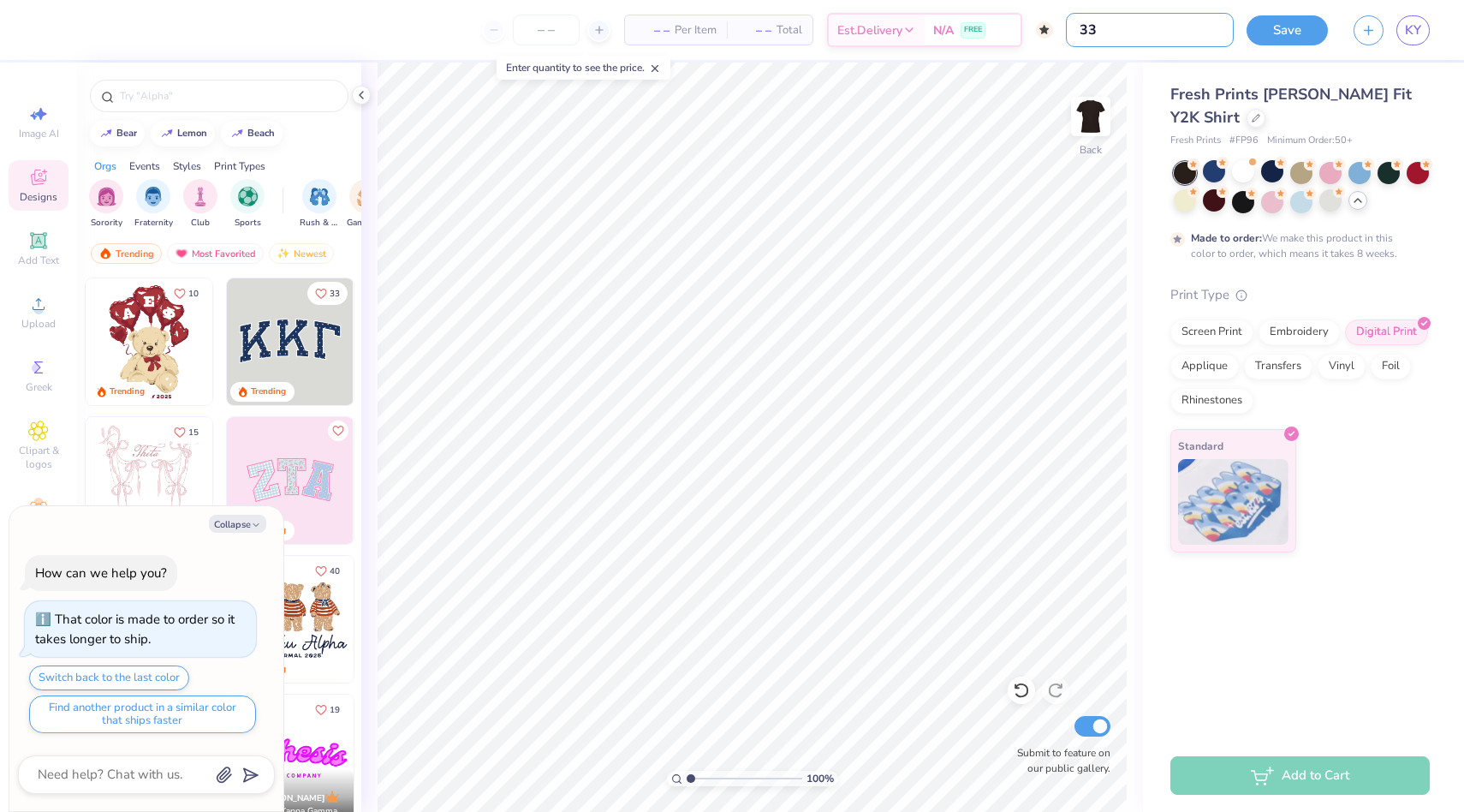
type input "33"
type textarea "x"
type input "33 r"
type textarea "x"
type input "33"
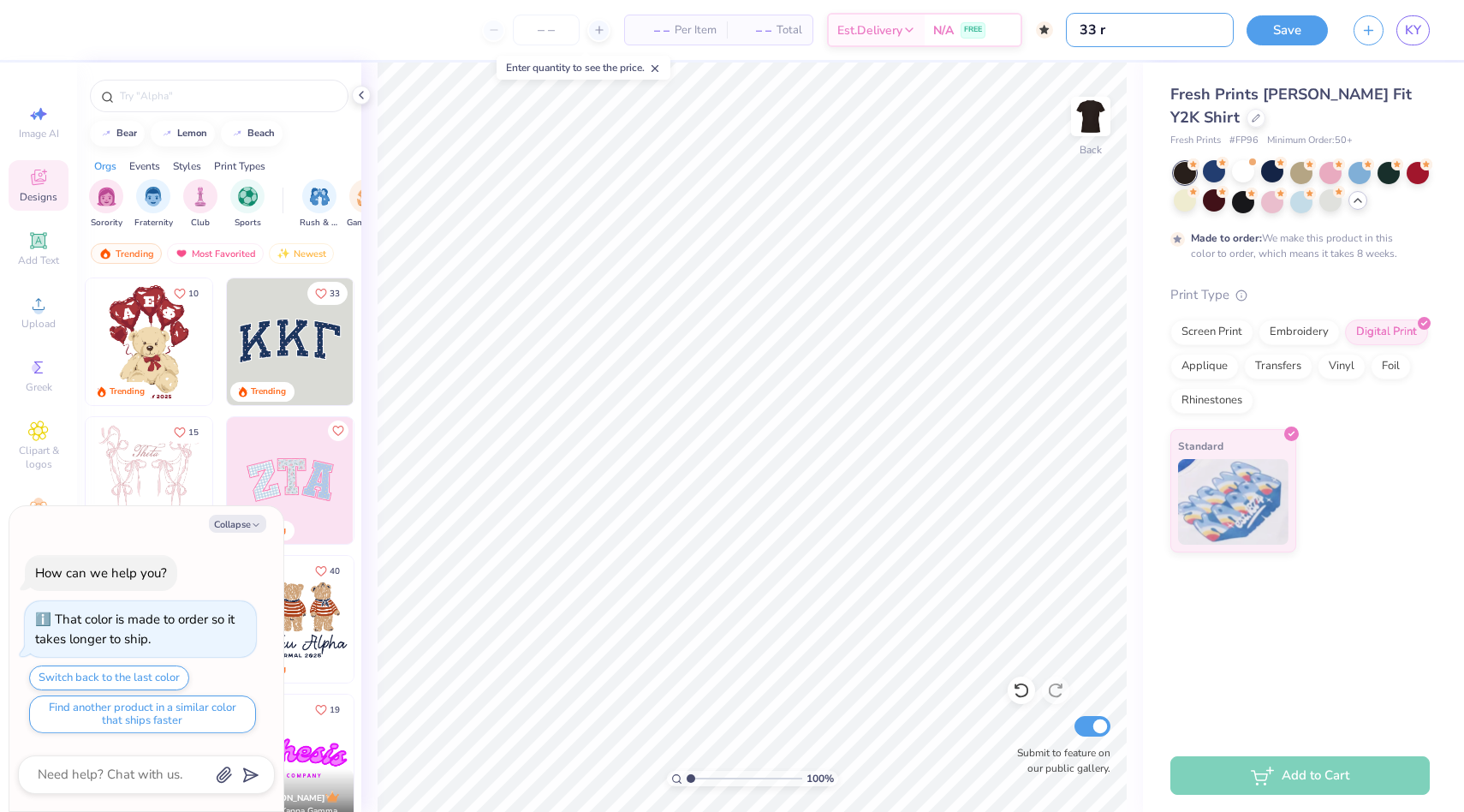
type textarea "x"
type input "33 P"
type textarea "x"
type input "33 Pi"
type textarea "x"
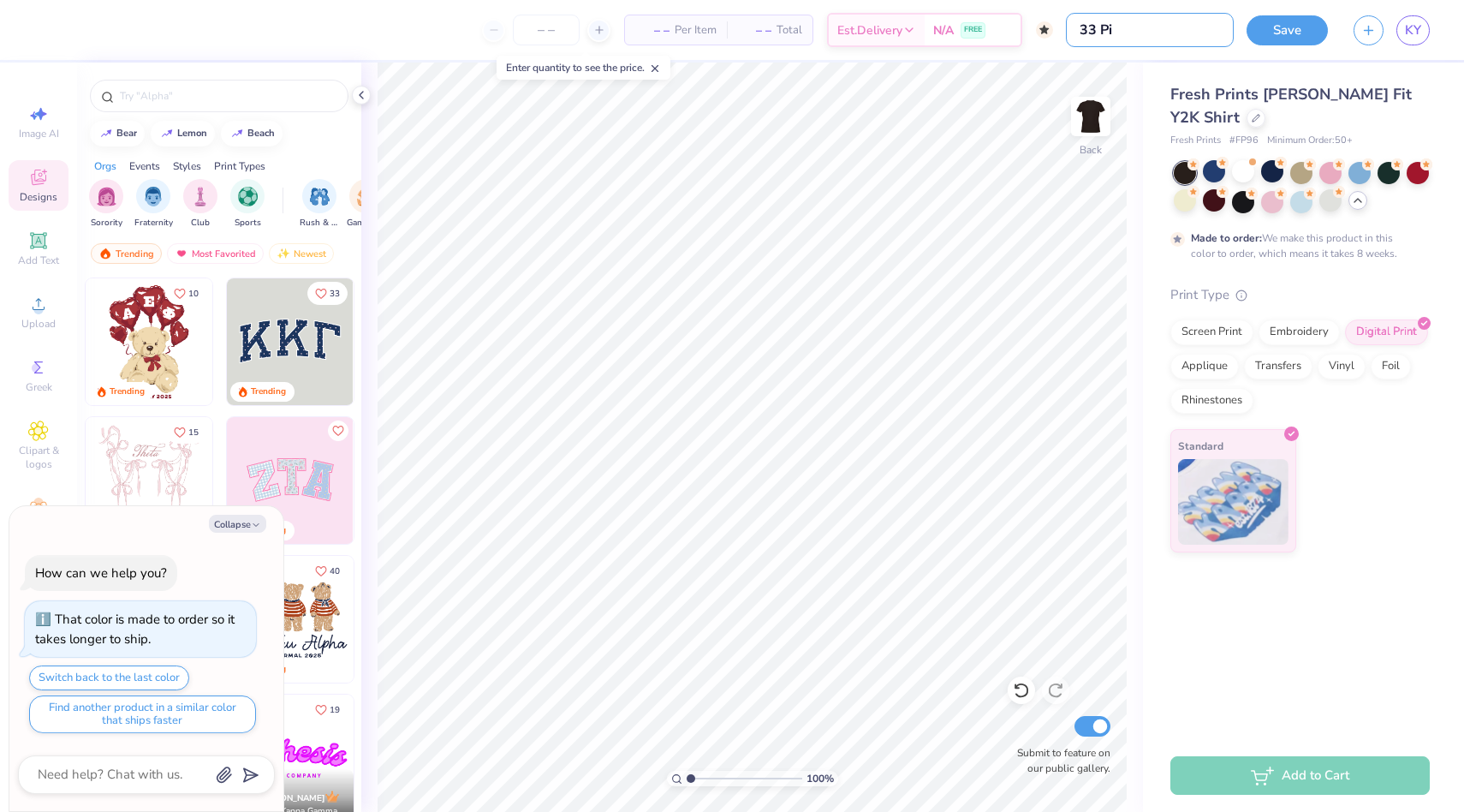
type input "33 Pin"
type textarea "x"
type input "33 Pink"
type textarea "x"
type input "33 Pink"
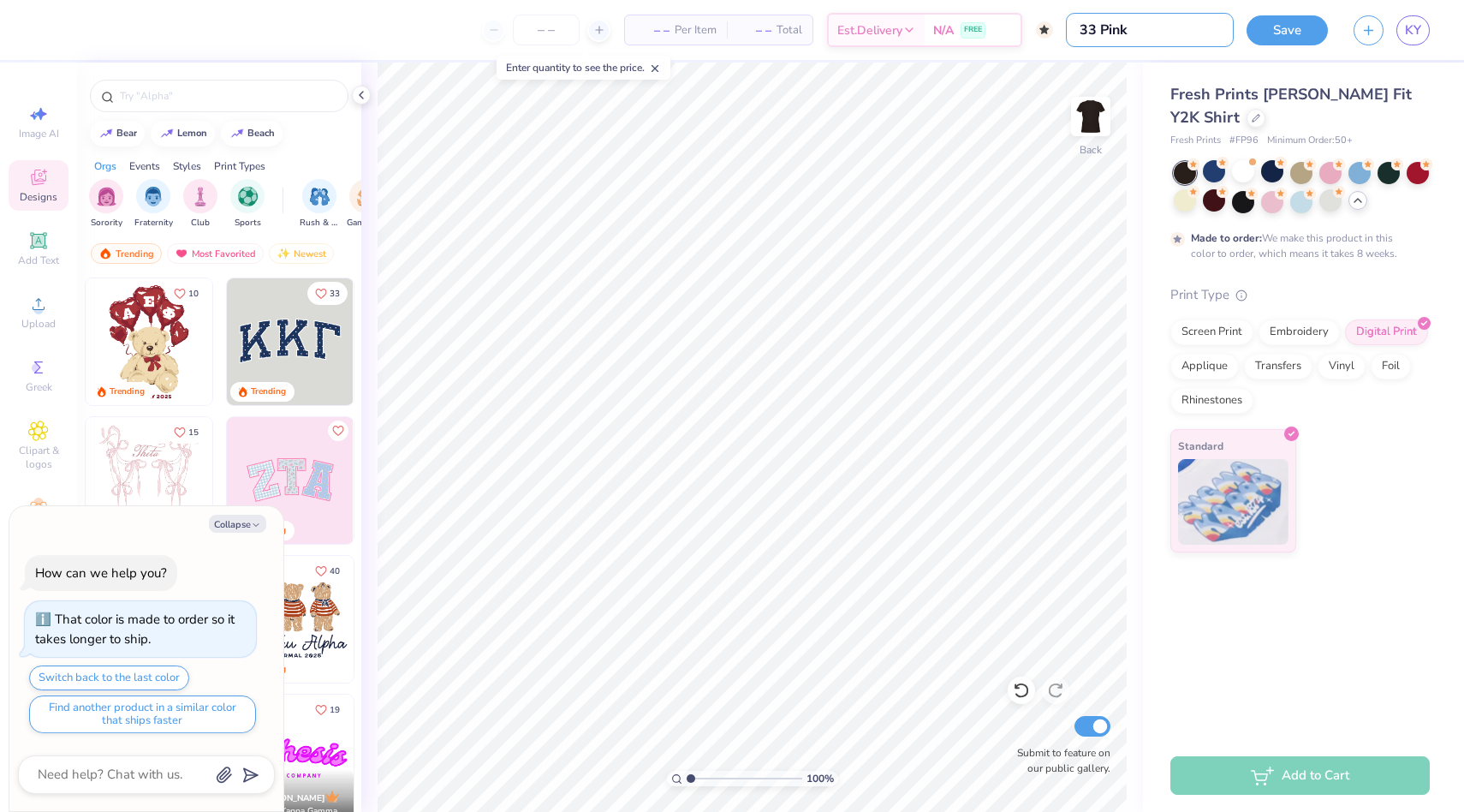
type textarea "x"
type input "33 Pink"
type textarea "x"
type input "33 Pink&"
type textarea "x"
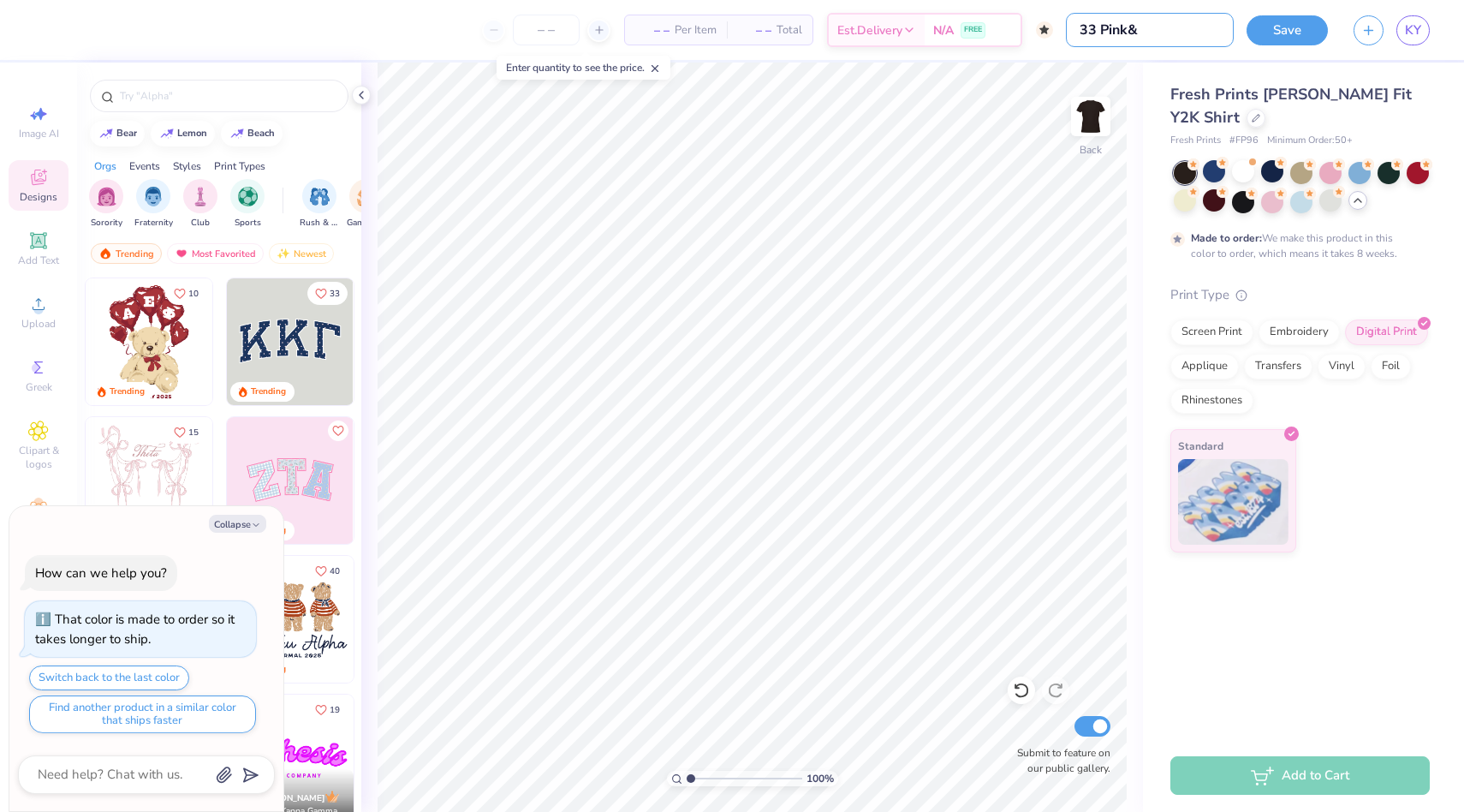
type input "33 Pink&"
type textarea "x"
type input "33 Pink& B"
type textarea "x"
type input "33 Pink&"
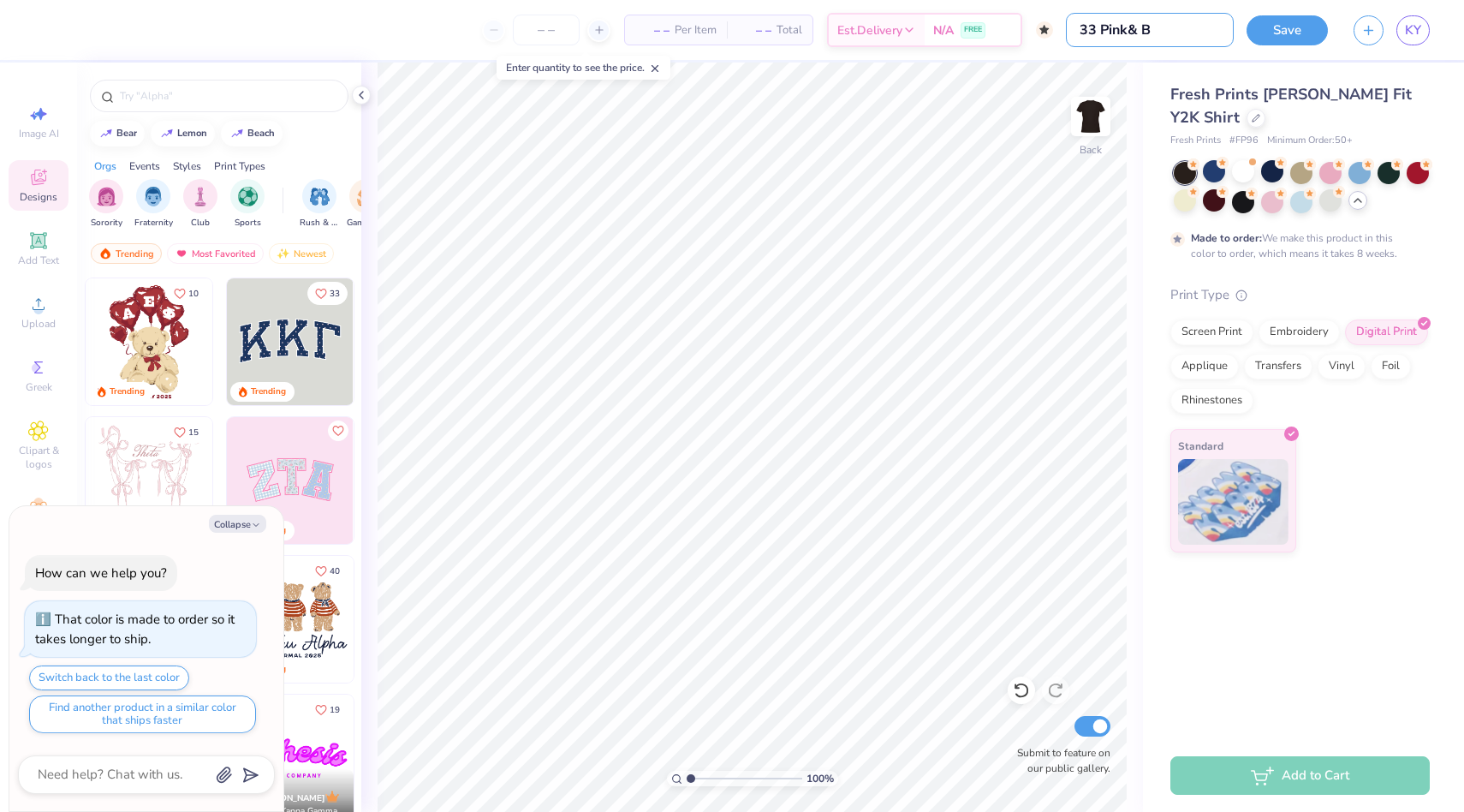
type textarea "x"
type input "33 Pink&"
type textarea "x"
type input "33 Pink"
type textarea "x"
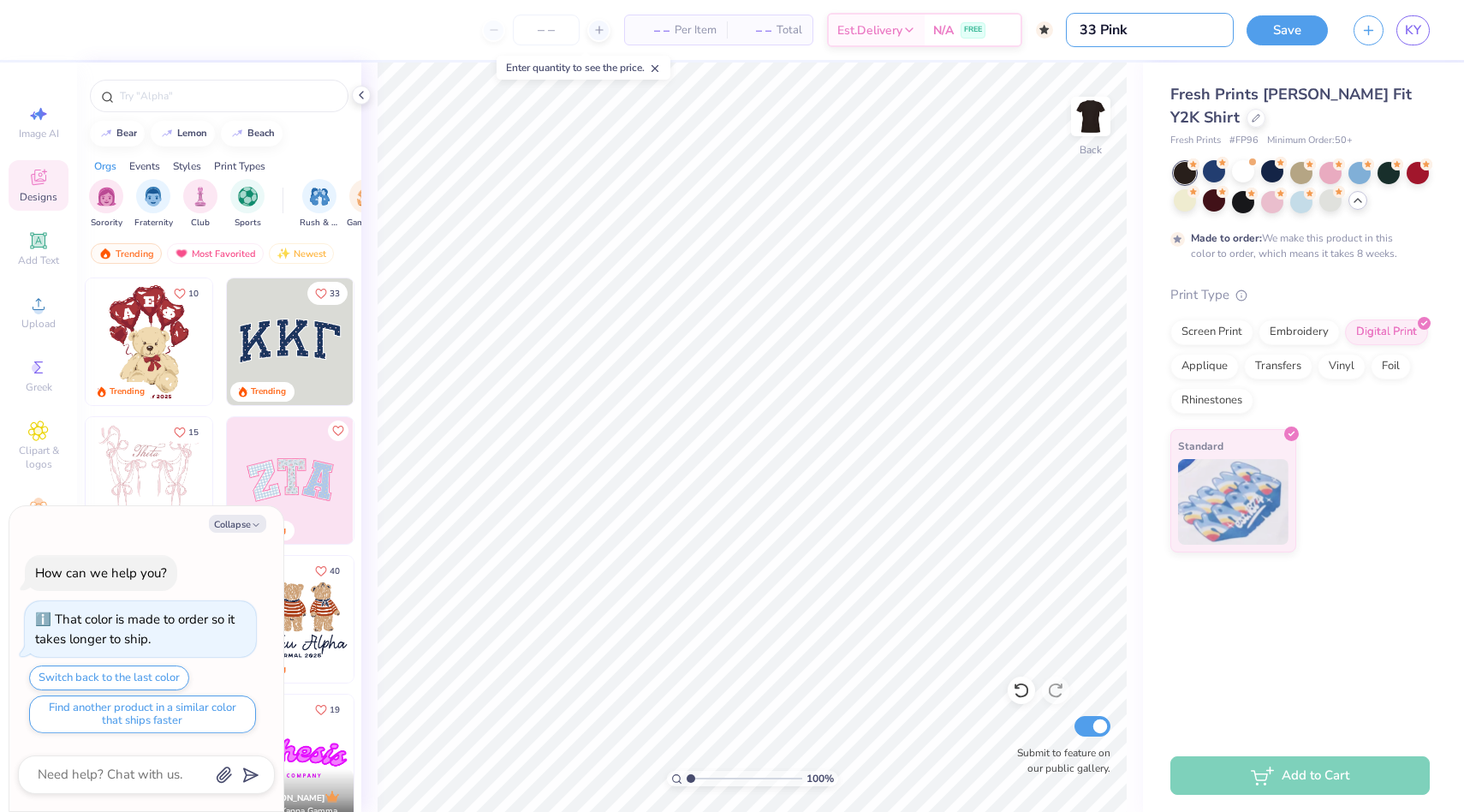
type input "33 Pink"
type textarea "x"
type input "33 Pink &"
type textarea "x"
type input "33 Pink &"
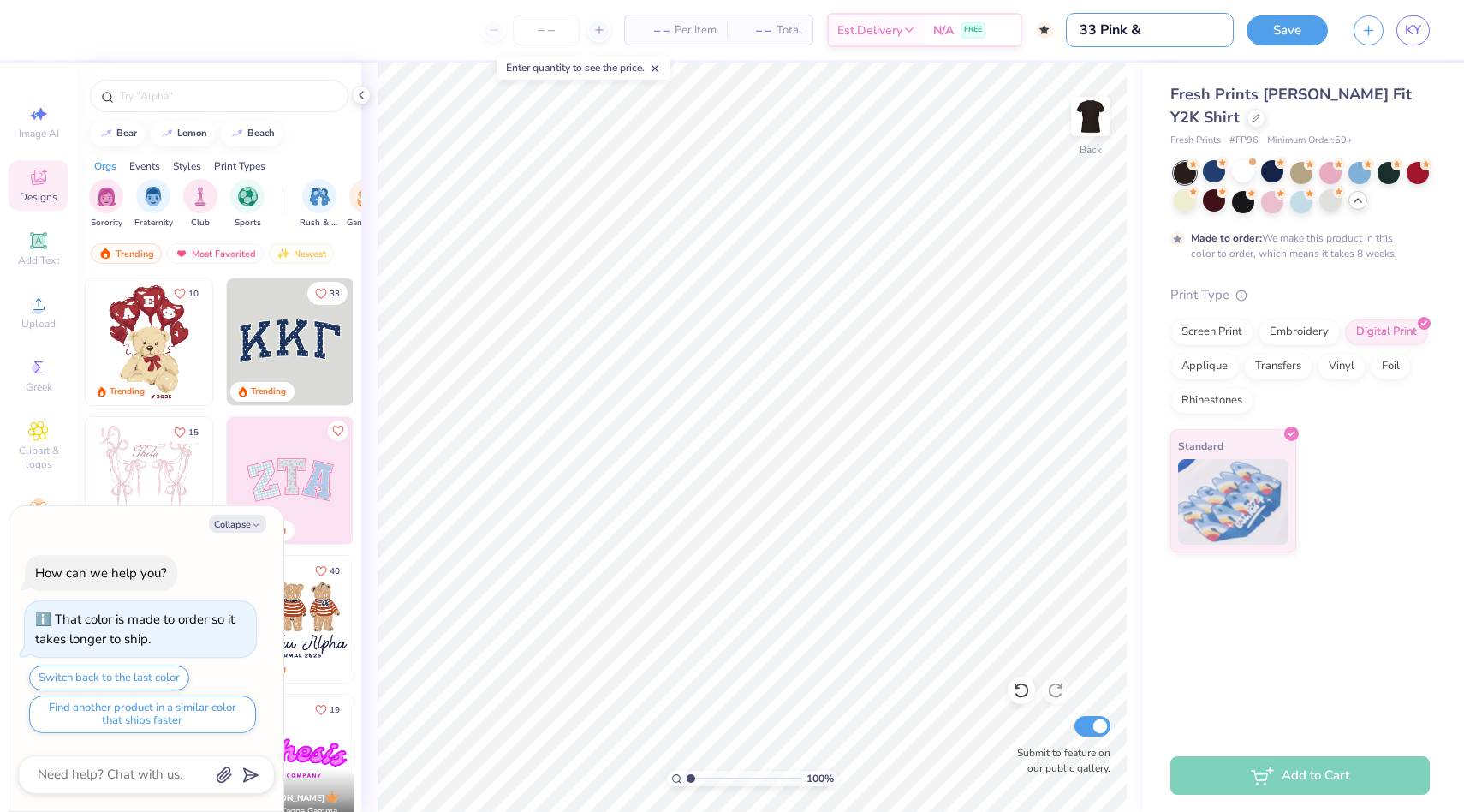
type textarea "x"
type input "33 Pink & B"
type textarea "x"
type input "33 Pink & Br"
type textarea "x"
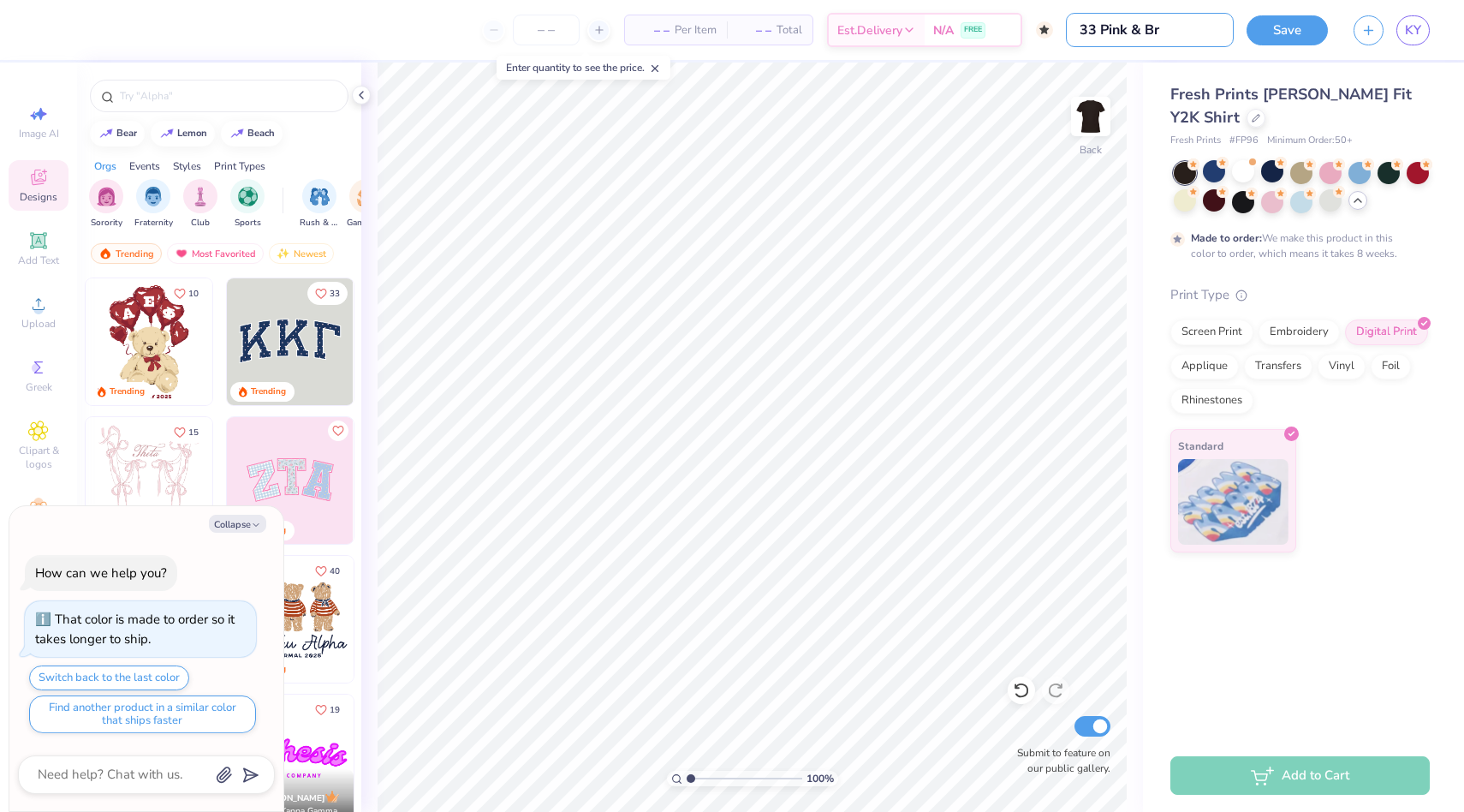
type input "33 Pink & Bro"
type textarea "x"
type input "33 Pink & Brow"
type textarea "x"
type input "33 Pink & Brown"
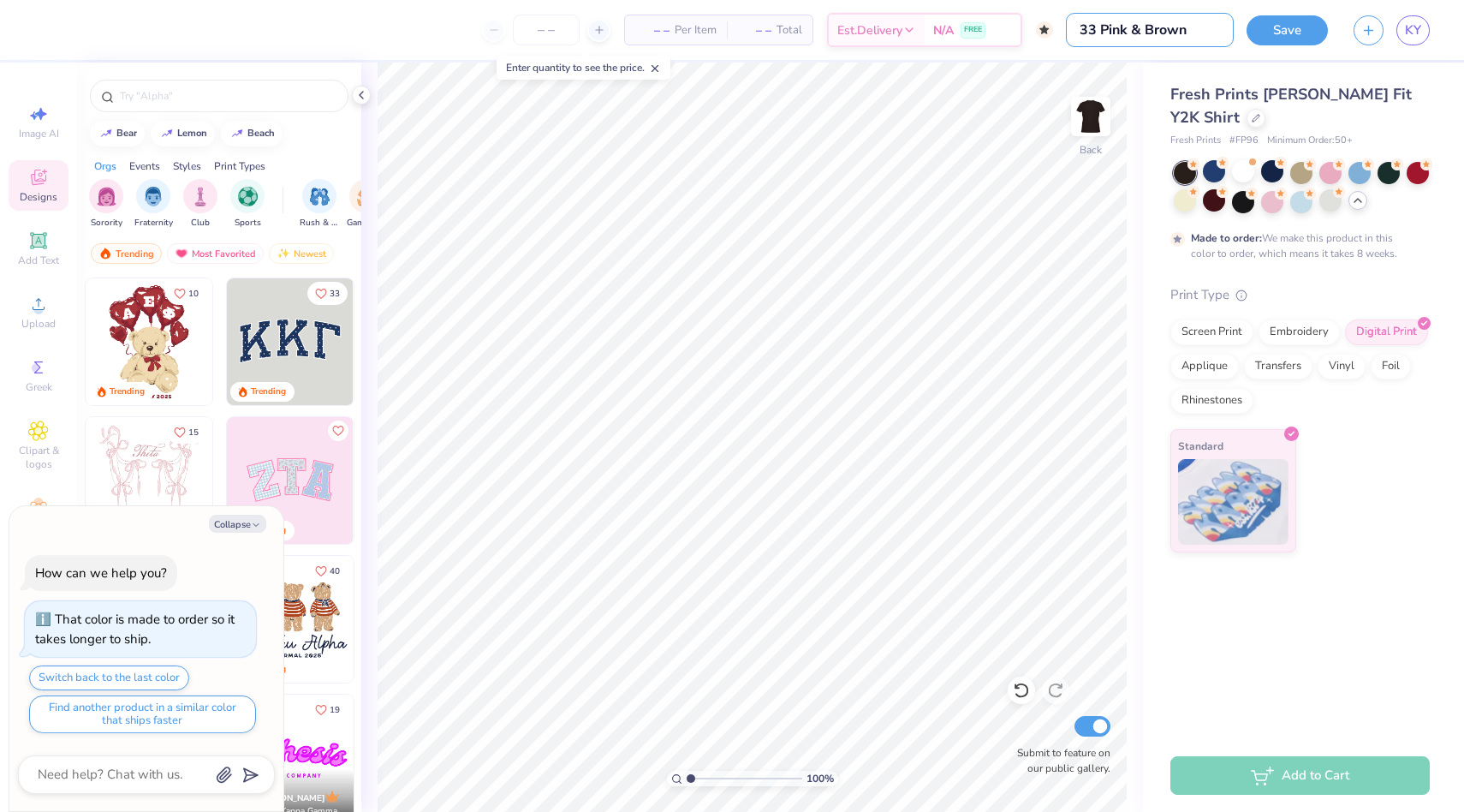
type textarea "x"
type input "33 Pink & Brown"
type textarea "x"
type input "33 Pink & Brown B"
type textarea "x"
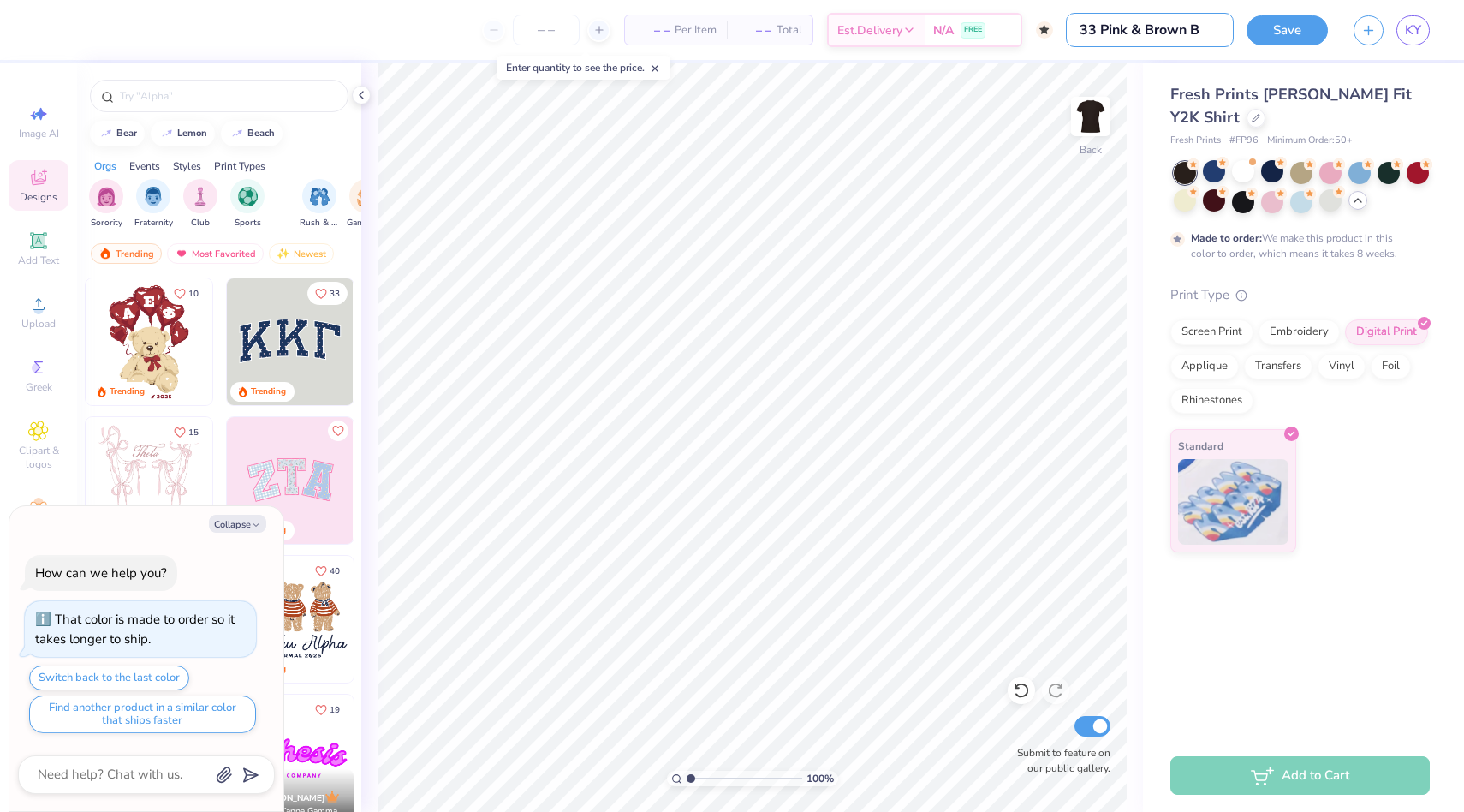
type input "33 Pink & [PERSON_NAME]"
type textarea "x"
type input "33 Pink & Brown Bab"
type textarea "x"
type input "33 Pink & Brown Baby"
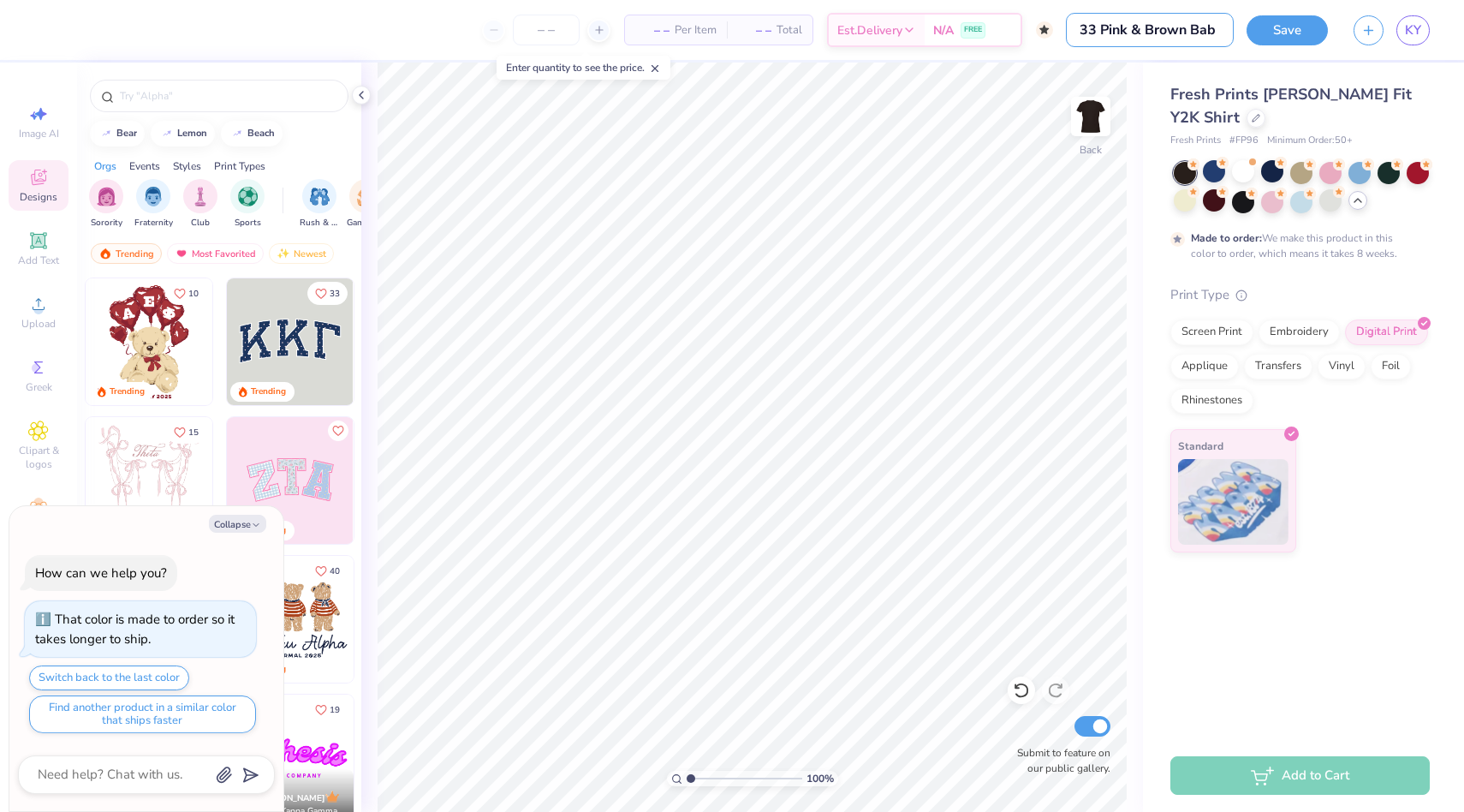
type textarea "x"
type input "33 Pink & Brown Baby"
type textarea "x"
type input "33 Pink & Brown Baby T"
type textarea "x"
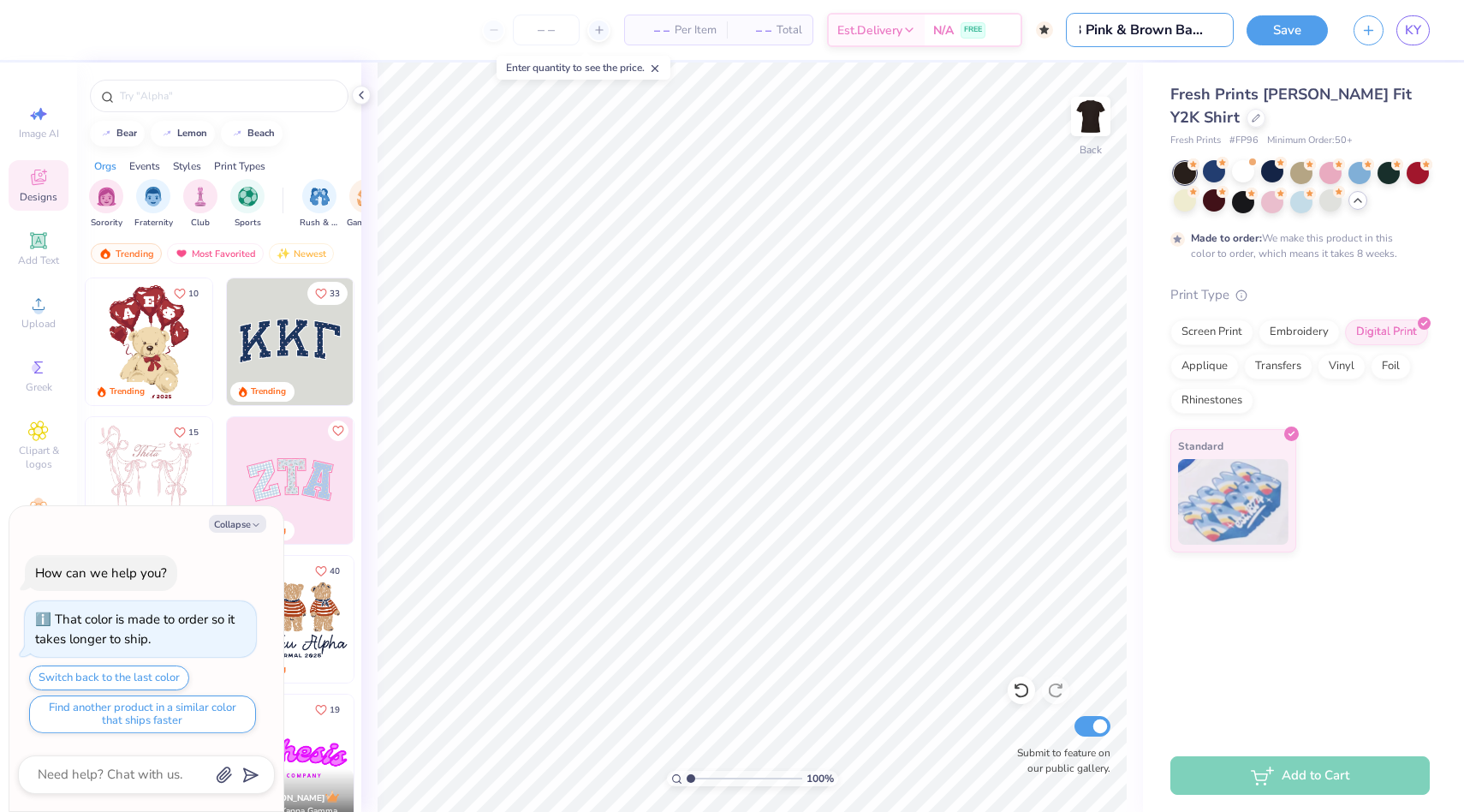
type input "33 Pink & Brown Baby Te"
type textarea "x"
type input "33 Pink & Brown Baby Tee"
type textarea "x"
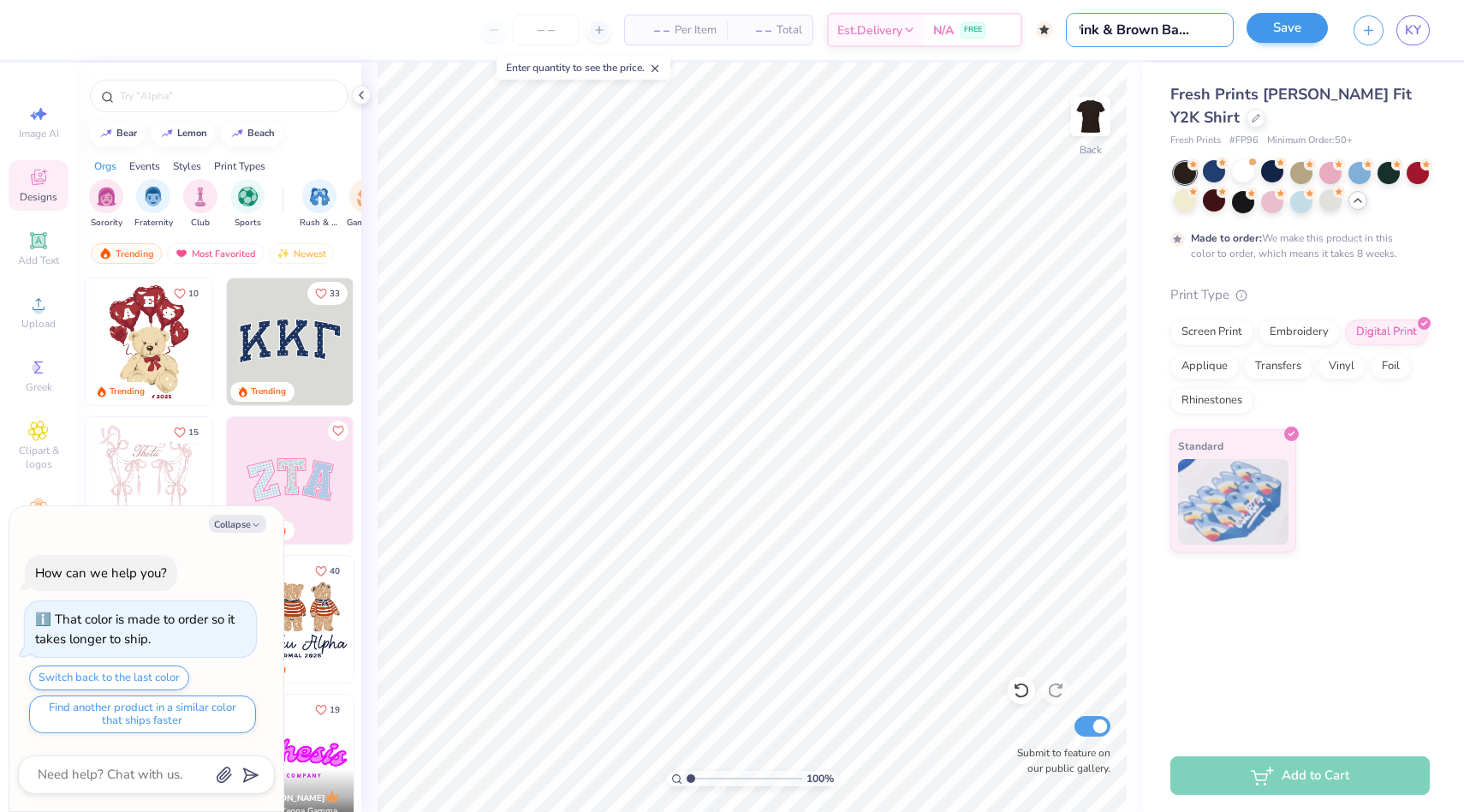
type input "33 Pink & Brown Baby Tee"
click at [1287, 33] on button "Save" at bounding box center [1288, 27] width 81 height 30
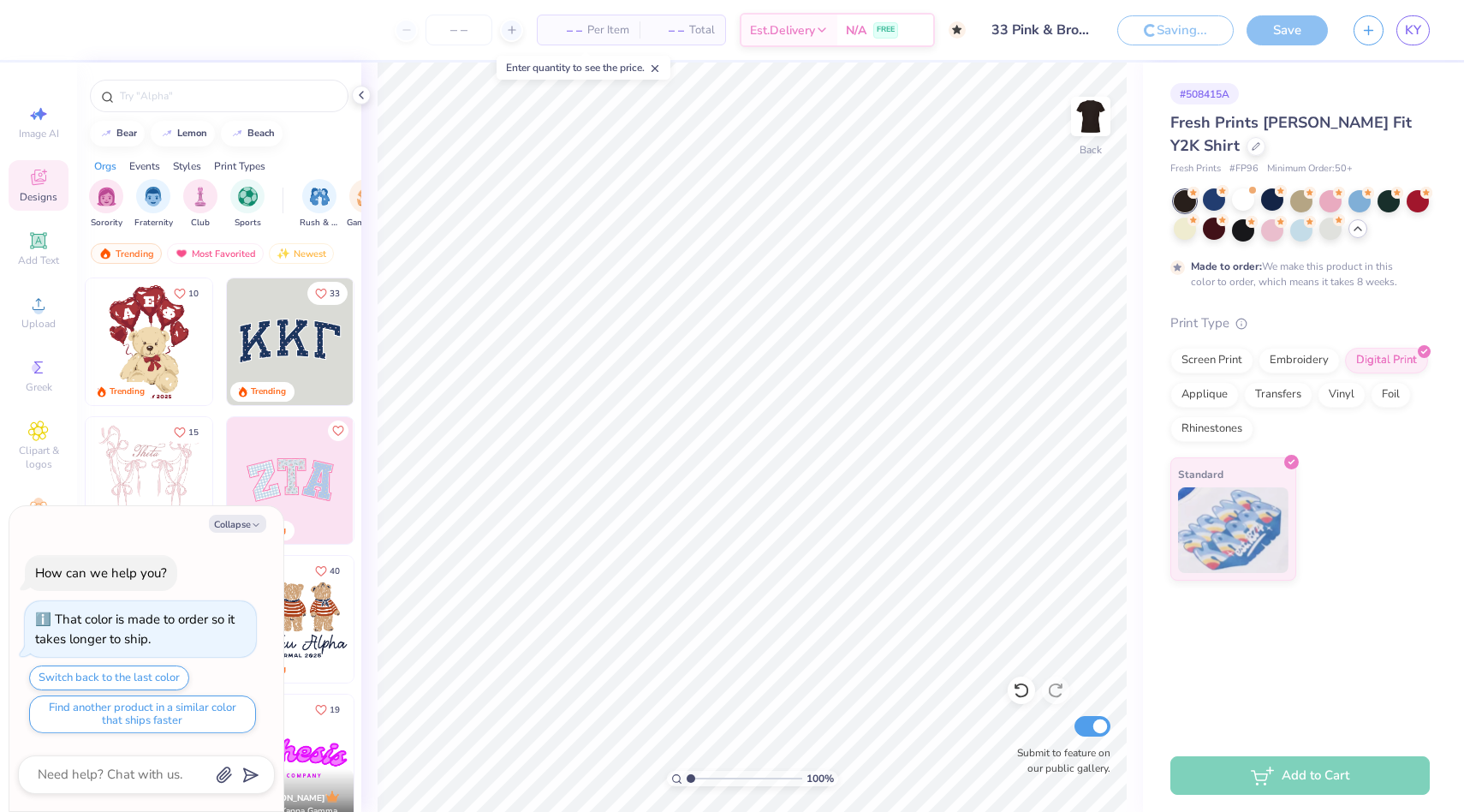
type textarea "x"
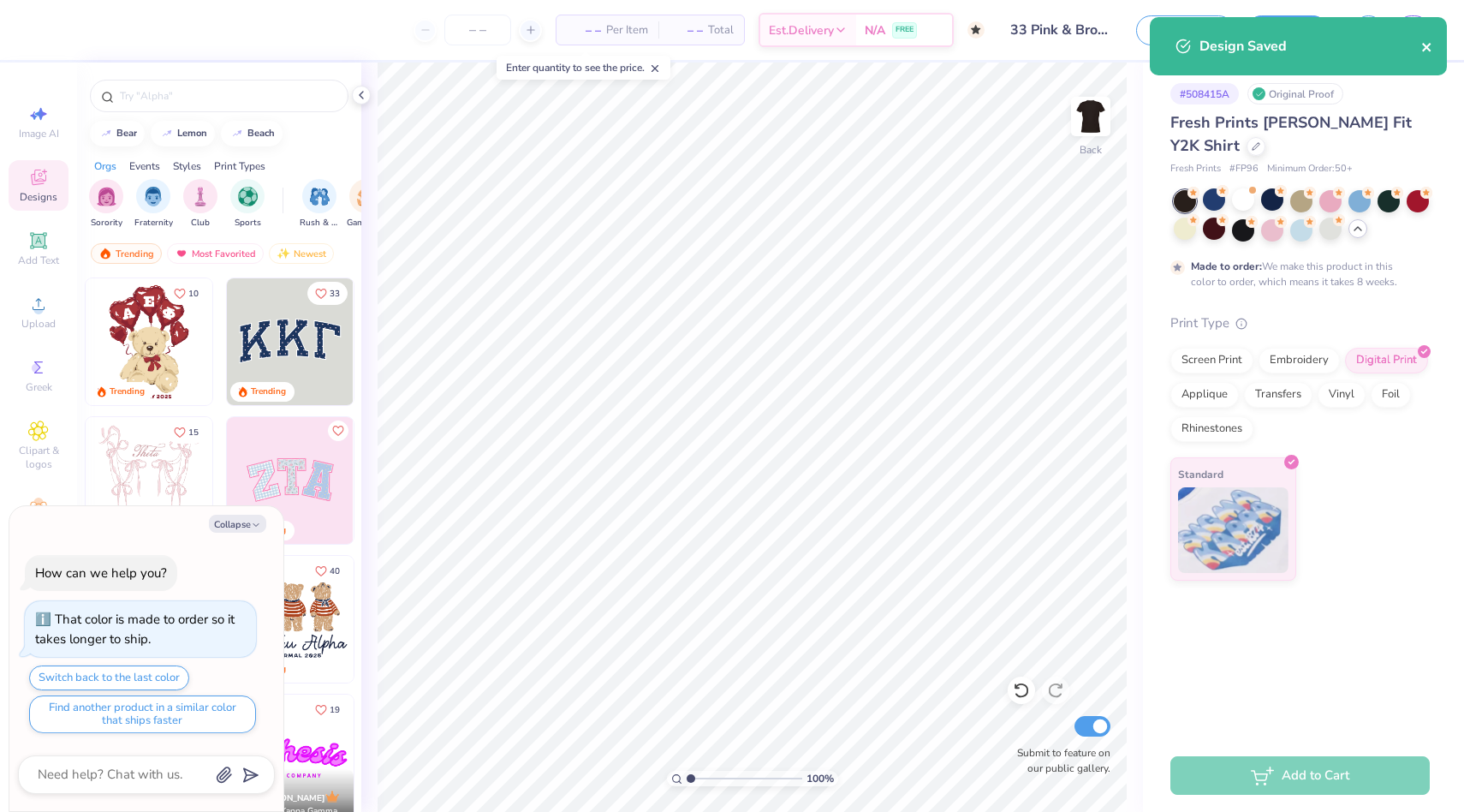
click at [1428, 50] on icon "close" at bounding box center [1428, 47] width 12 height 13
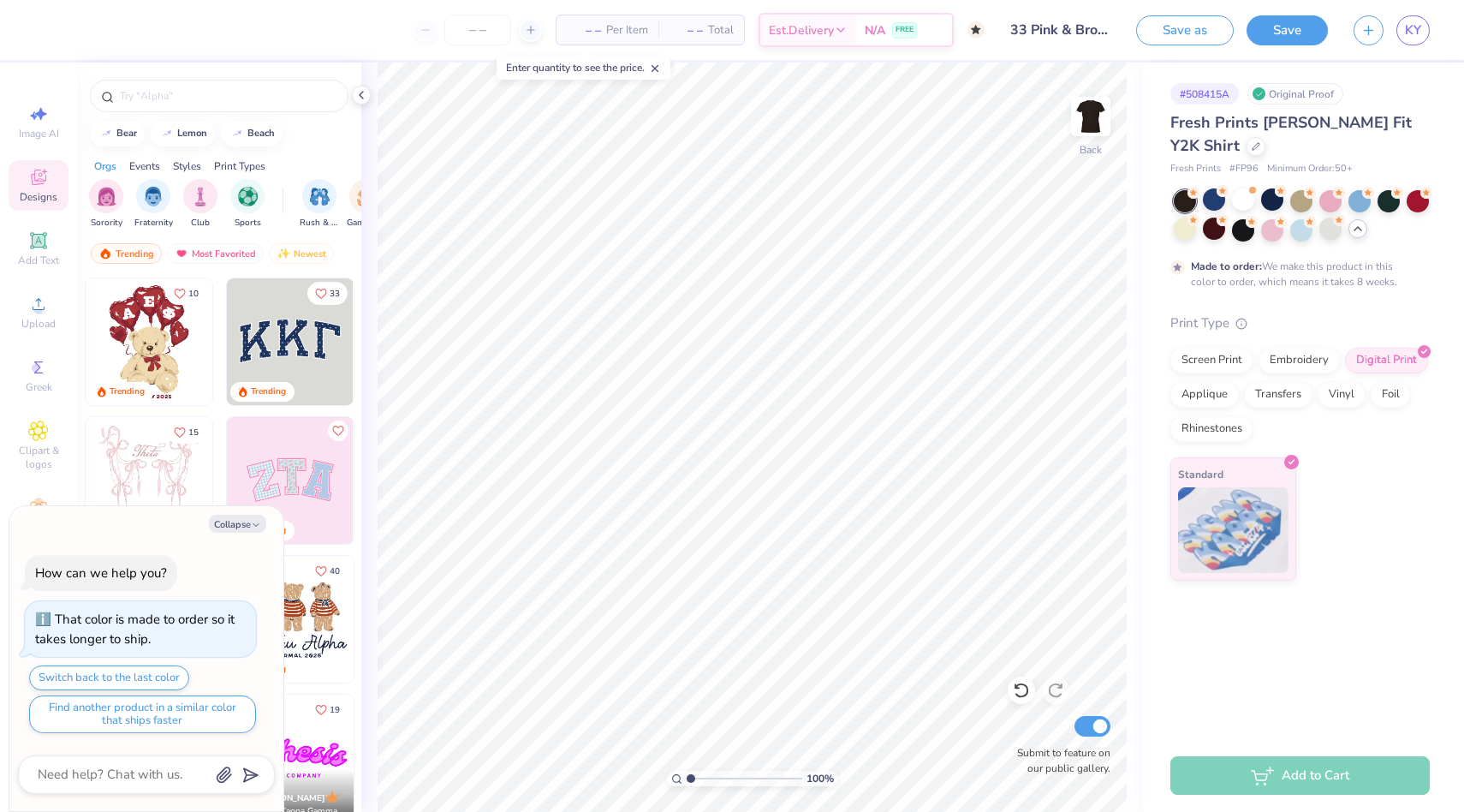
click at [1415, 30] on span "KY" at bounding box center [1413, 30] width 16 height 20
